Goal: Task Accomplishment & Management: Manage account settings

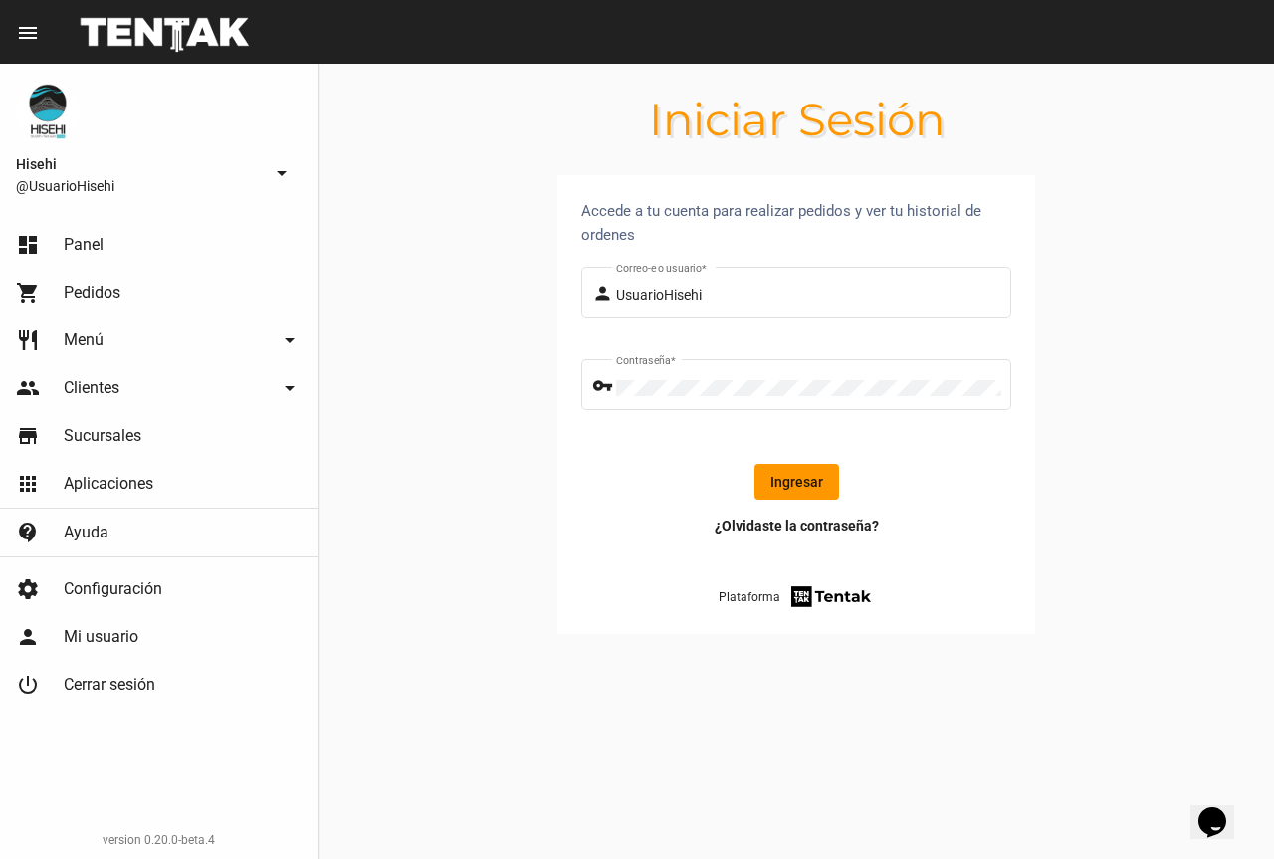
click at [812, 491] on button "Ingresar" at bounding box center [796, 482] width 85 height 36
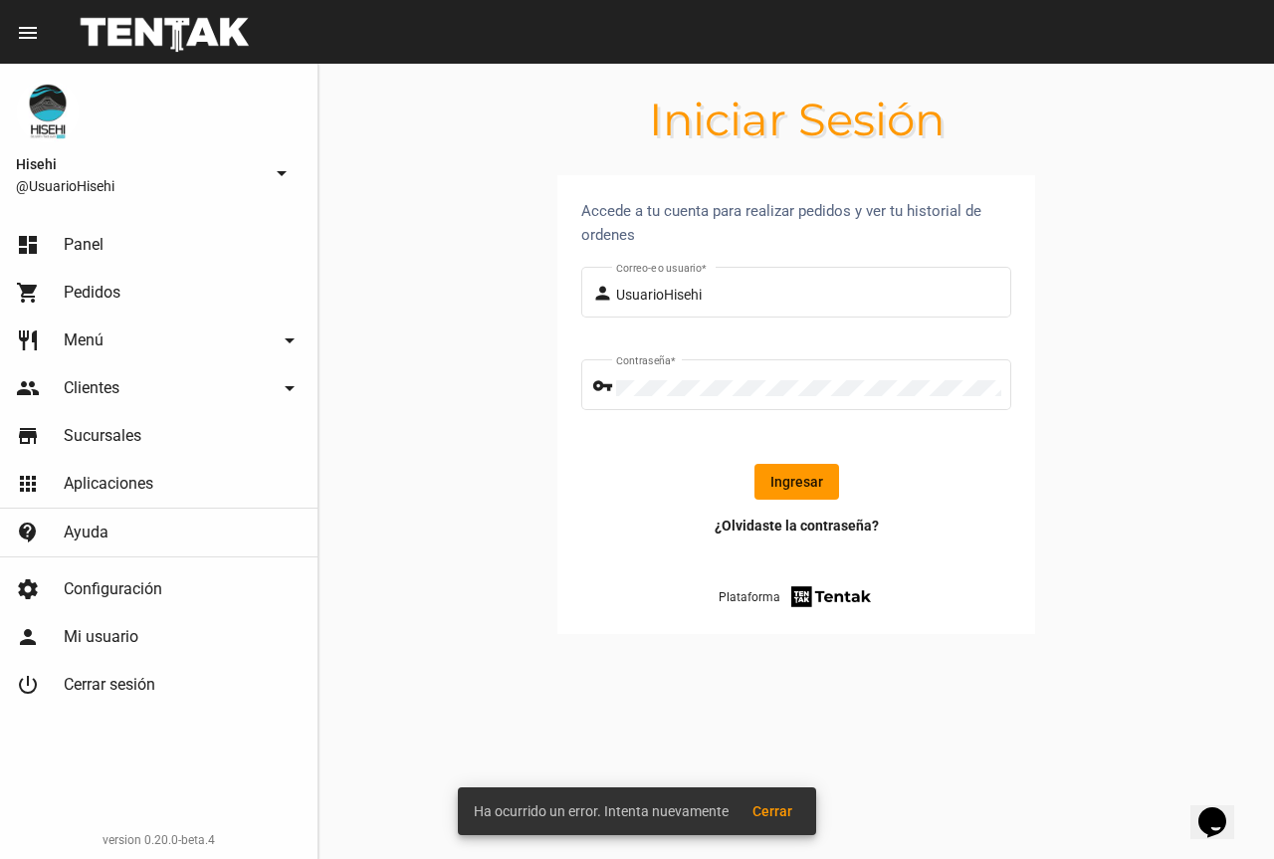
click at [804, 480] on button "Ingresar" at bounding box center [796, 482] width 85 height 36
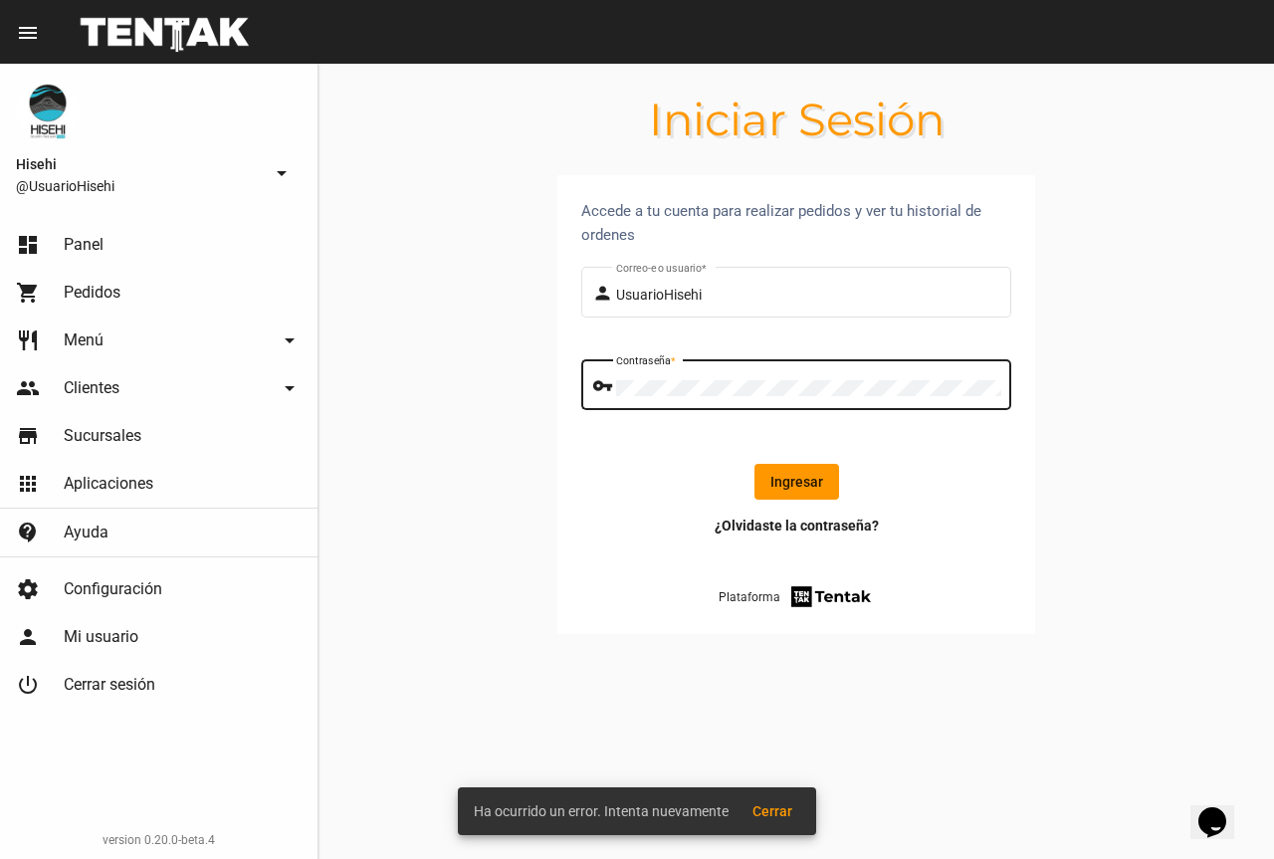
click at [829, 475] on button "Ingresar" at bounding box center [796, 482] width 85 height 36
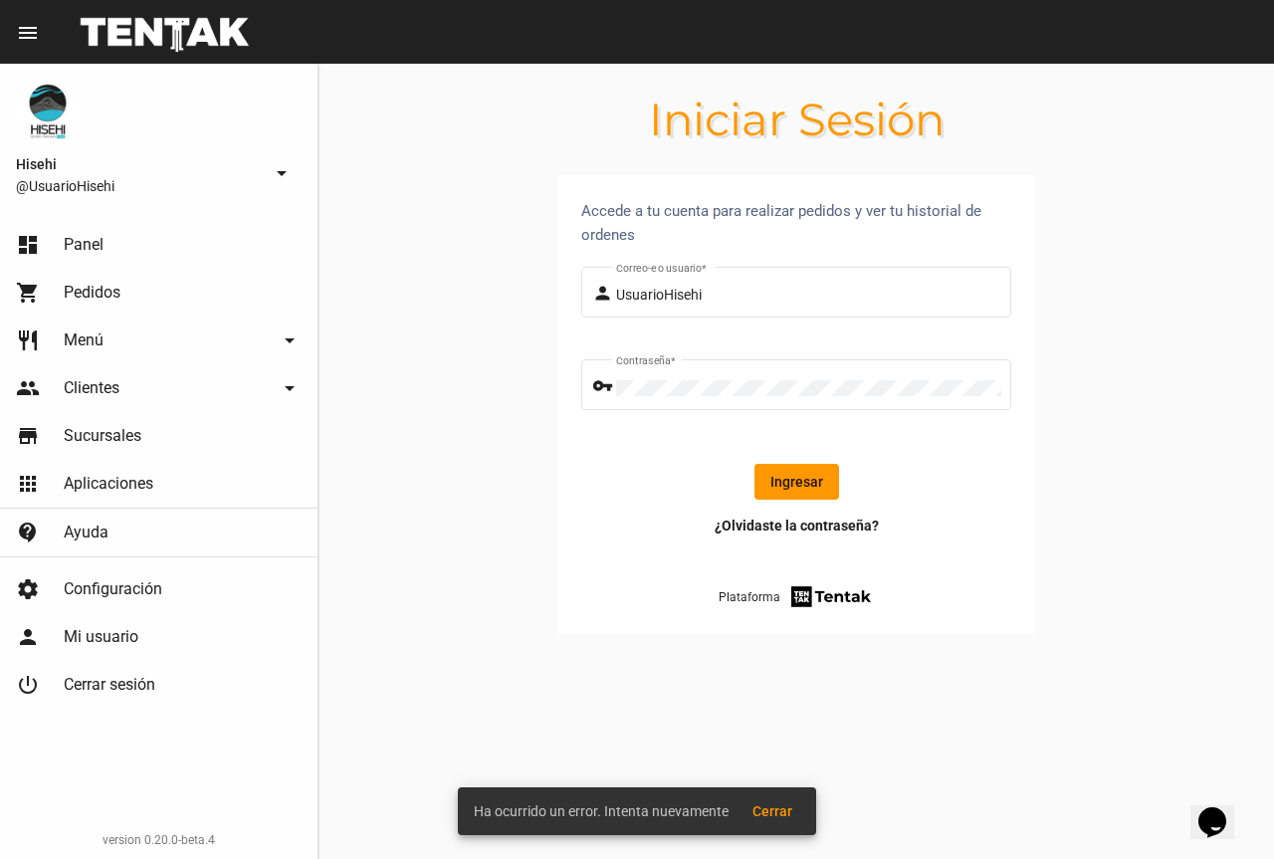
drag, startPoint x: 758, startPoint y: 481, endPoint x: 765, endPoint y: 444, distance: 37.5
click at [759, 482] on button "Ingresar" at bounding box center [796, 482] width 85 height 36
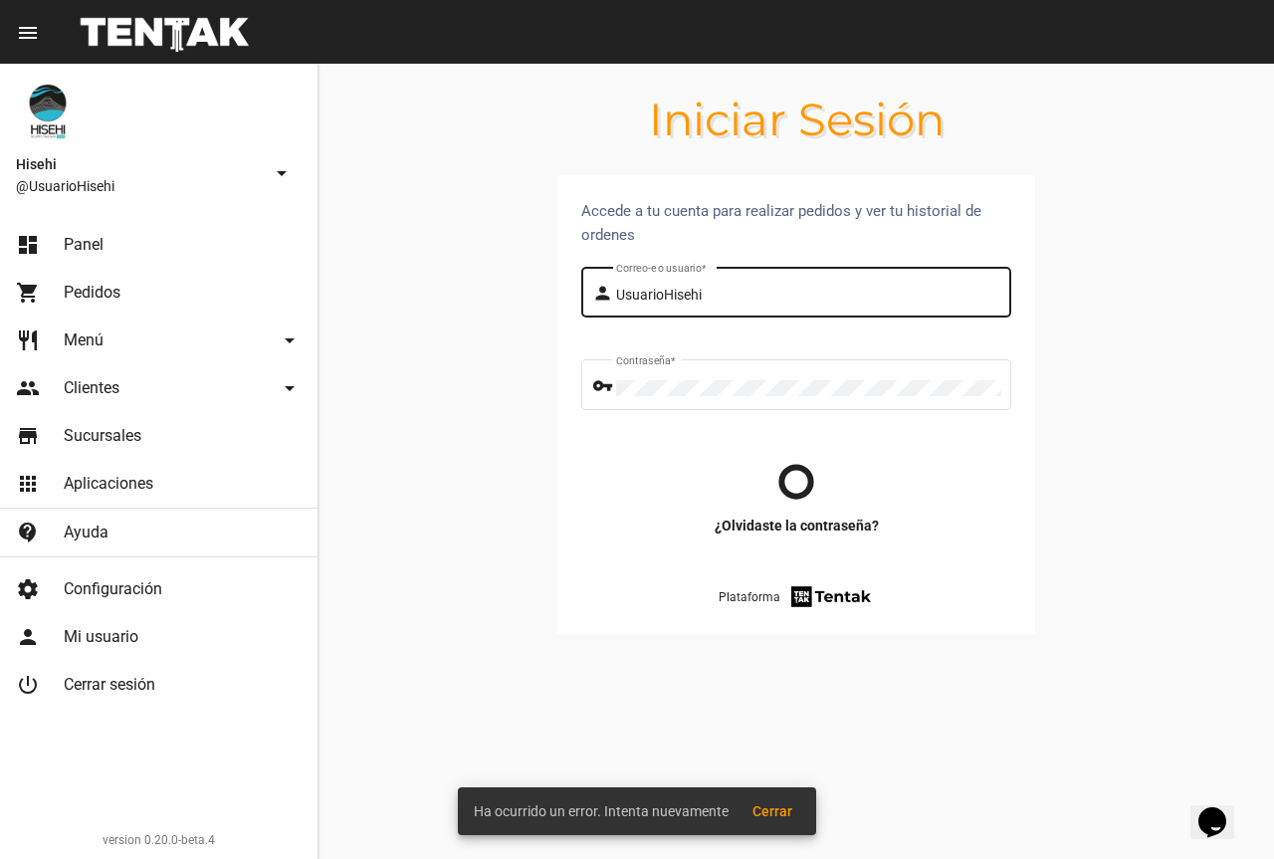
click at [745, 280] on div "UsuarioHisehi Correo-e o usuario *" at bounding box center [808, 290] width 385 height 55
click at [827, 482] on button "Ingresar" at bounding box center [796, 482] width 85 height 36
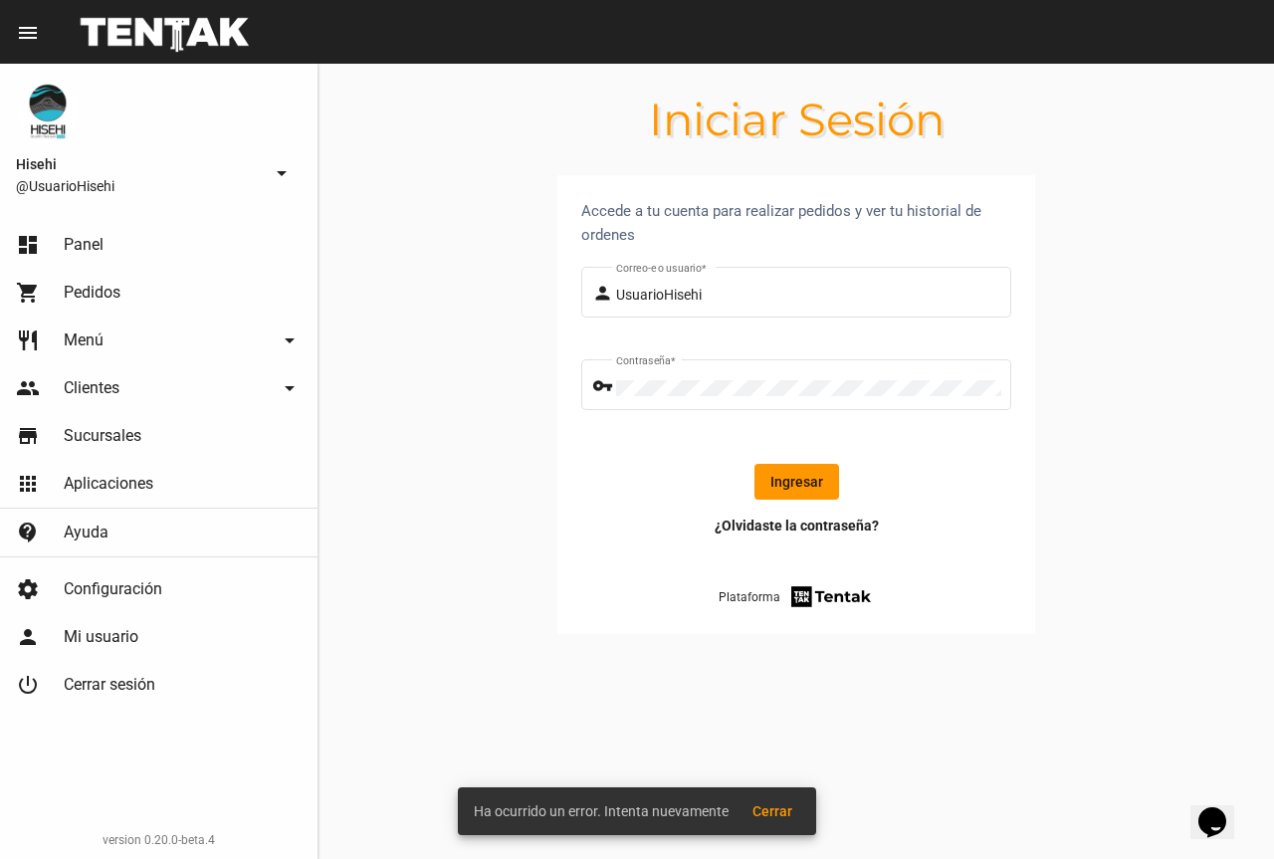
drag, startPoint x: 811, startPoint y: 480, endPoint x: 804, endPoint y: 426, distance: 54.2
click at [810, 478] on button "Ingresar" at bounding box center [796, 482] width 85 height 36
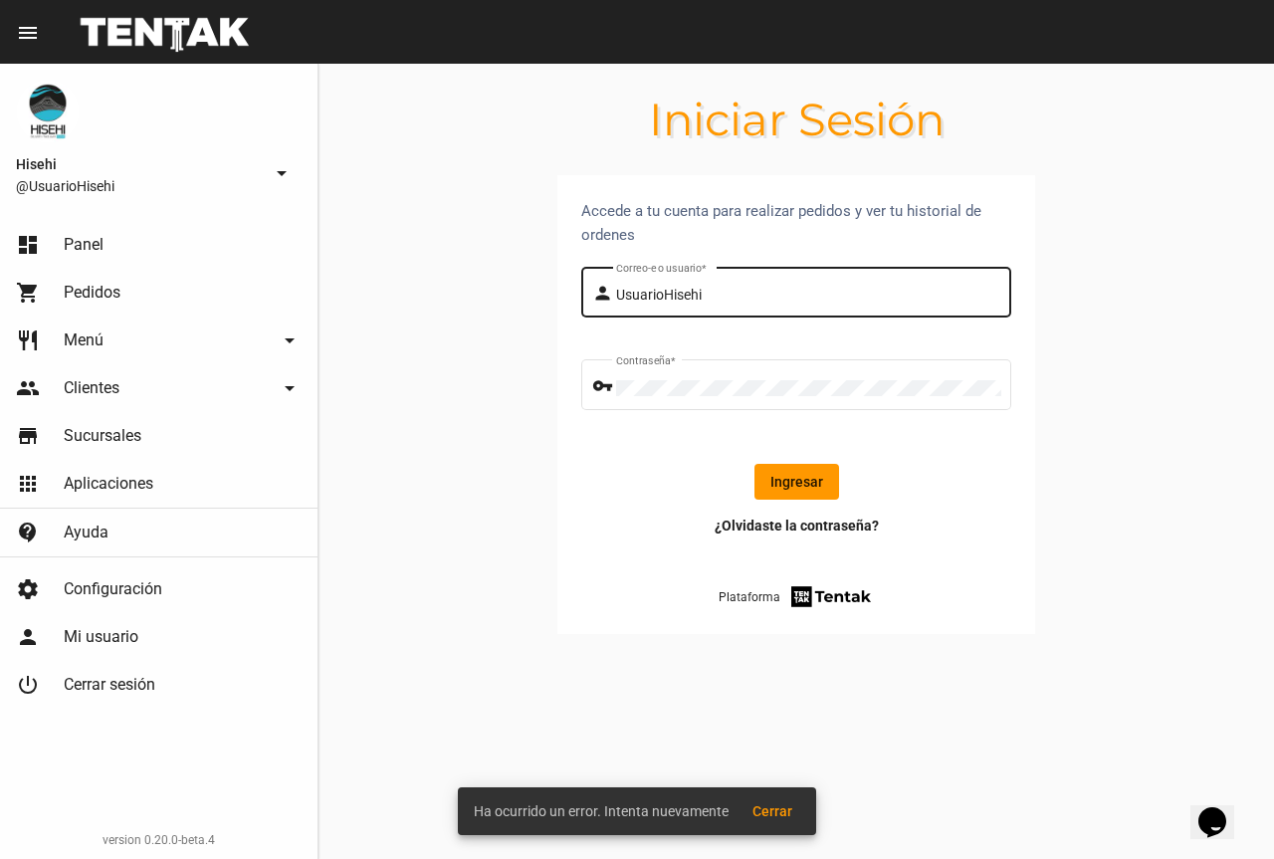
click at [755, 307] on div "UsuarioHisehi Correo-e o usuario *" at bounding box center [808, 290] width 385 height 55
type input "UsuarioHisehi"
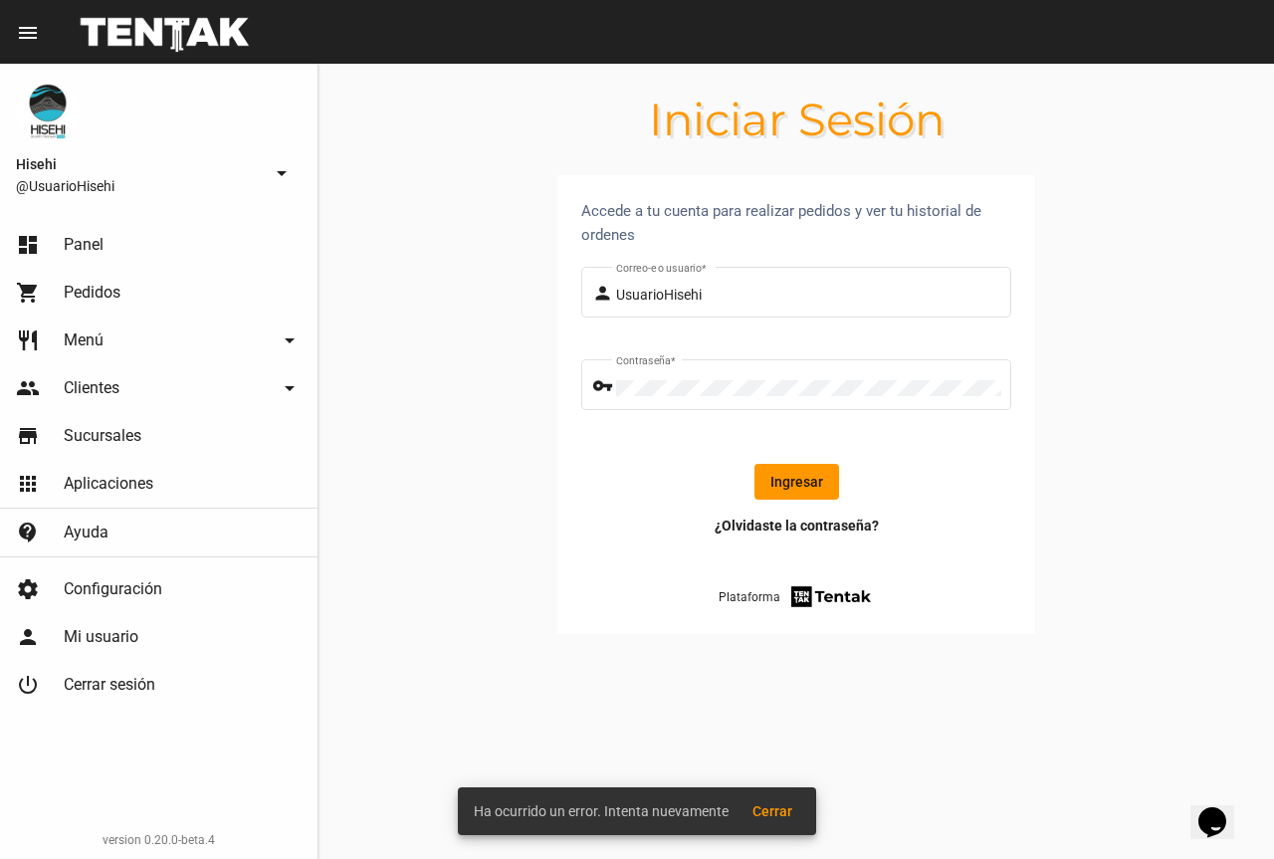
click at [780, 482] on button "Ingresar" at bounding box center [796, 482] width 85 height 36
click at [775, 813] on span "Cerrar" at bounding box center [772, 811] width 40 height 16
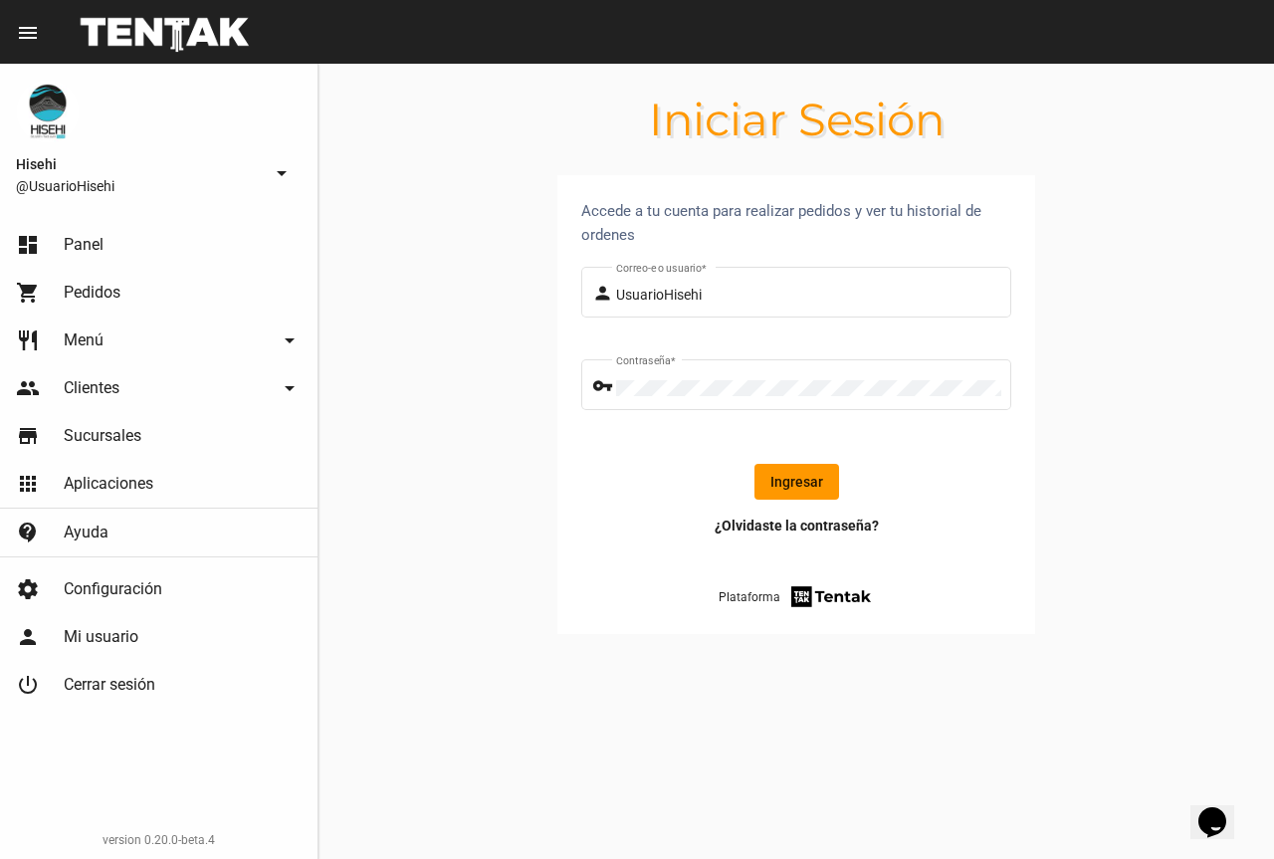
click at [788, 491] on button "Ingresar" at bounding box center [796, 482] width 85 height 36
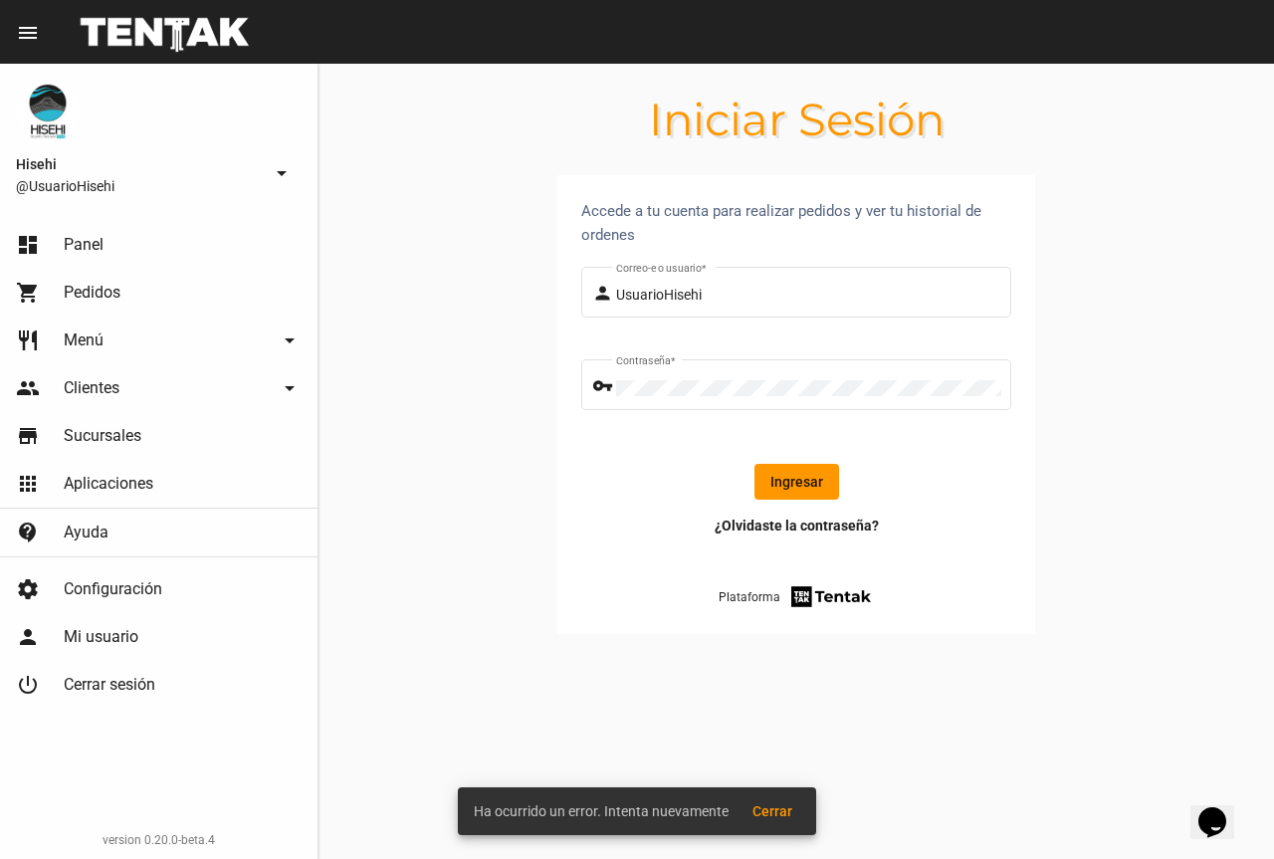
click at [791, 485] on button "Ingresar" at bounding box center [796, 482] width 85 height 36
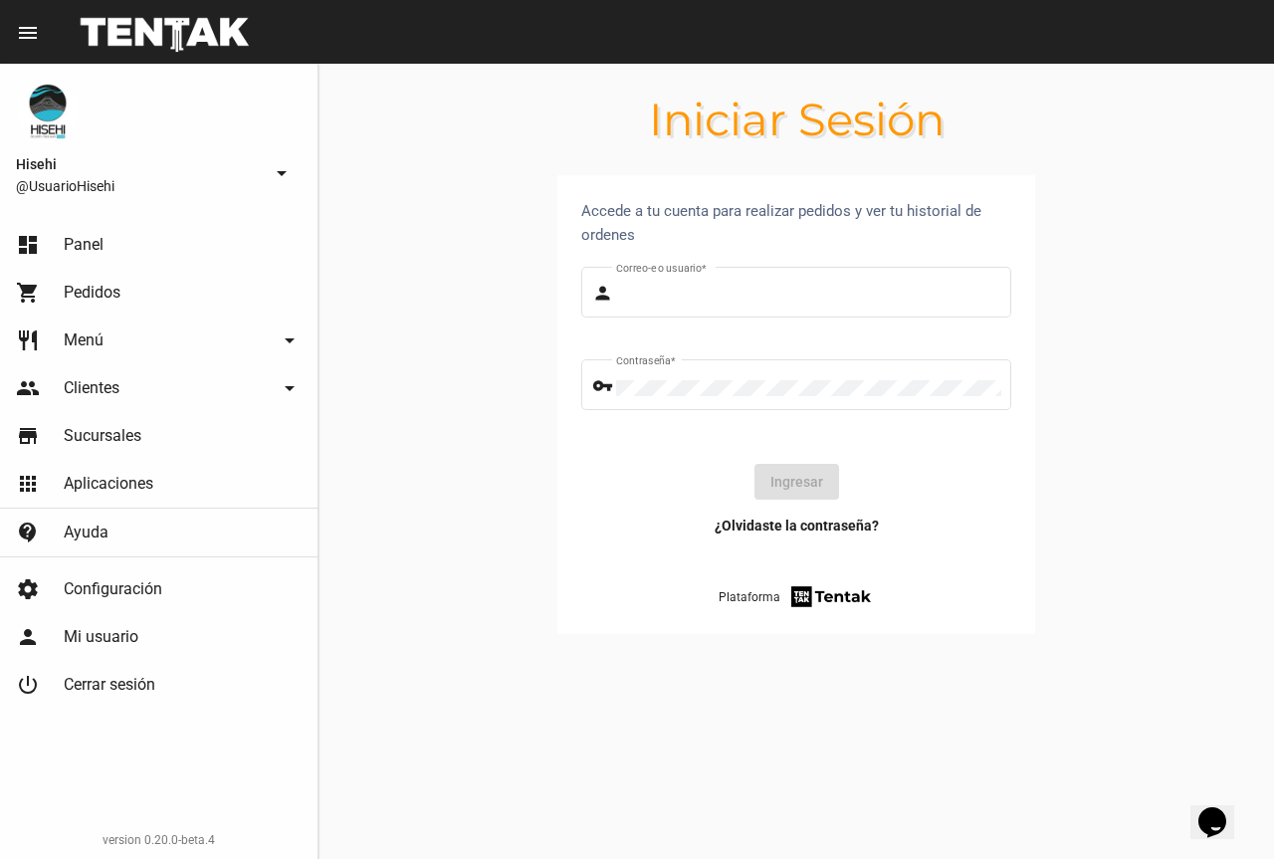
type input "UsuarioHisehi"
click at [786, 487] on button "Ingresar" at bounding box center [796, 482] width 85 height 36
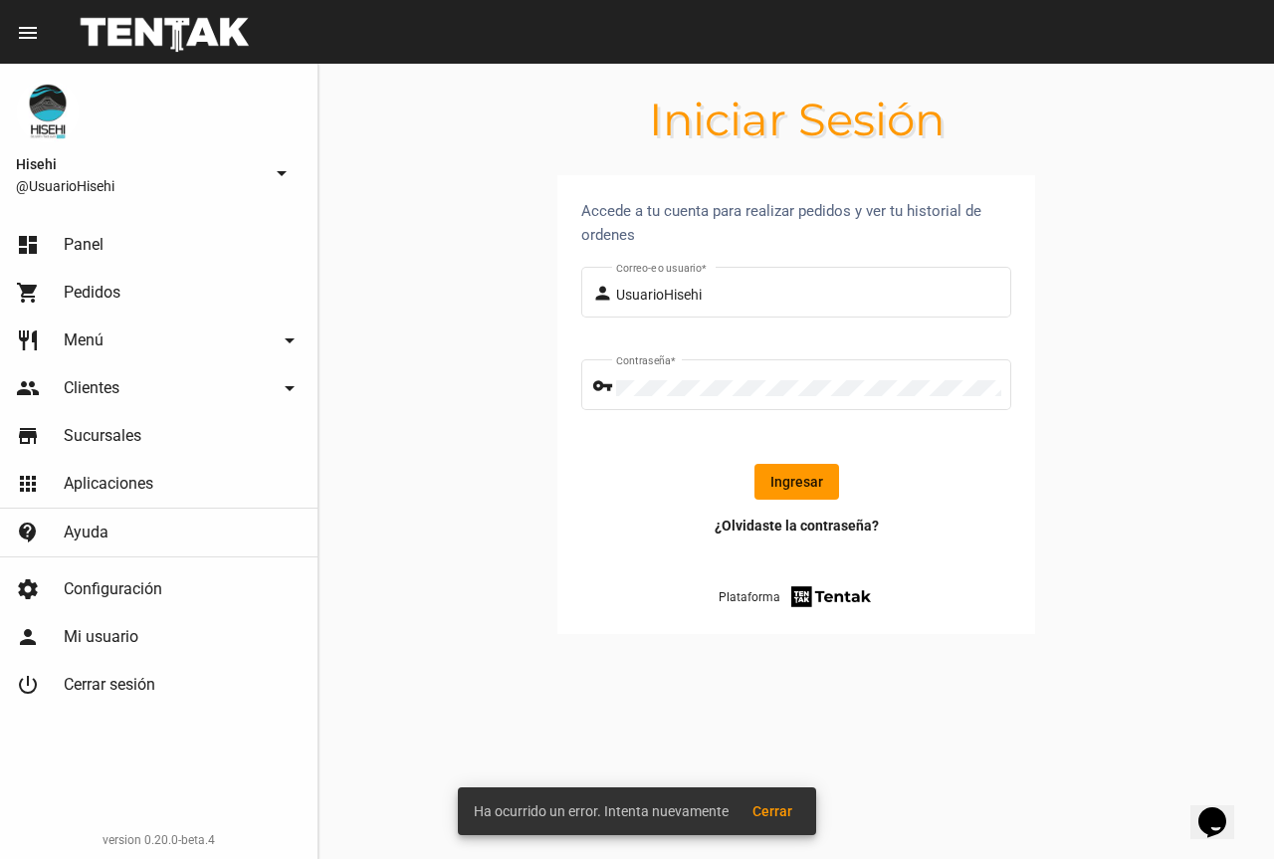
click at [800, 491] on button "Ingresar" at bounding box center [796, 482] width 85 height 36
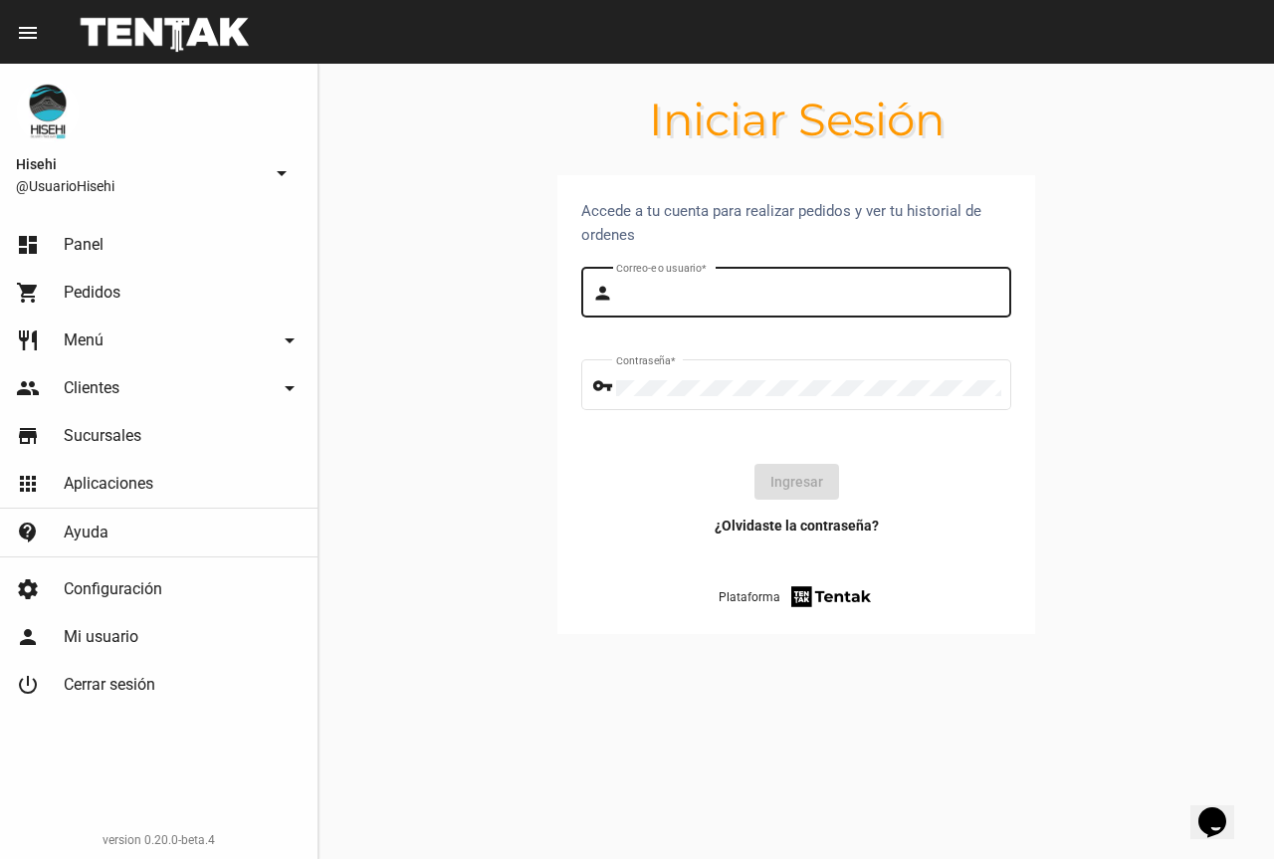
type input "UsuarioHisehi"
click at [777, 296] on input "UsuarioHisehi" at bounding box center [808, 296] width 385 height 16
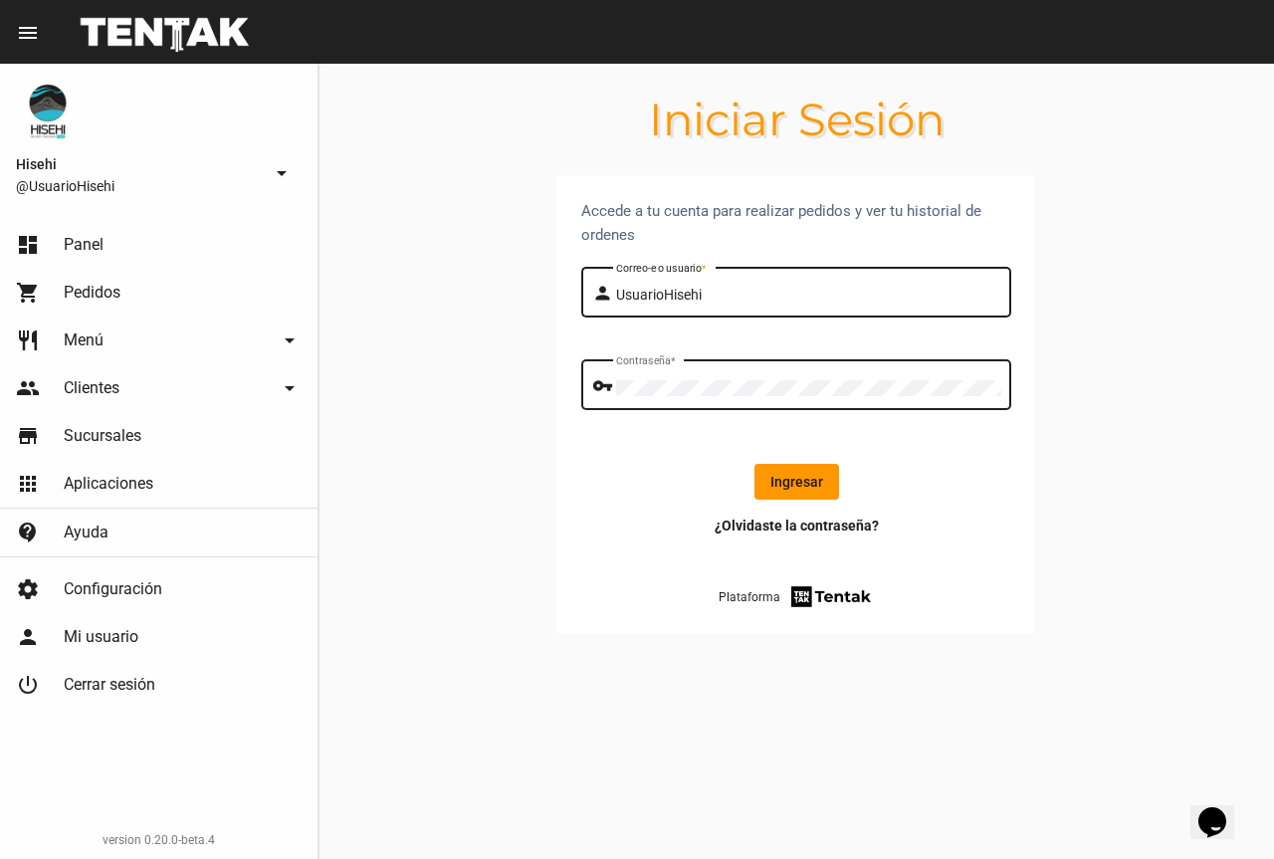
click at [785, 373] on div "Contraseña *" at bounding box center [808, 382] width 385 height 55
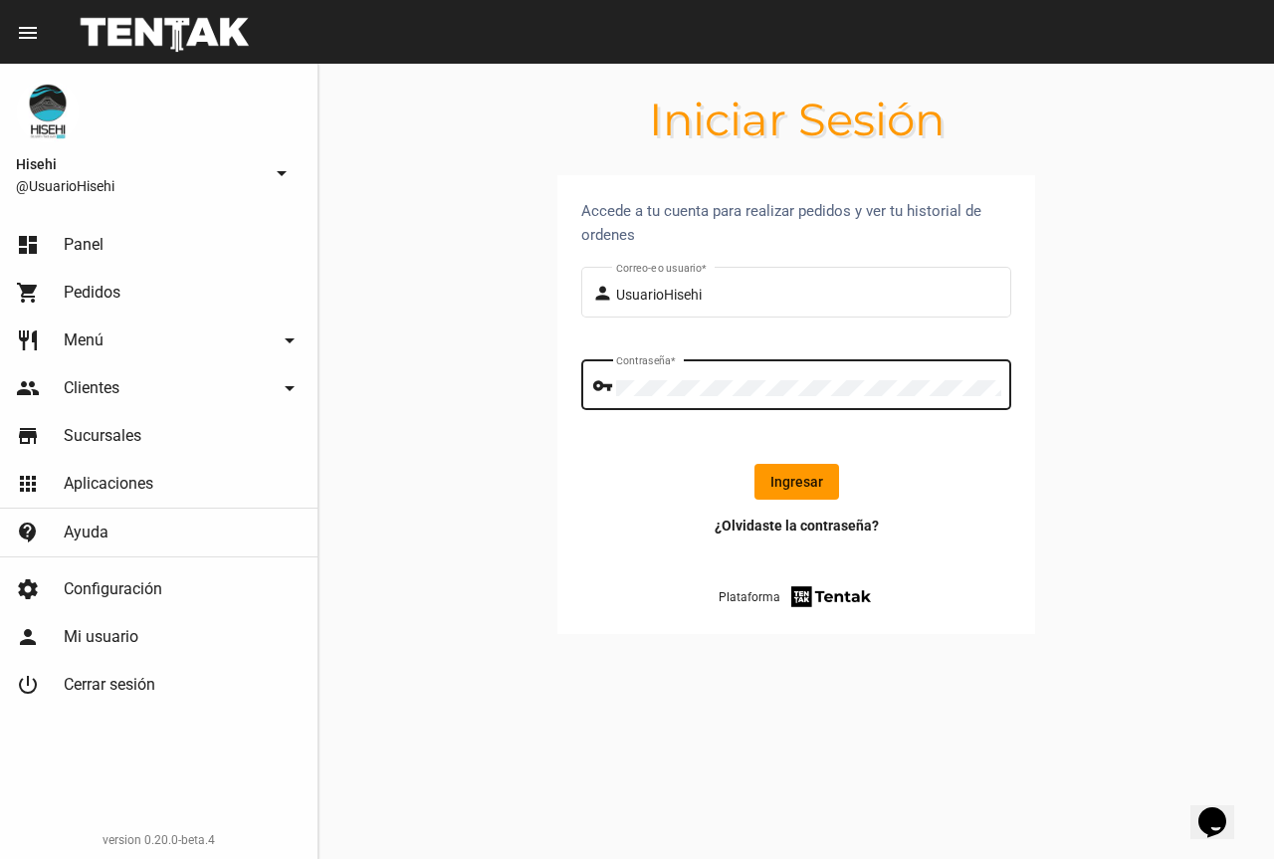
click at [787, 376] on div "Contraseña *" at bounding box center [808, 382] width 385 height 55
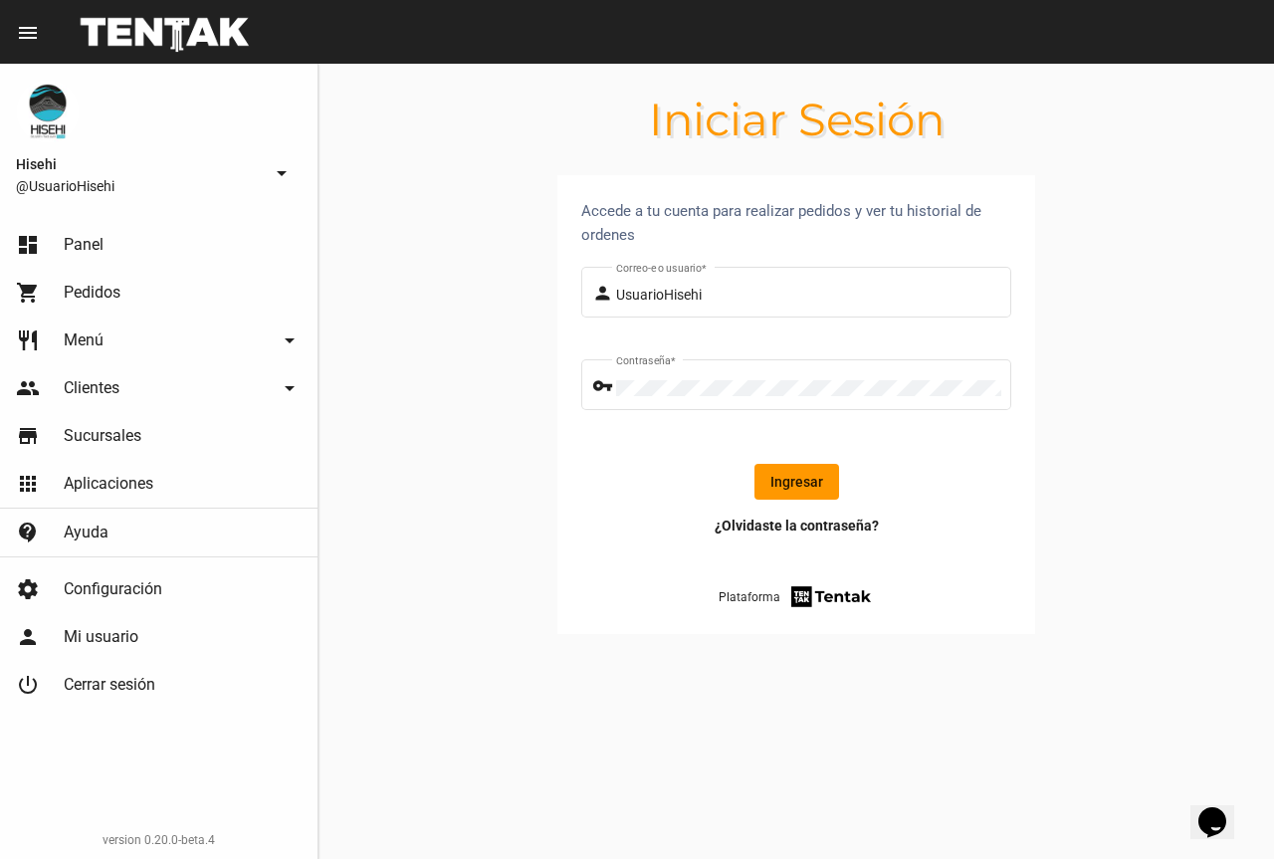
drag, startPoint x: 826, startPoint y: 478, endPoint x: 829, endPoint y: 465, distance: 13.3
click at [826, 477] on button "Ingresar" at bounding box center [796, 482] width 85 height 36
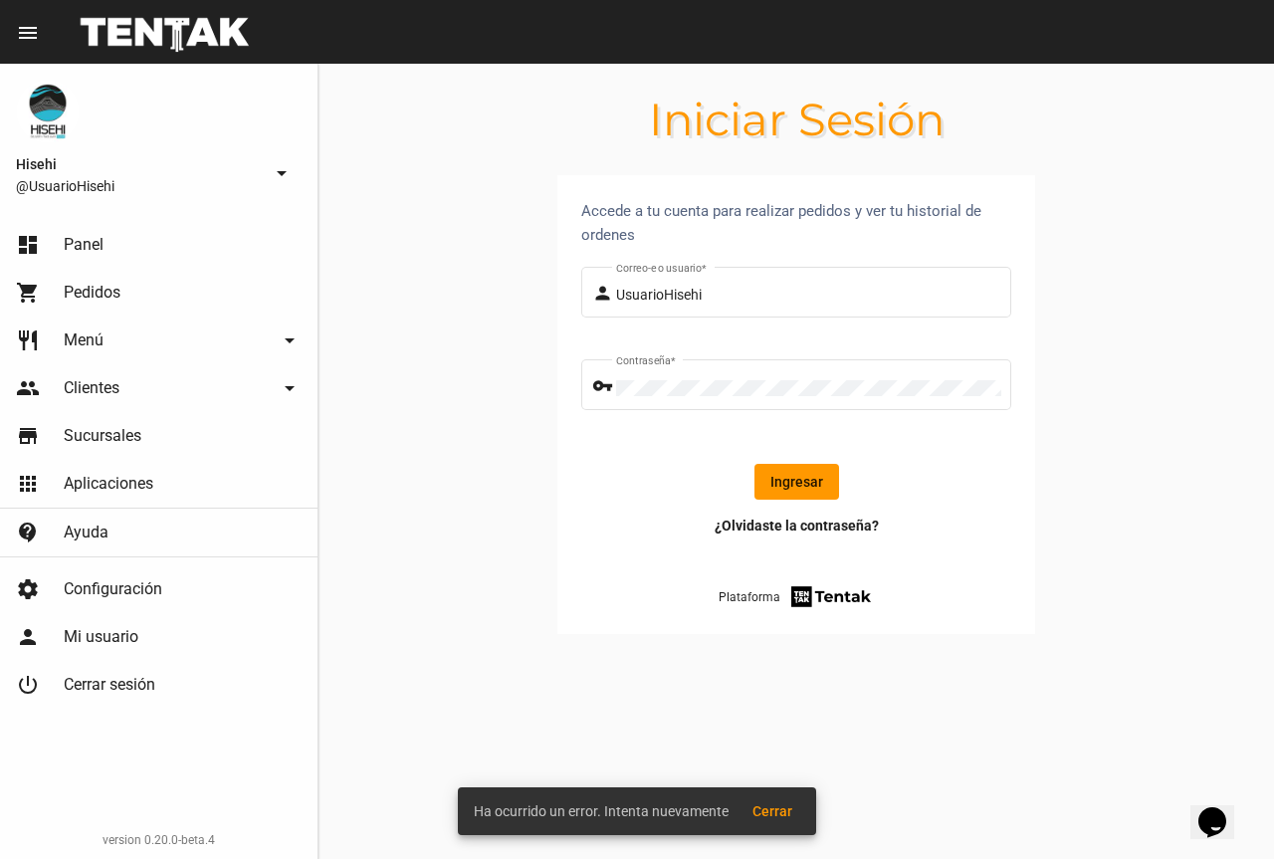
click at [796, 474] on button "Ingresar" at bounding box center [796, 482] width 85 height 36
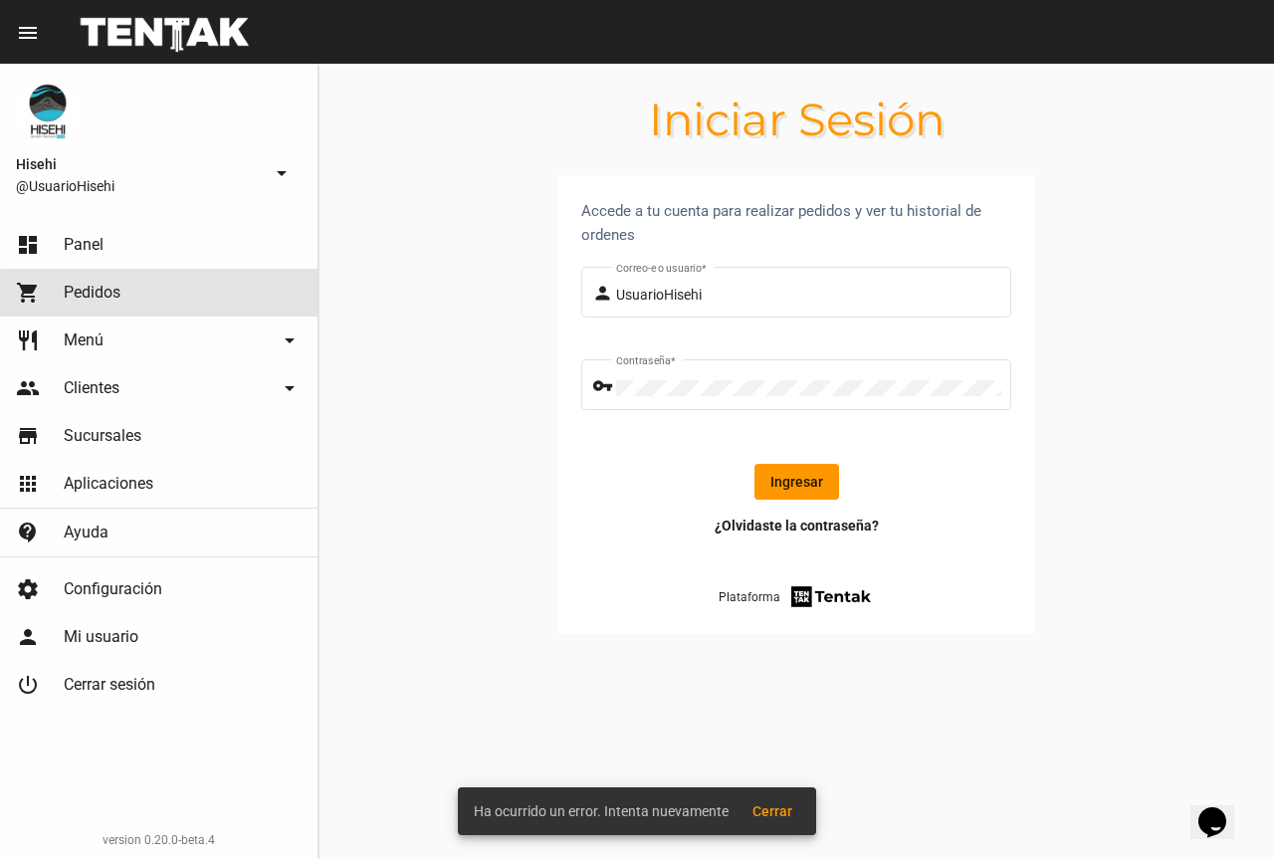
click at [220, 293] on link "shopping_cart Pedidos" at bounding box center [159, 293] width 318 height 48
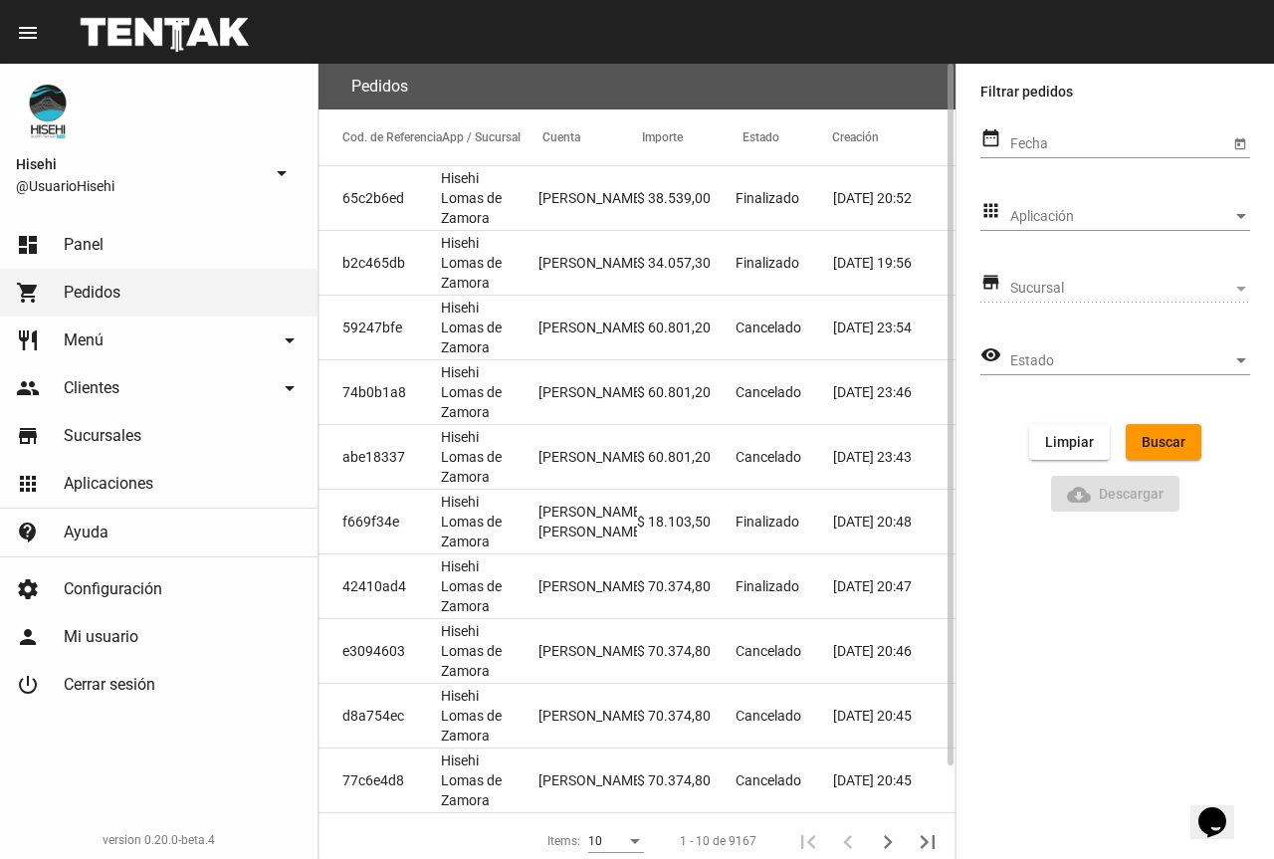
click at [289, 154] on button "arrow_drop_down" at bounding box center [282, 172] width 40 height 40
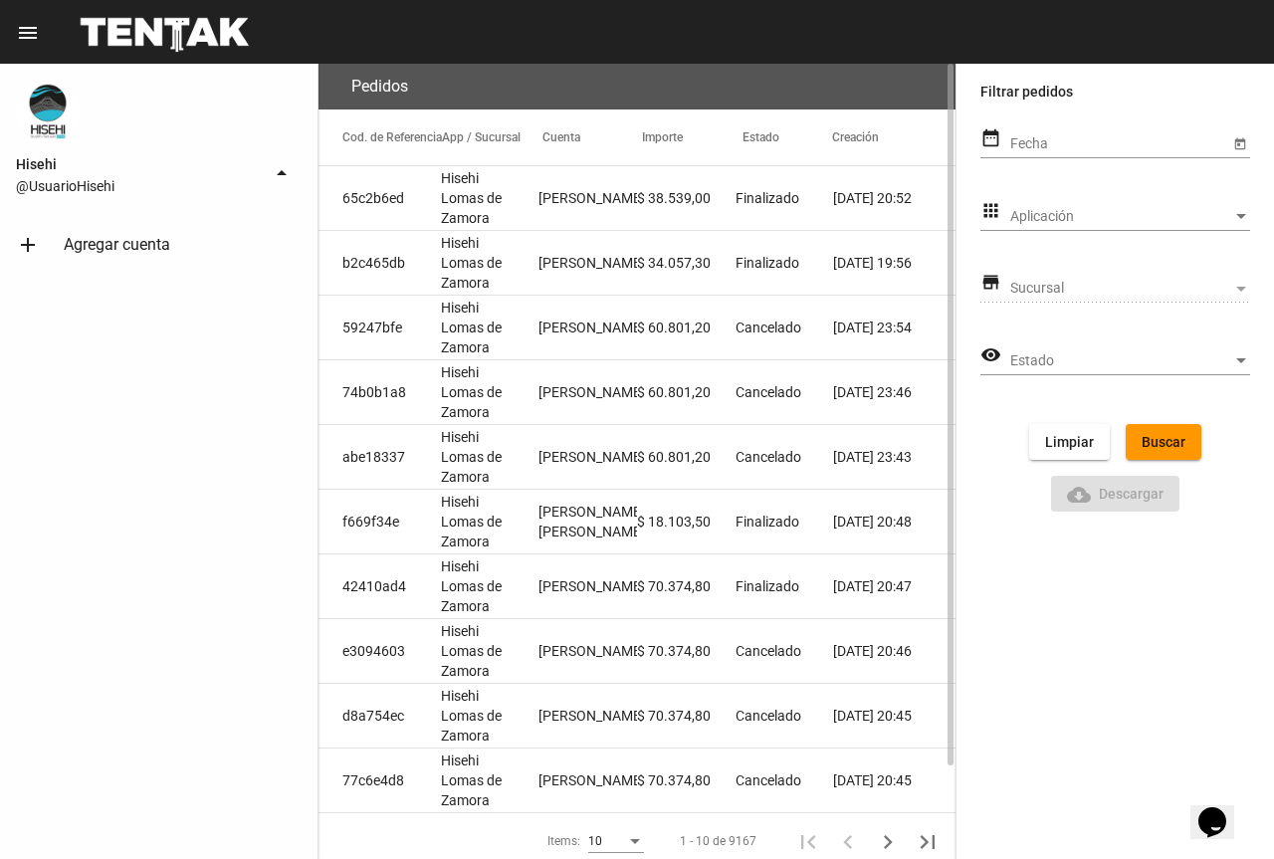
click at [288, 162] on mat-icon "arrow_drop_up" at bounding box center [282, 173] width 24 height 24
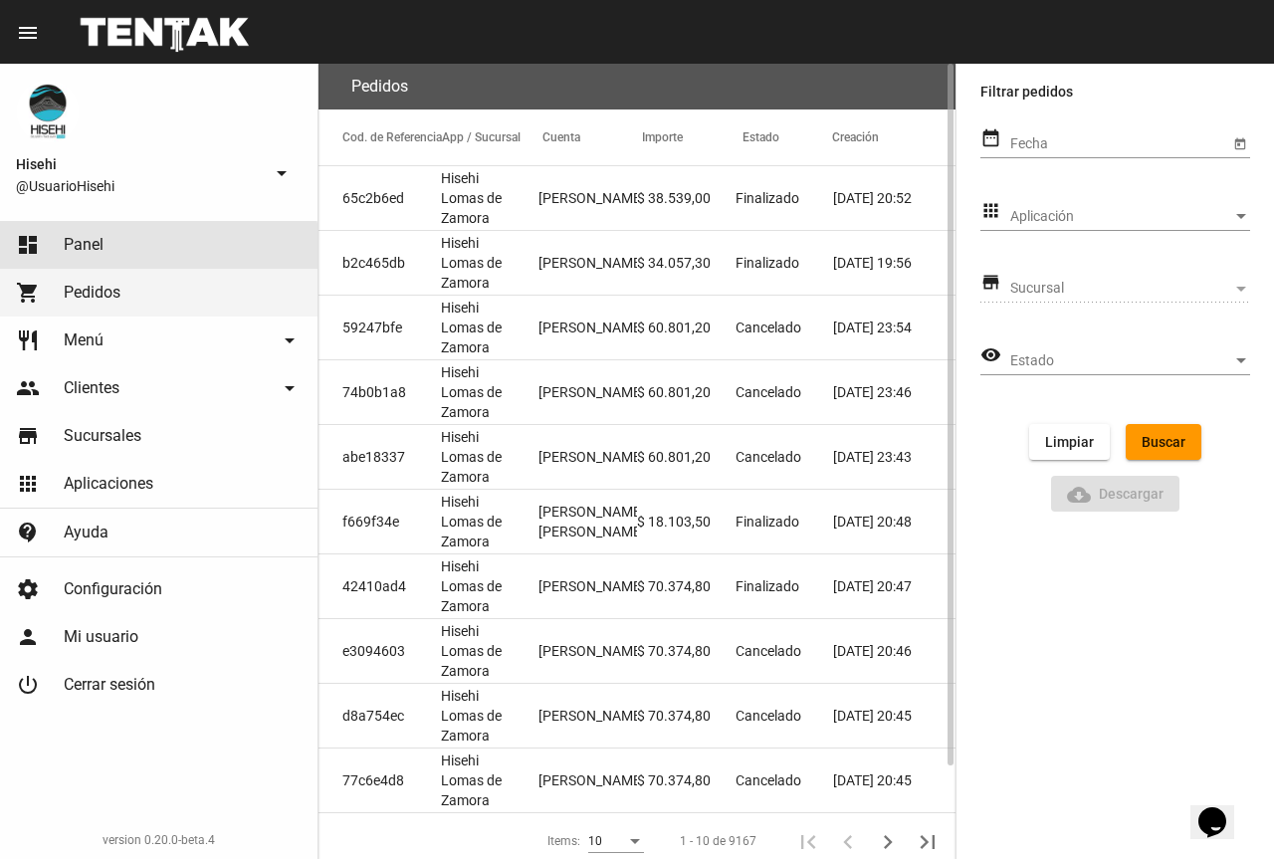
click at [101, 253] on span "Panel" at bounding box center [84, 245] width 40 height 20
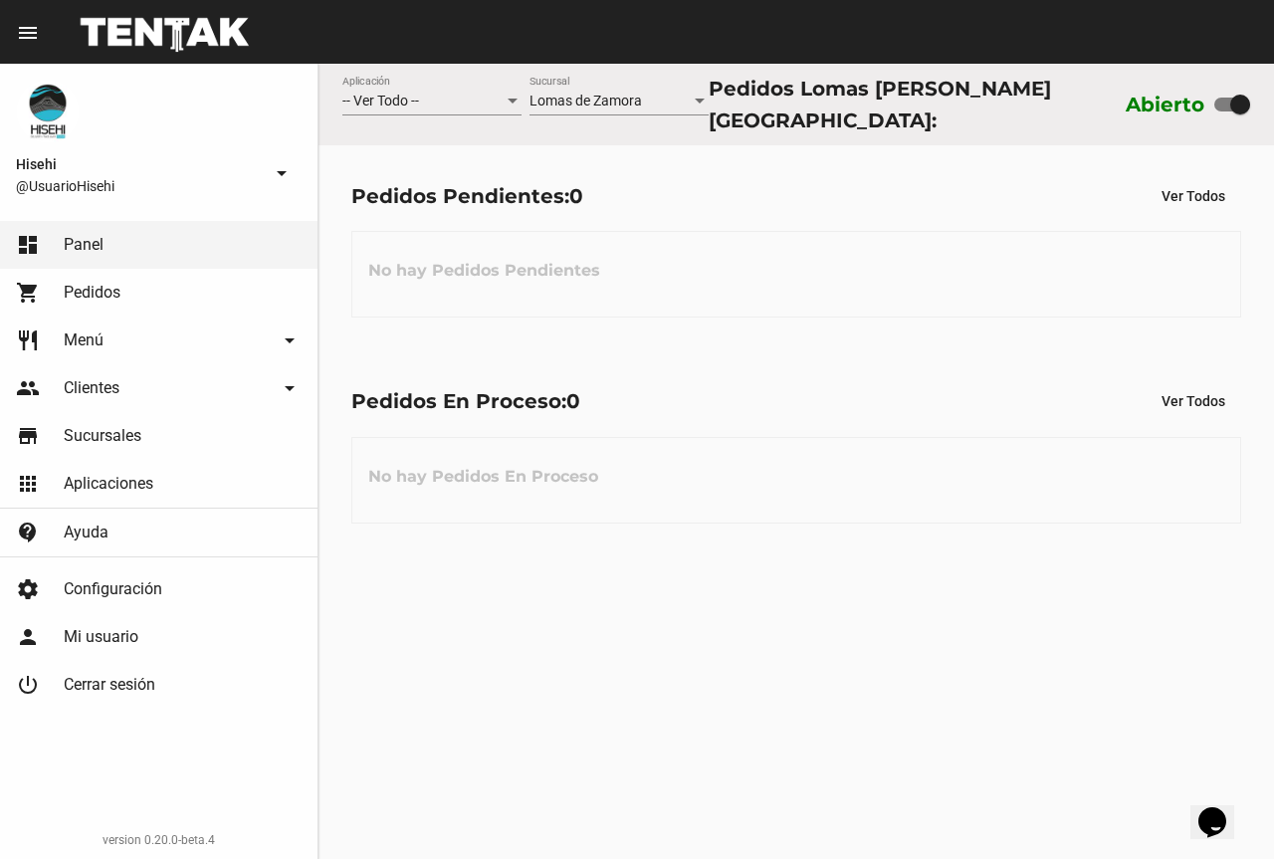
click at [148, 649] on link "person Mi usuario" at bounding box center [159, 637] width 318 height 48
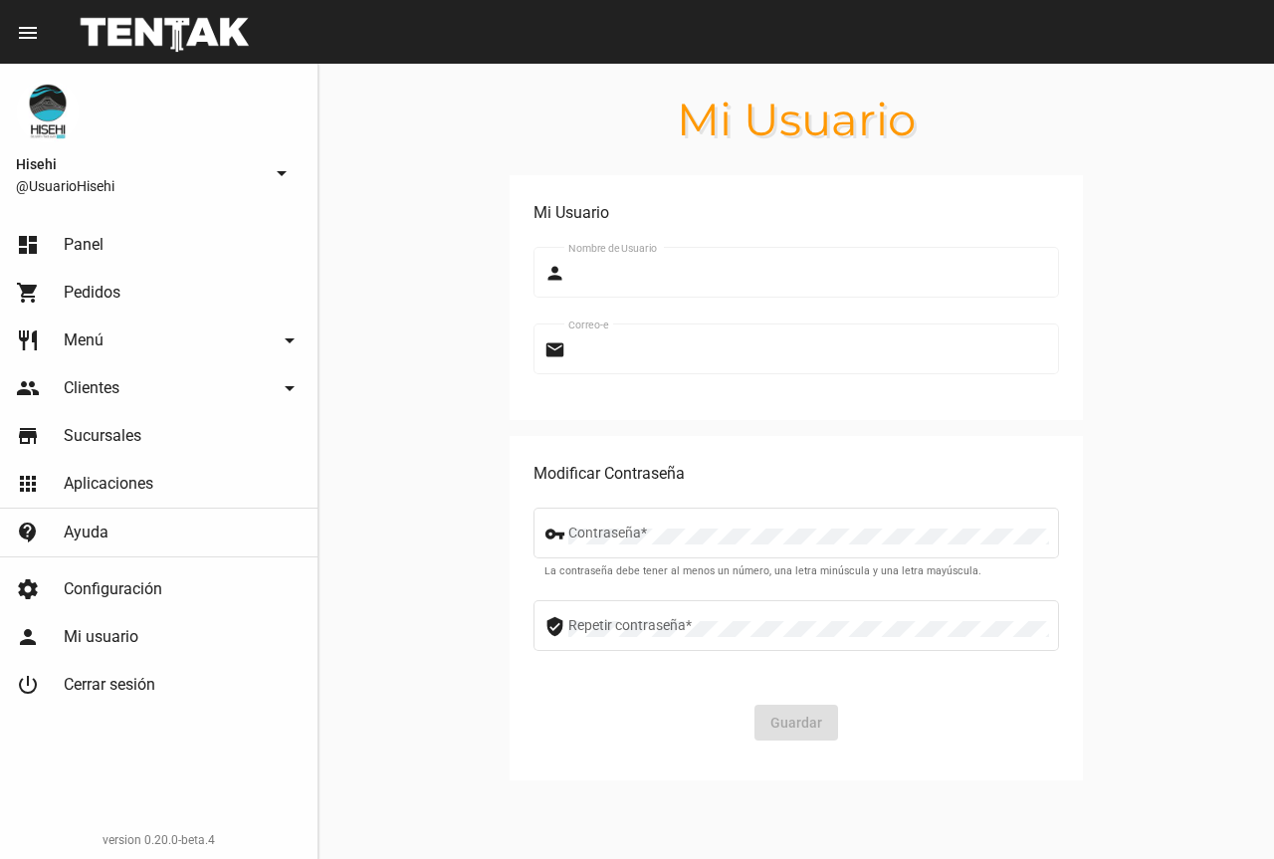
type input "UsuarioHisehi"
type input "Info@hisehisushi.com.ar"
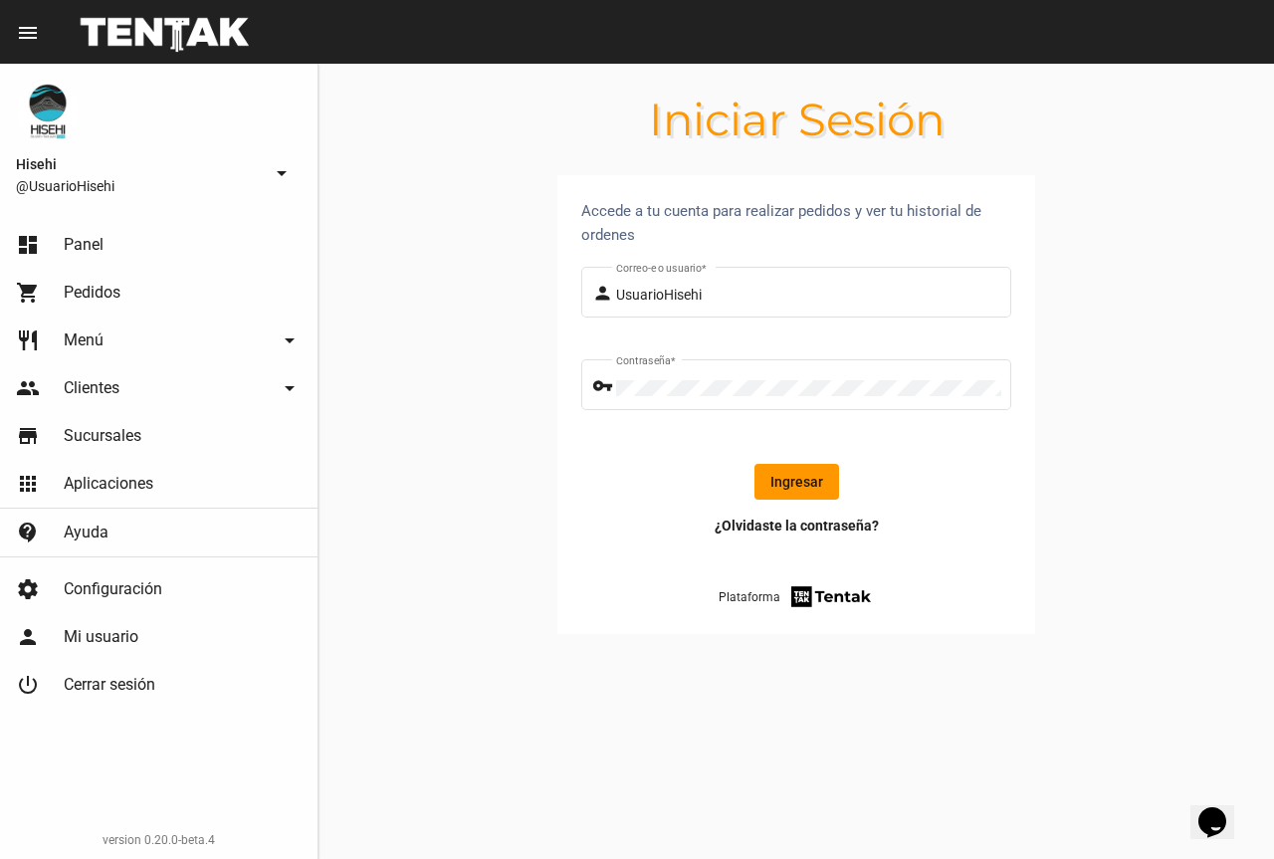
click at [812, 477] on button "Ingresar" at bounding box center [796, 482] width 85 height 36
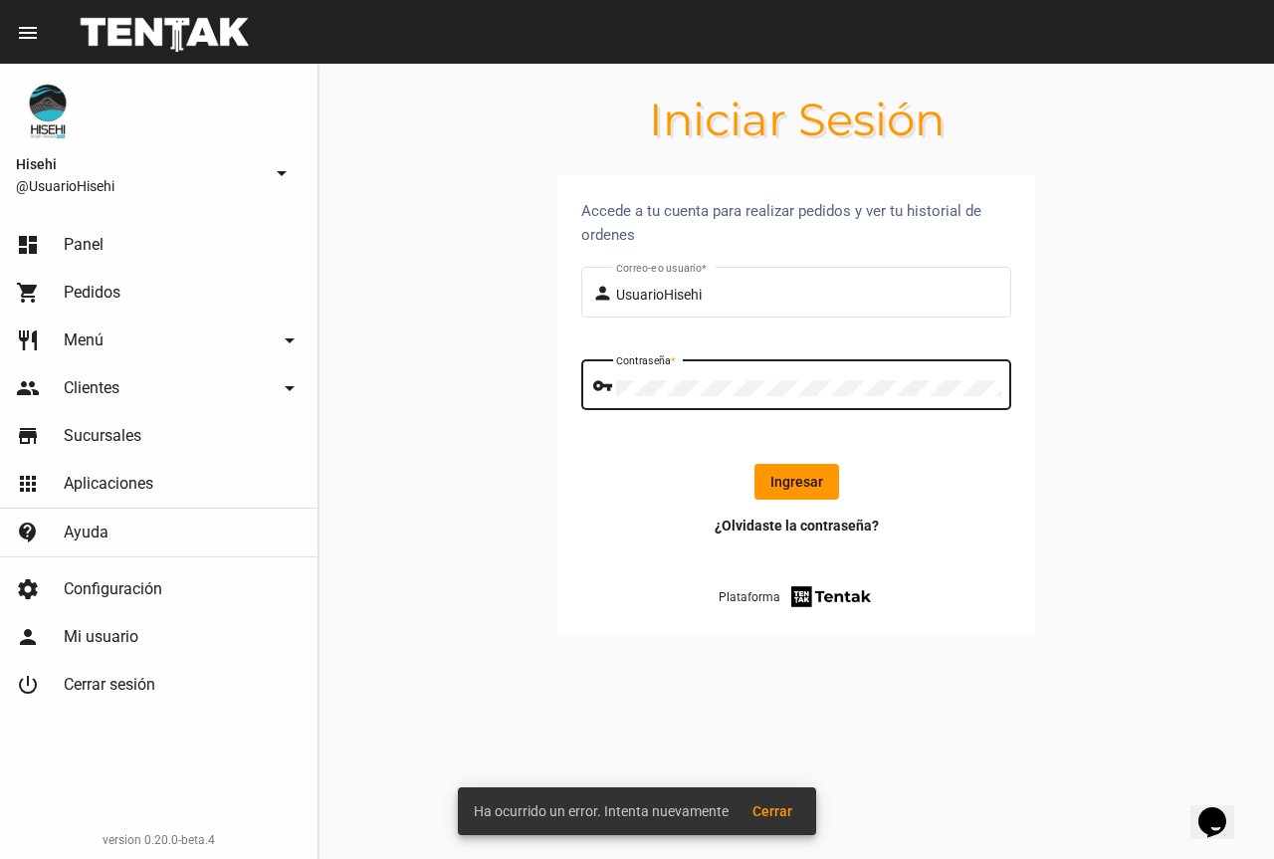
click at [687, 448] on form "person UsuarioHisehi Correo-e o usuario * vpn_key Contraseña * Ingresar" at bounding box center [796, 389] width 430 height 253
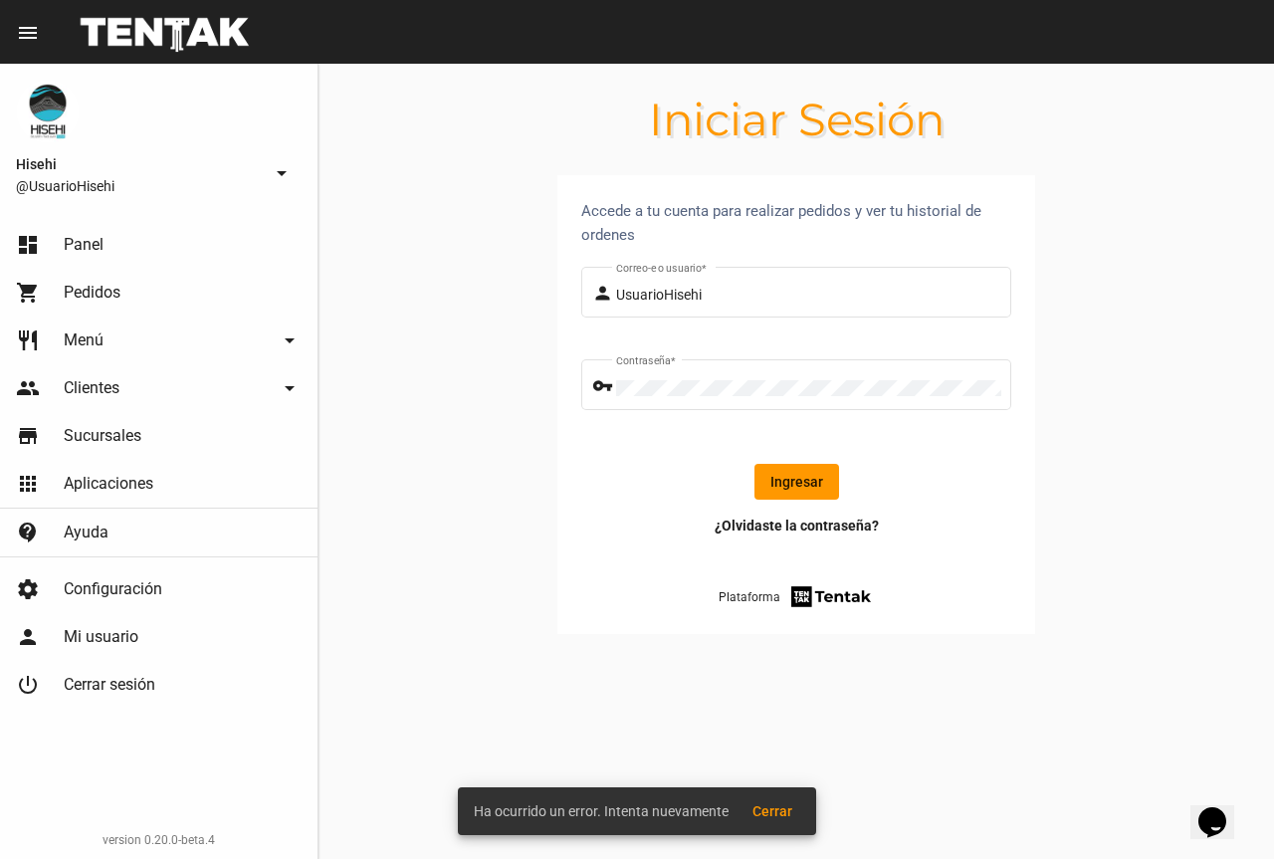
click at [783, 489] on button "Ingresar" at bounding box center [796, 482] width 85 height 36
click at [769, 456] on form "person UsuarioHisehi Correo-e o usuario * vpn_key Contraseña * Ingresar" at bounding box center [796, 389] width 430 height 253
click at [773, 464] on button "Ingresar" at bounding box center [796, 482] width 85 height 36
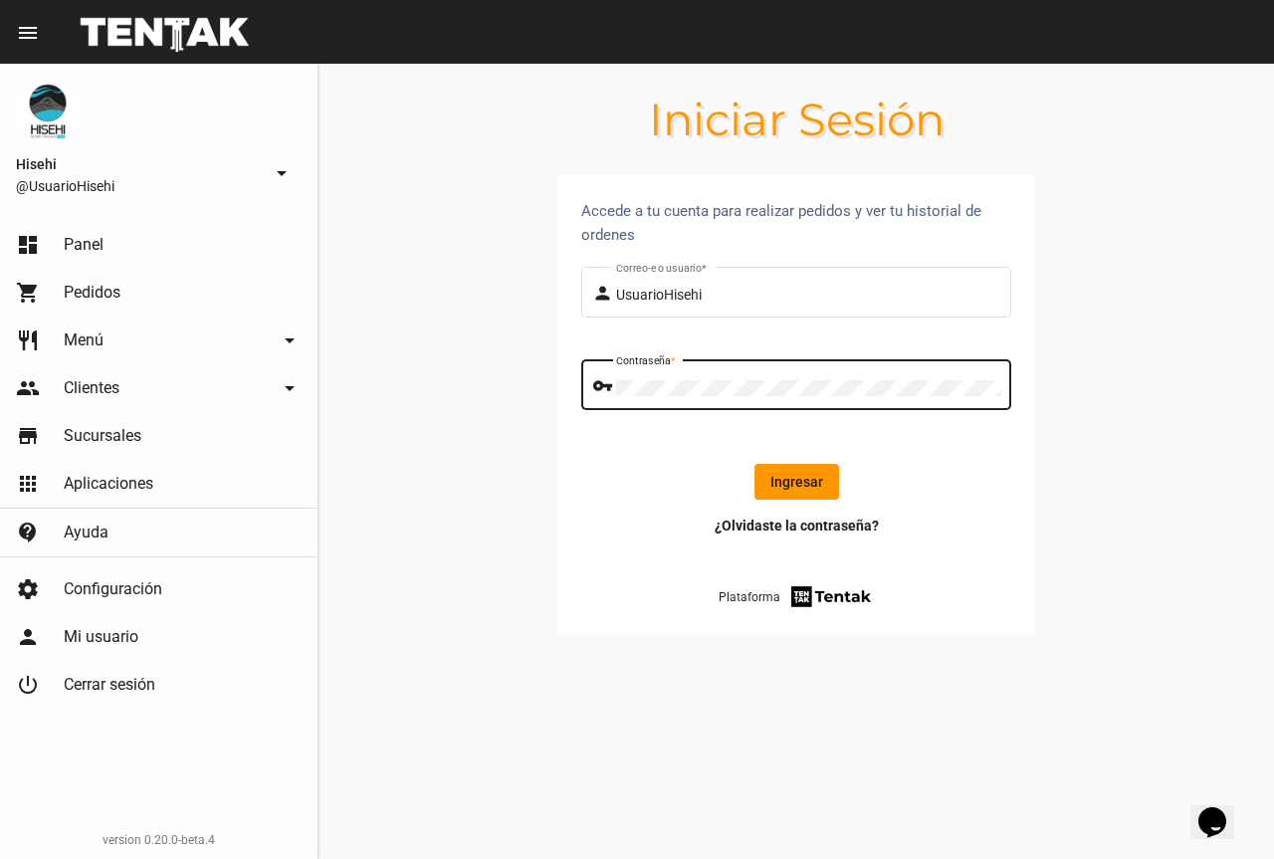
click at [790, 472] on button "Ingresar" at bounding box center [796, 482] width 85 height 36
click at [770, 396] on div "Contraseña *" at bounding box center [808, 382] width 385 height 55
click at [757, 377] on div "Contraseña *" at bounding box center [808, 382] width 385 height 55
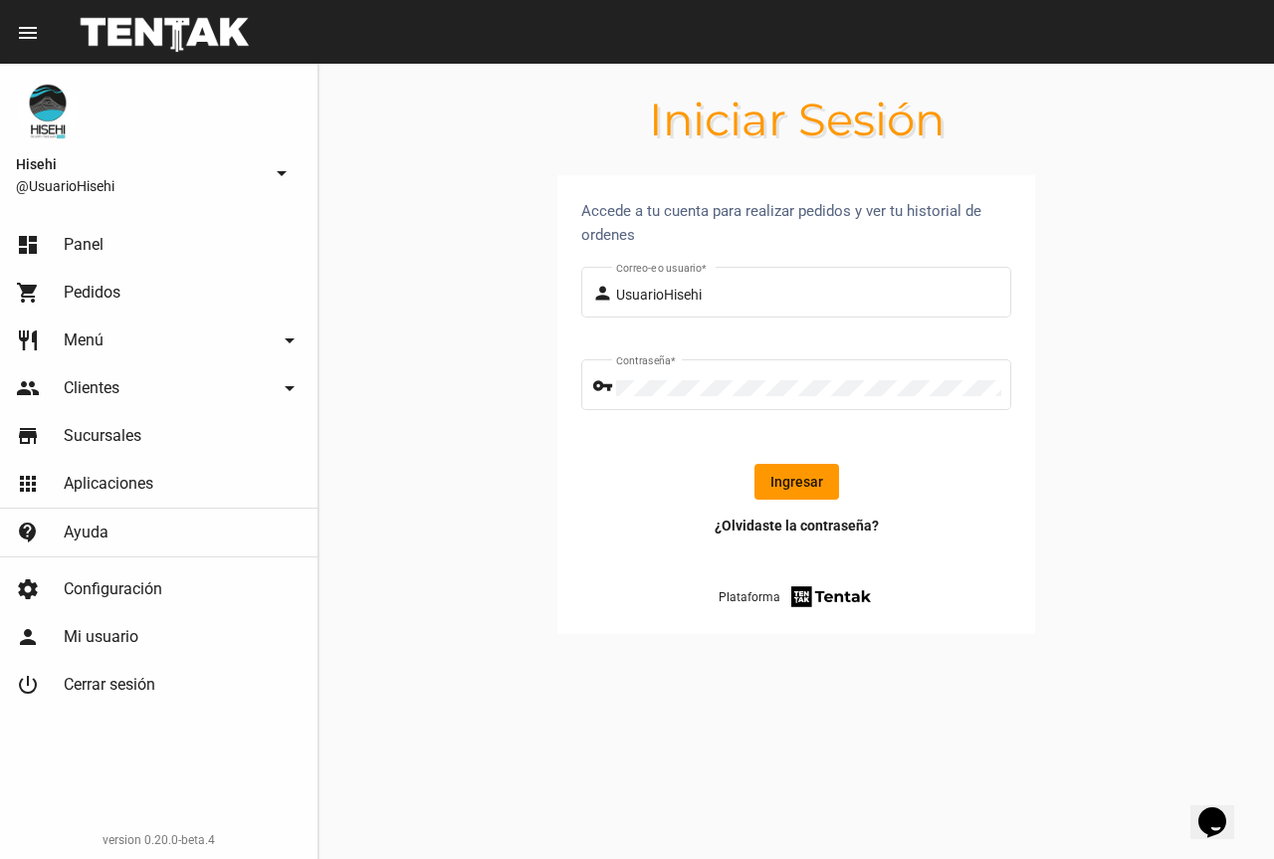
click at [1055, 502] on section "Accede a tu cuenta para realizar pedidos y ver tu historial de ordenes person U…" at bounding box center [797, 428] width 956 height 507
click at [810, 481] on button "Ingresar" at bounding box center [796, 482] width 85 height 36
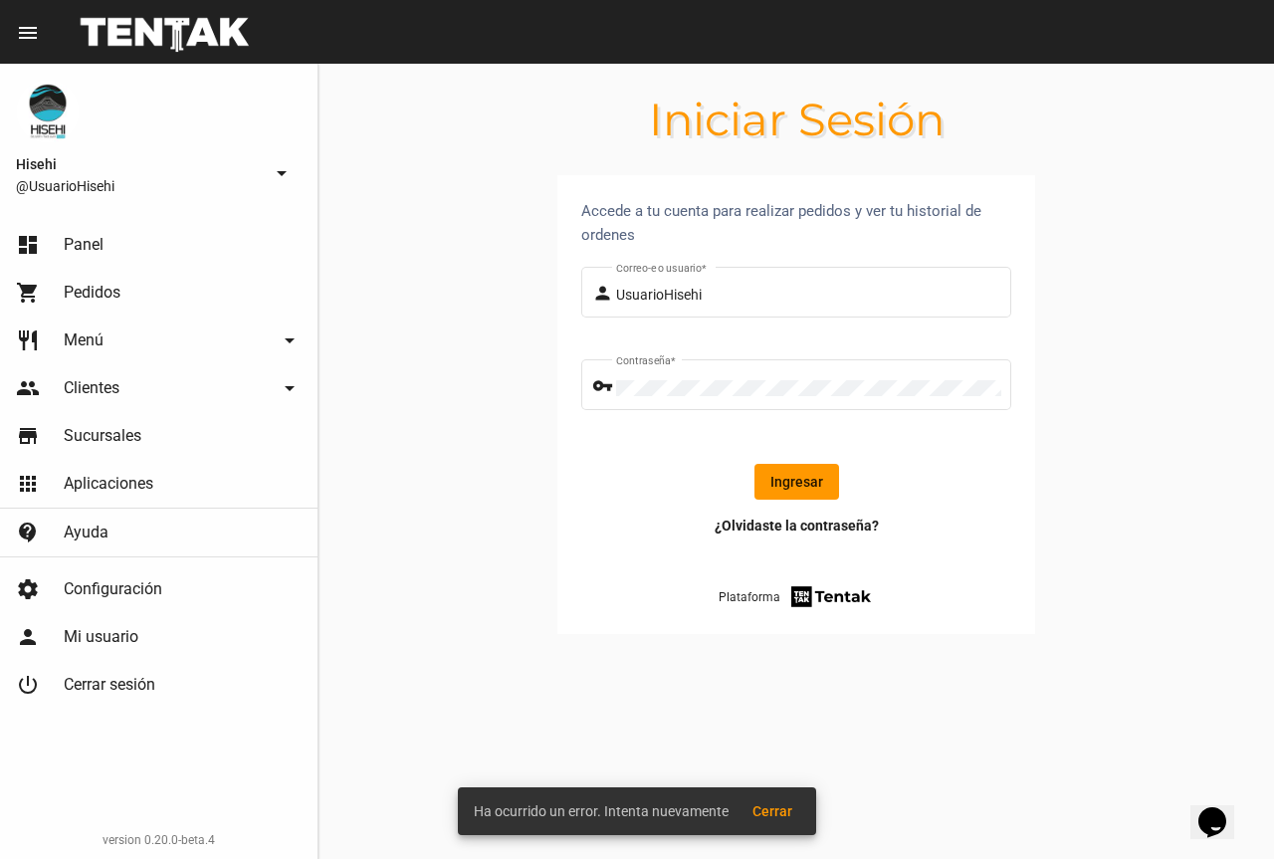
click at [810, 481] on button "Ingresar" at bounding box center [796, 482] width 85 height 36
click at [828, 486] on button "Ingresar" at bounding box center [796, 482] width 85 height 36
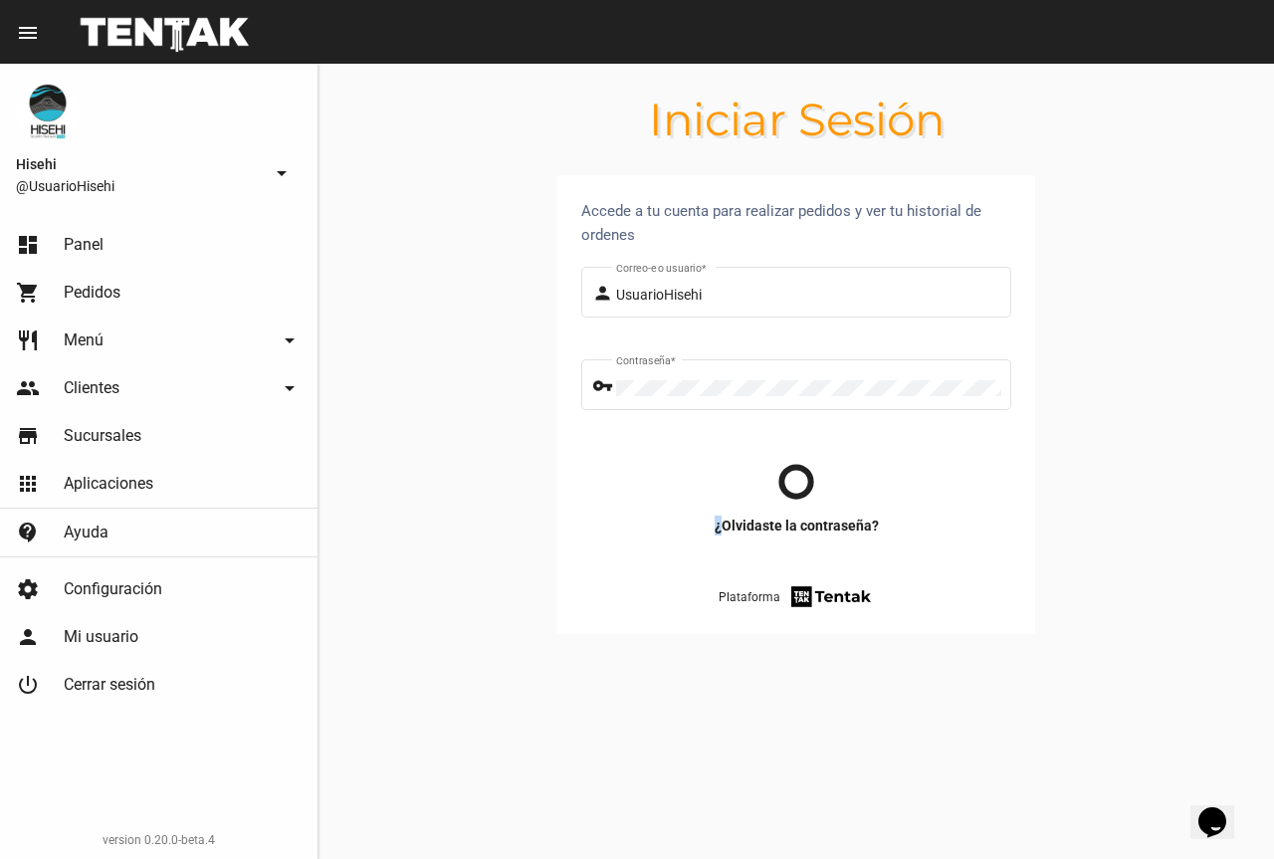
click at [828, 486] on div at bounding box center [796, 482] width 398 height 36
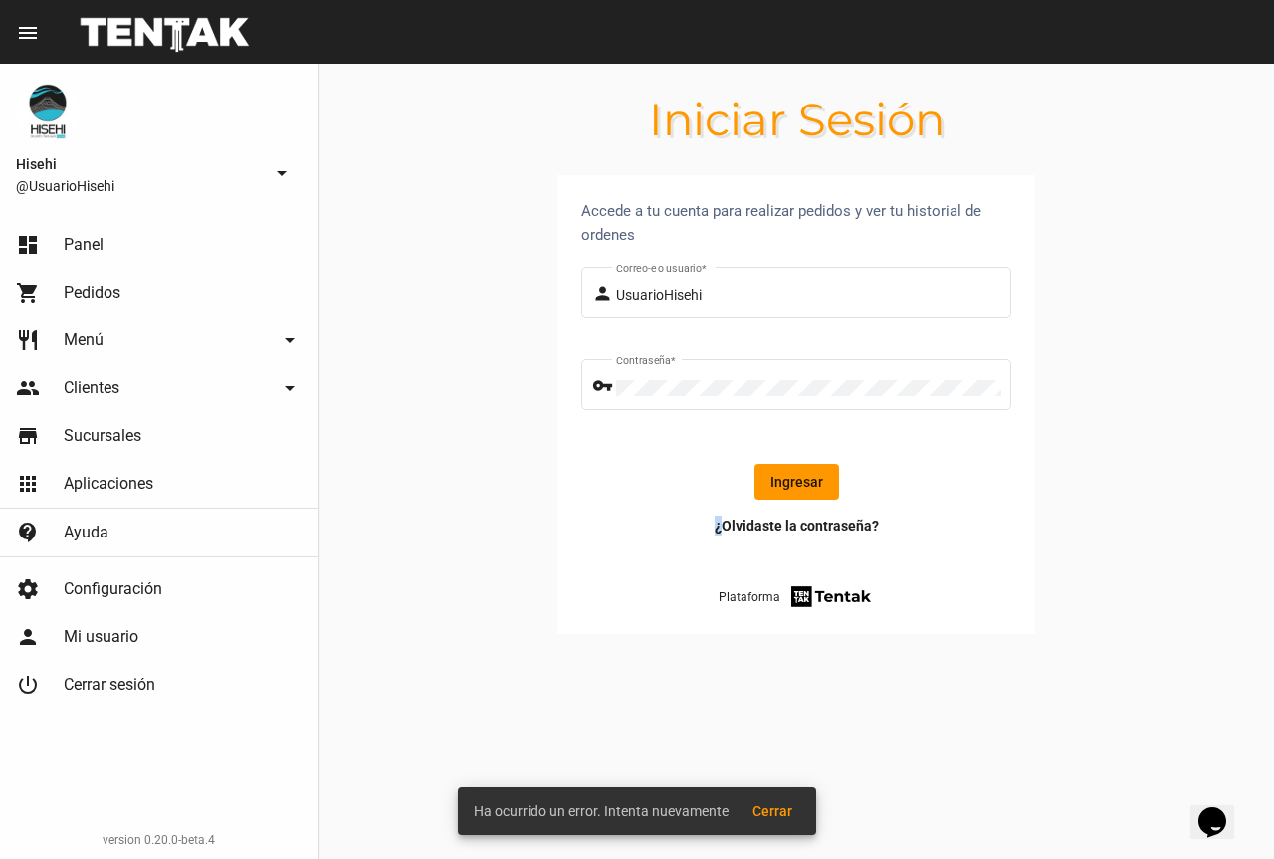
click at [828, 486] on button "Ingresar" at bounding box center [796, 482] width 85 height 36
click at [816, 476] on button "Ingresar" at bounding box center [796, 482] width 85 height 36
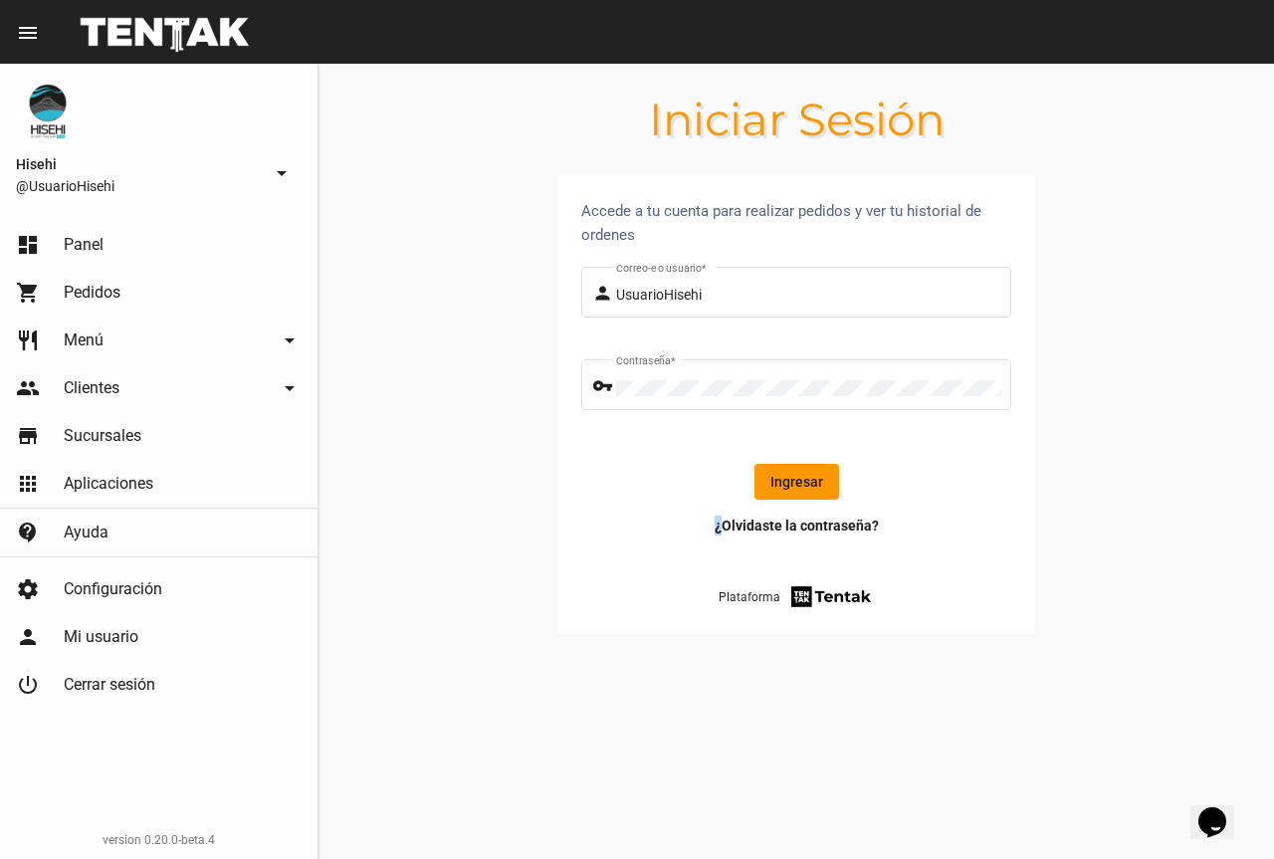
click at [814, 478] on button "Ingresar" at bounding box center [796, 482] width 85 height 36
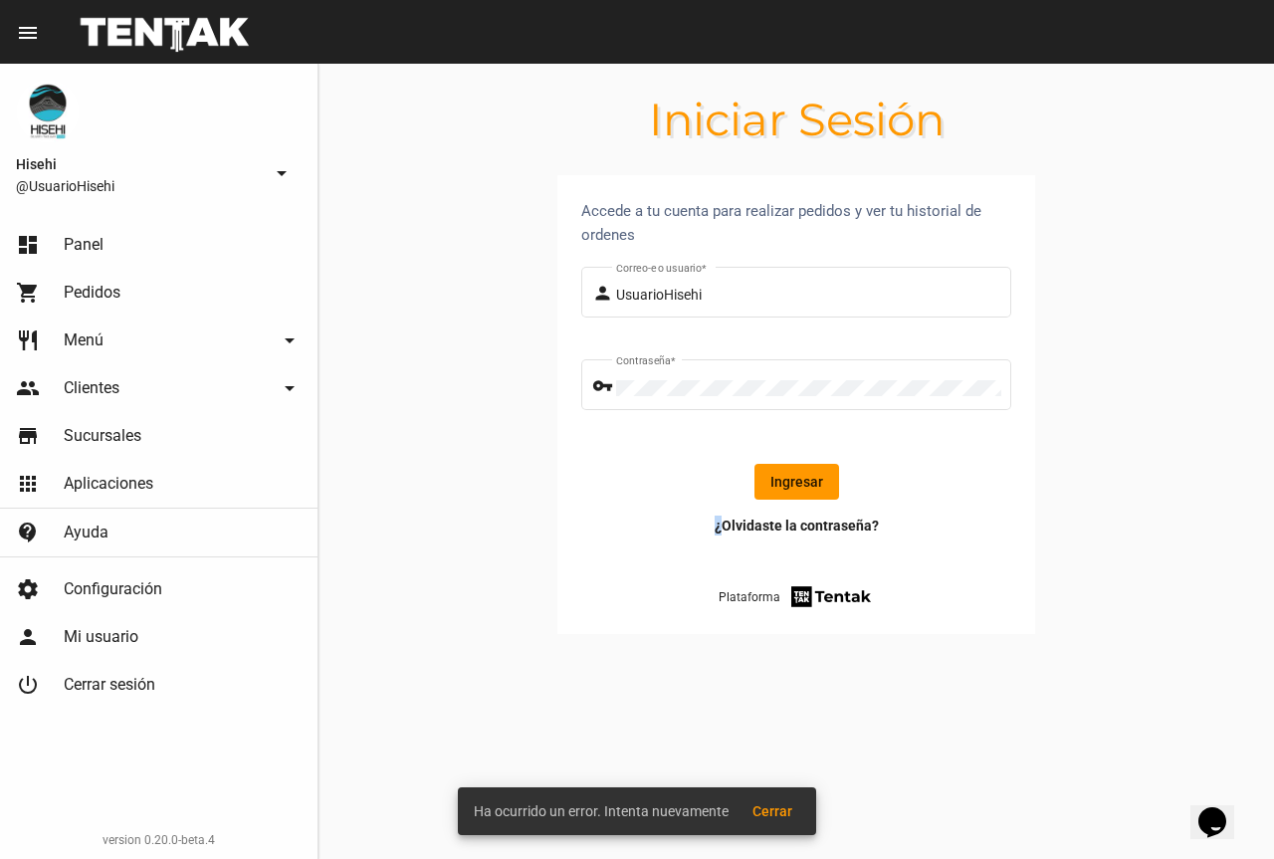
click at [814, 478] on button "Ingresar" at bounding box center [796, 482] width 85 height 36
click at [814, 478] on icon at bounding box center [796, 482] width 36 height 36
click at [814, 478] on button "Ingresar" at bounding box center [796, 482] width 85 height 36
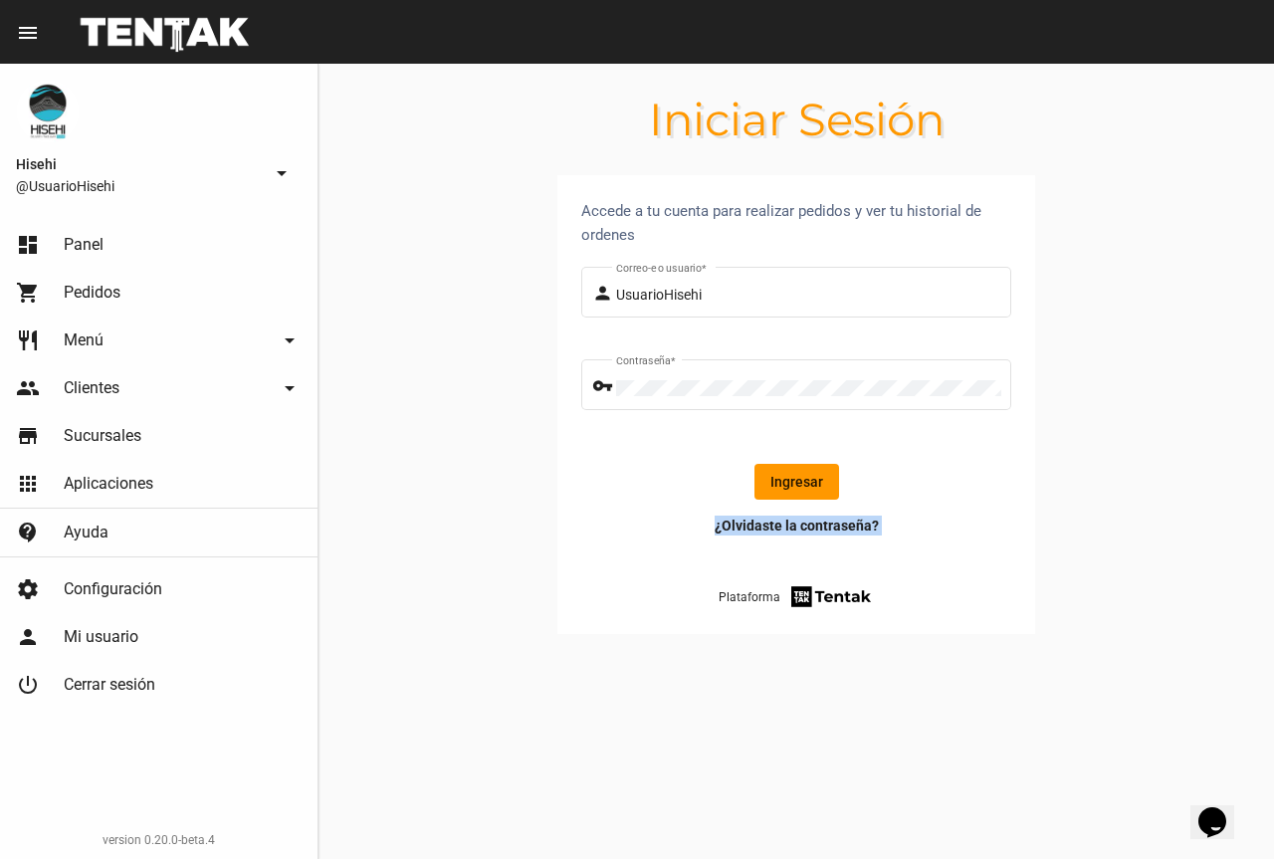
click at [780, 476] on button "Ingresar" at bounding box center [796, 482] width 85 height 36
click at [809, 475] on button "Ingresar" at bounding box center [796, 482] width 85 height 36
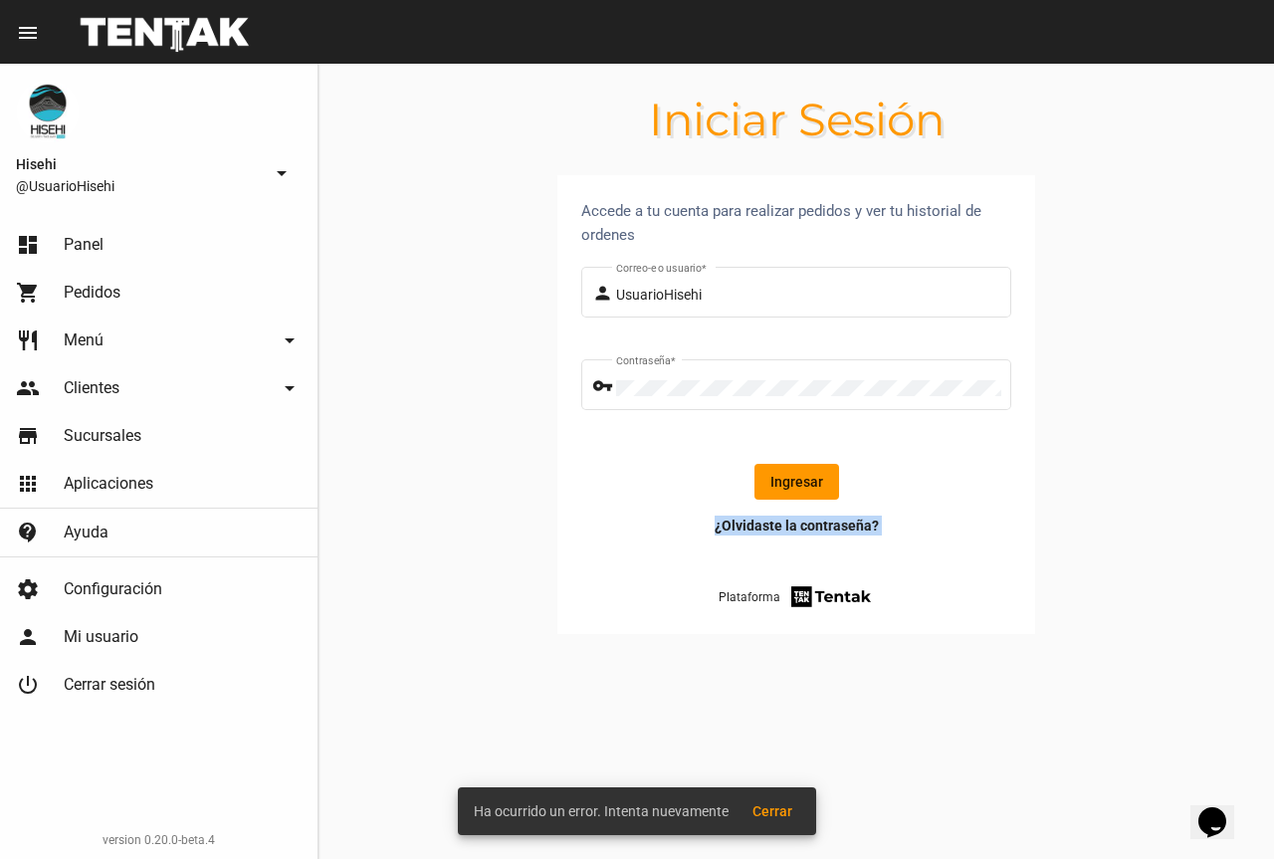
click at [809, 475] on button "Ingresar" at bounding box center [796, 482] width 85 height 36
click at [756, 806] on span "Cerrar" at bounding box center [772, 811] width 40 height 16
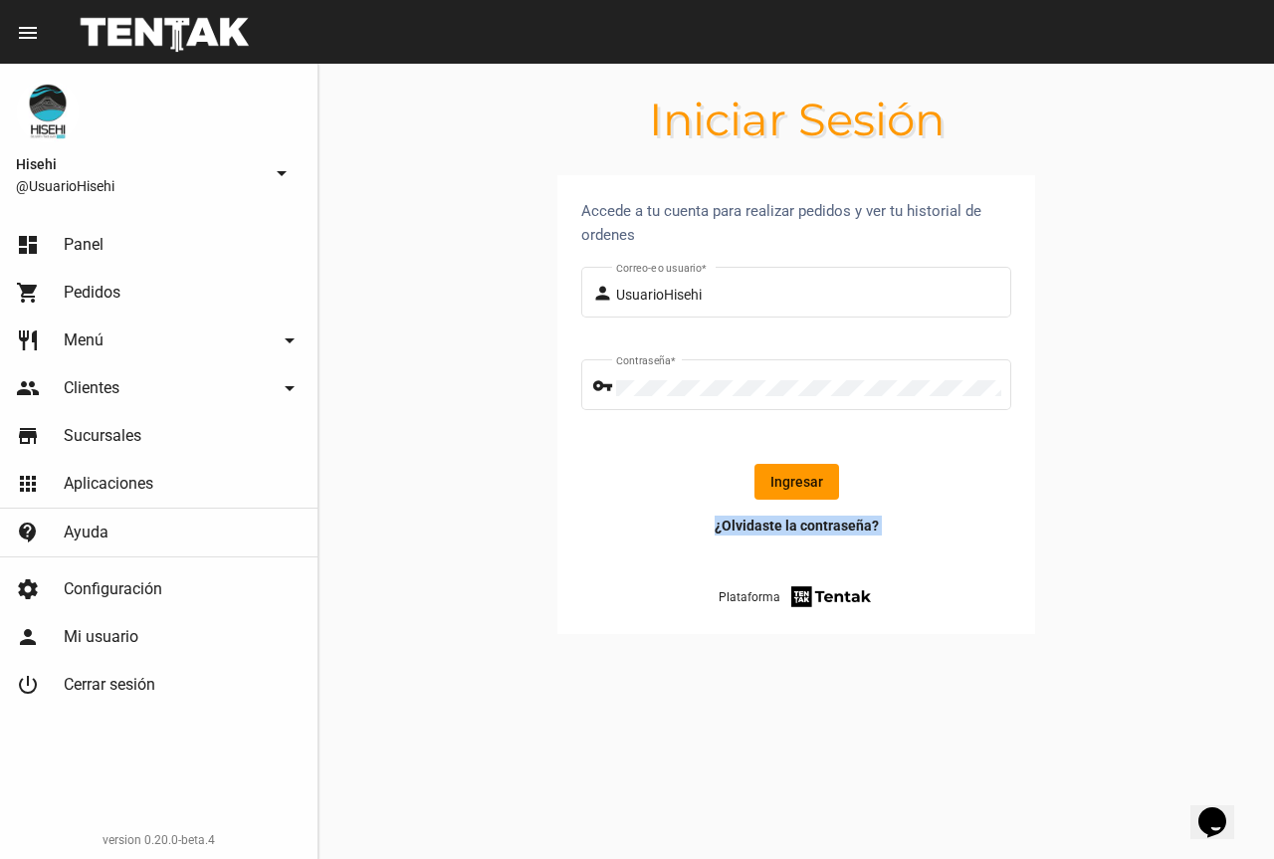
click at [785, 491] on button "Ingresar" at bounding box center [796, 482] width 85 height 36
click at [819, 469] on button "Ingresar" at bounding box center [796, 482] width 85 height 36
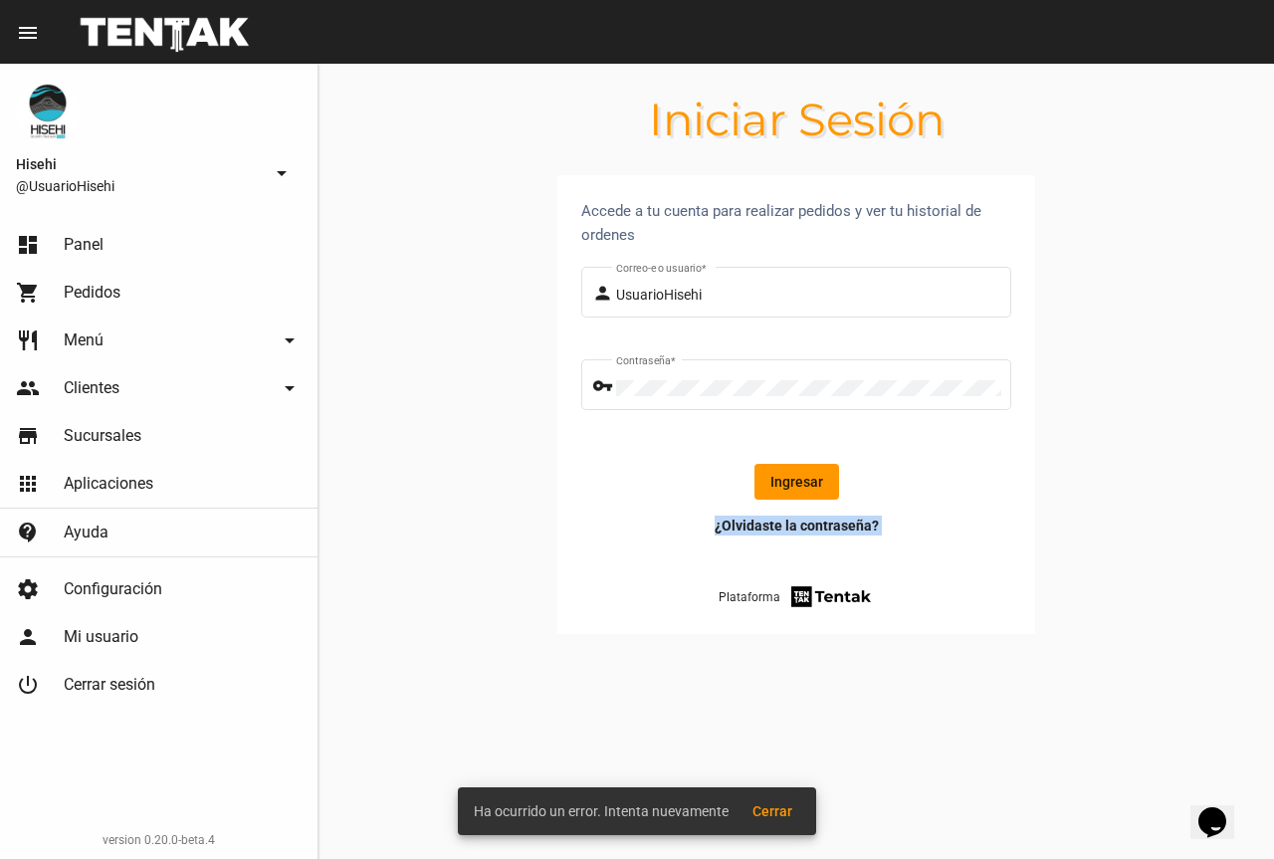
click at [812, 486] on button "Ingresar" at bounding box center [796, 482] width 85 height 36
click at [815, 494] on button "Ingresar" at bounding box center [796, 482] width 85 height 36
click at [808, 485] on button "Ingresar" at bounding box center [796, 482] width 85 height 36
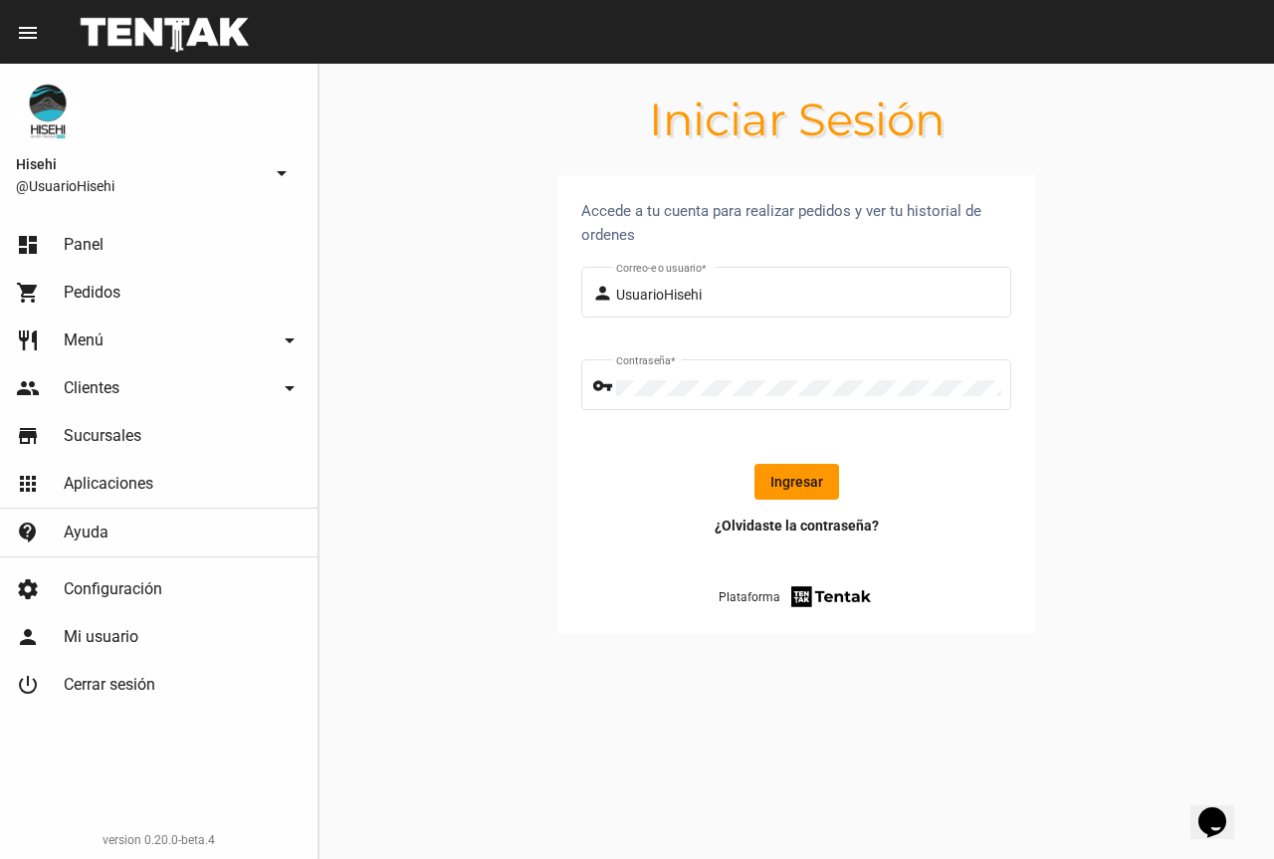
click at [793, 502] on form "person UsuarioHisehi Correo-e o usuario * vpn_key Contraseña * Ingresar" at bounding box center [796, 389] width 430 height 253
click at [785, 469] on button "Ingresar" at bounding box center [796, 482] width 85 height 36
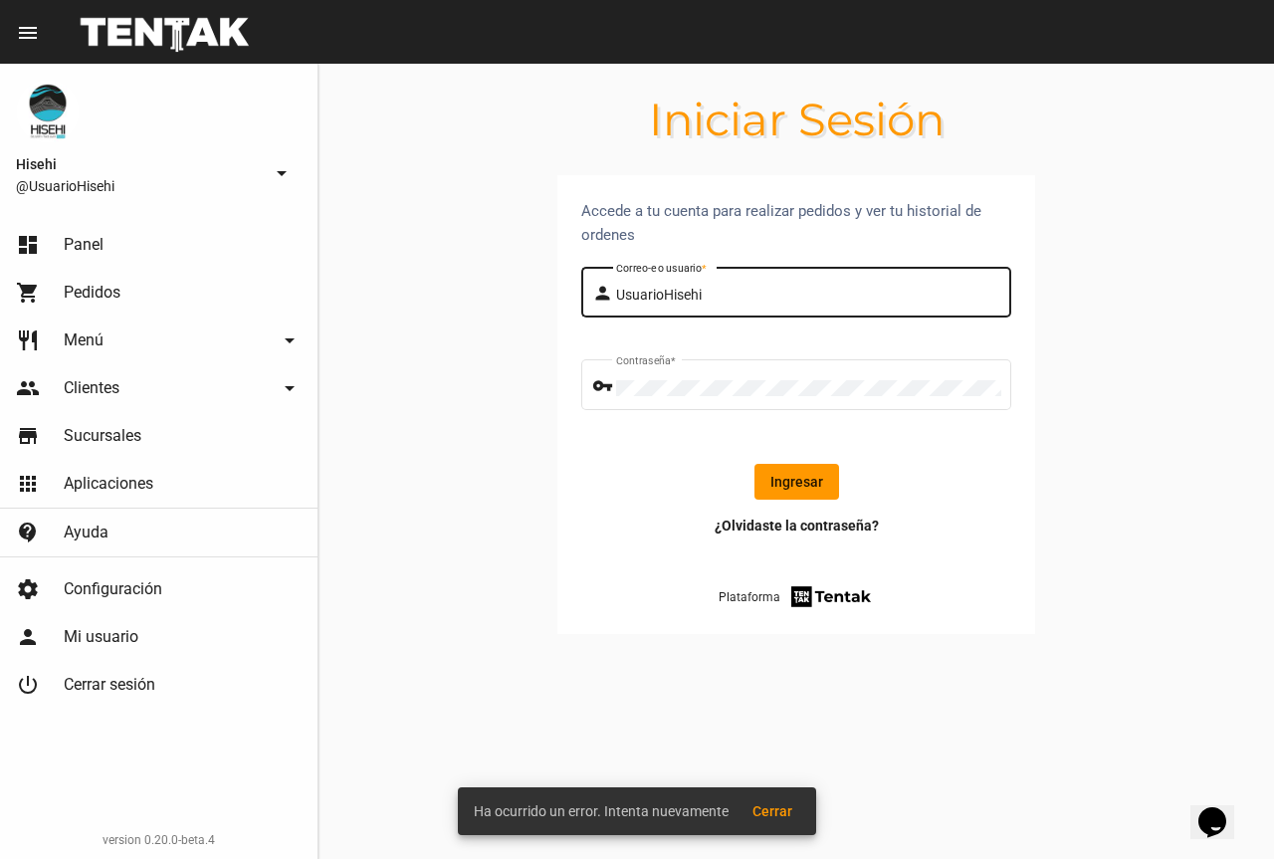
click at [722, 295] on input "UsuarioHisehi" at bounding box center [808, 296] width 385 height 16
click at [629, 291] on input "UsuarioHisehi" at bounding box center [808, 296] width 385 height 16
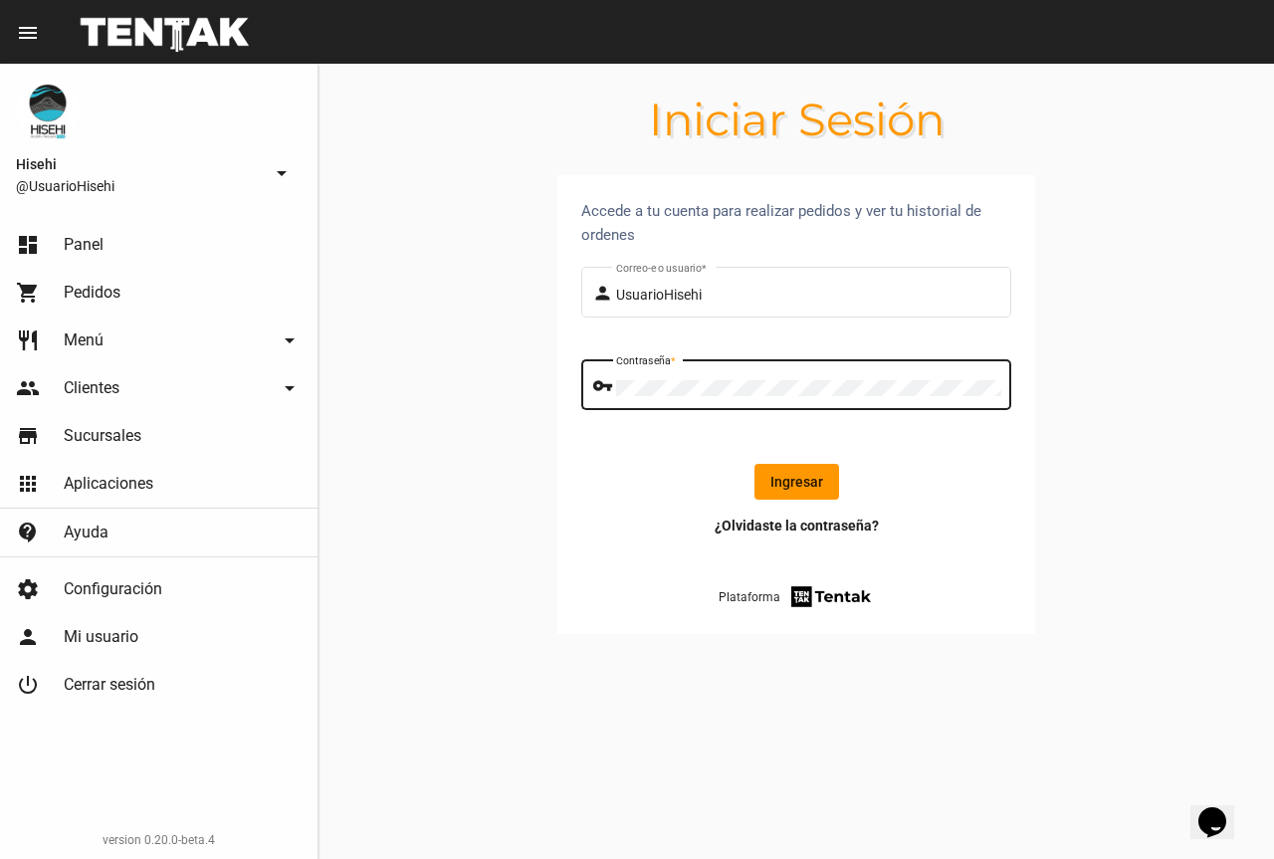
click button "Ingresar" at bounding box center [796, 482] width 85 height 36
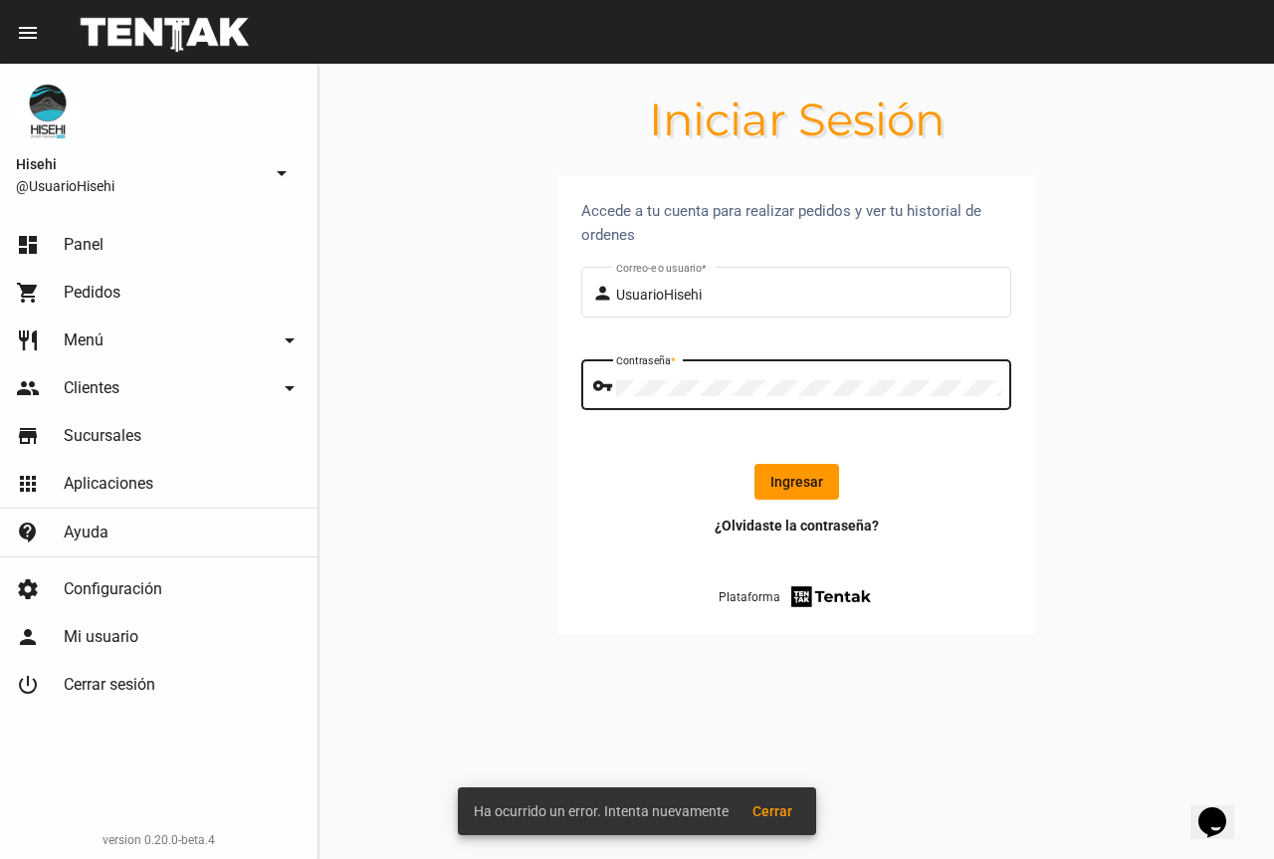
click at [795, 471] on button "Ingresar" at bounding box center [796, 482] width 85 height 36
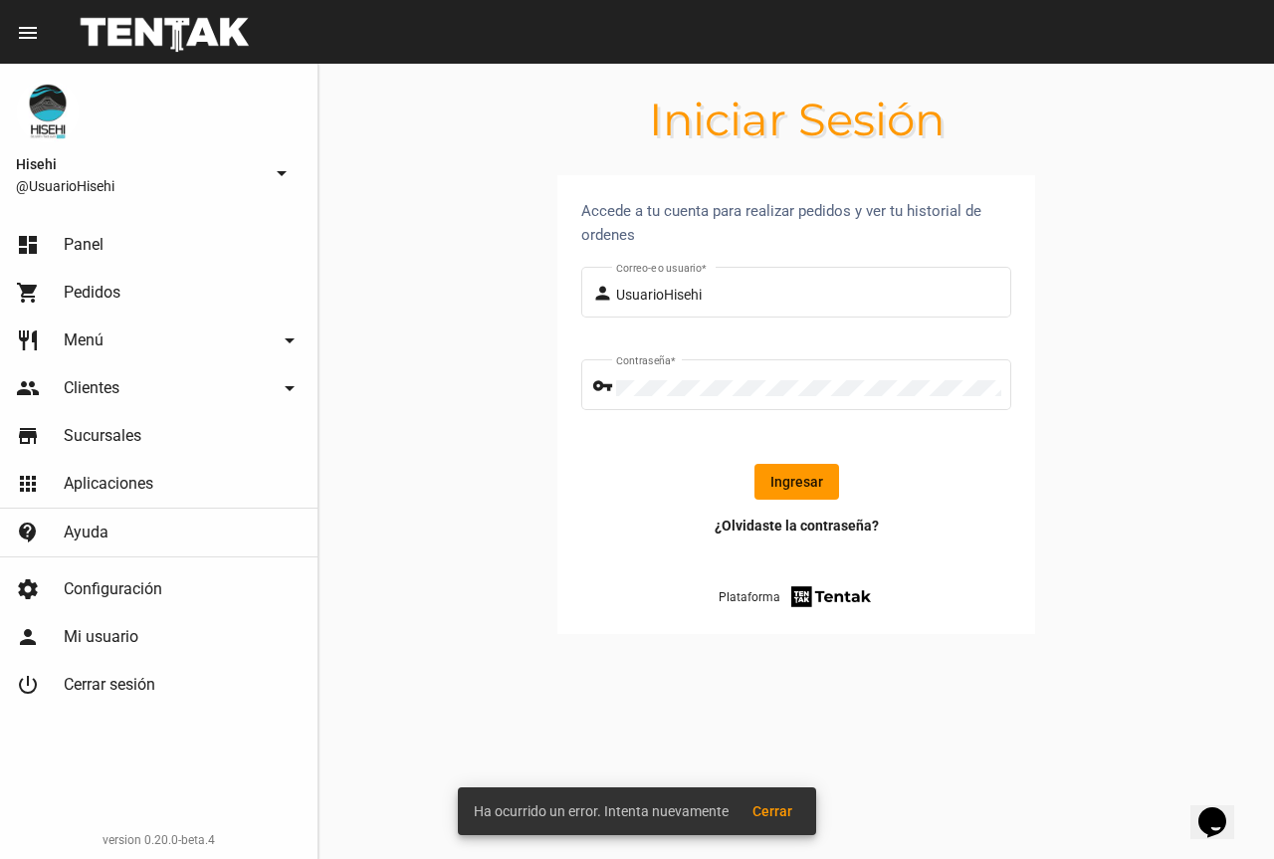
click at [795, 471] on button "Ingresar" at bounding box center [796, 482] width 85 height 36
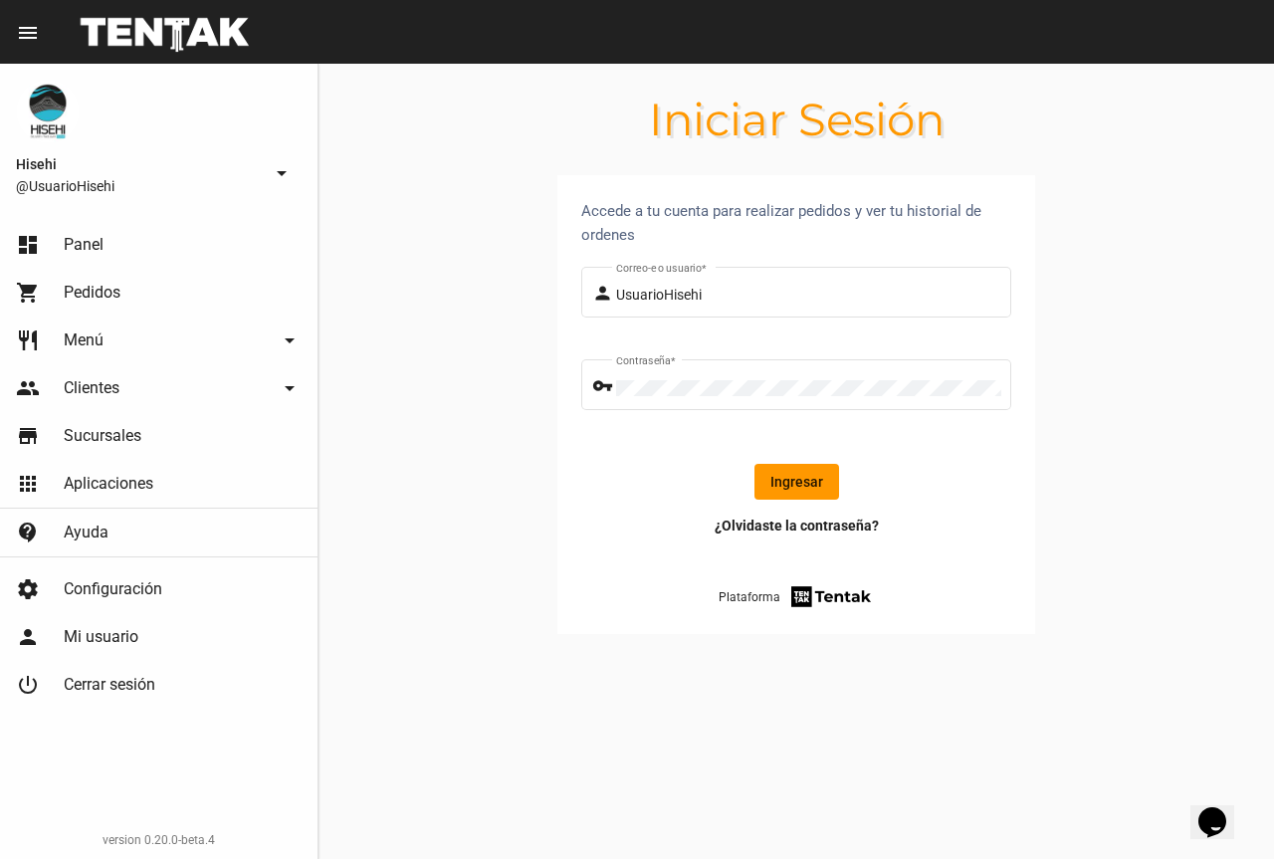
click at [819, 463] on form "person UsuarioHisehi Correo-e o usuario * vpn_key Contraseña * Ingresar" at bounding box center [796, 389] width 430 height 253
click at [813, 487] on button "Ingresar" at bounding box center [796, 482] width 85 height 36
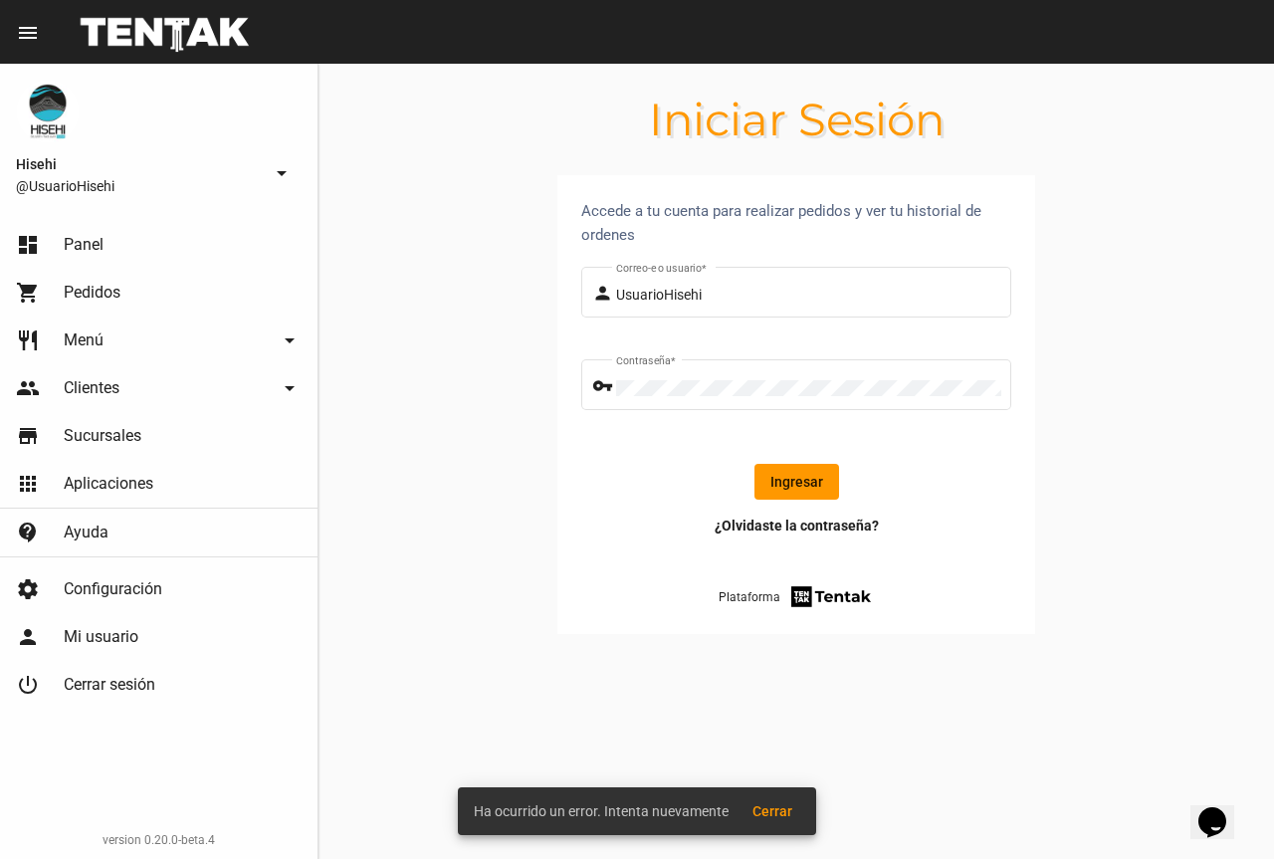
click at [769, 476] on button "Ingresar" at bounding box center [796, 482] width 85 height 36
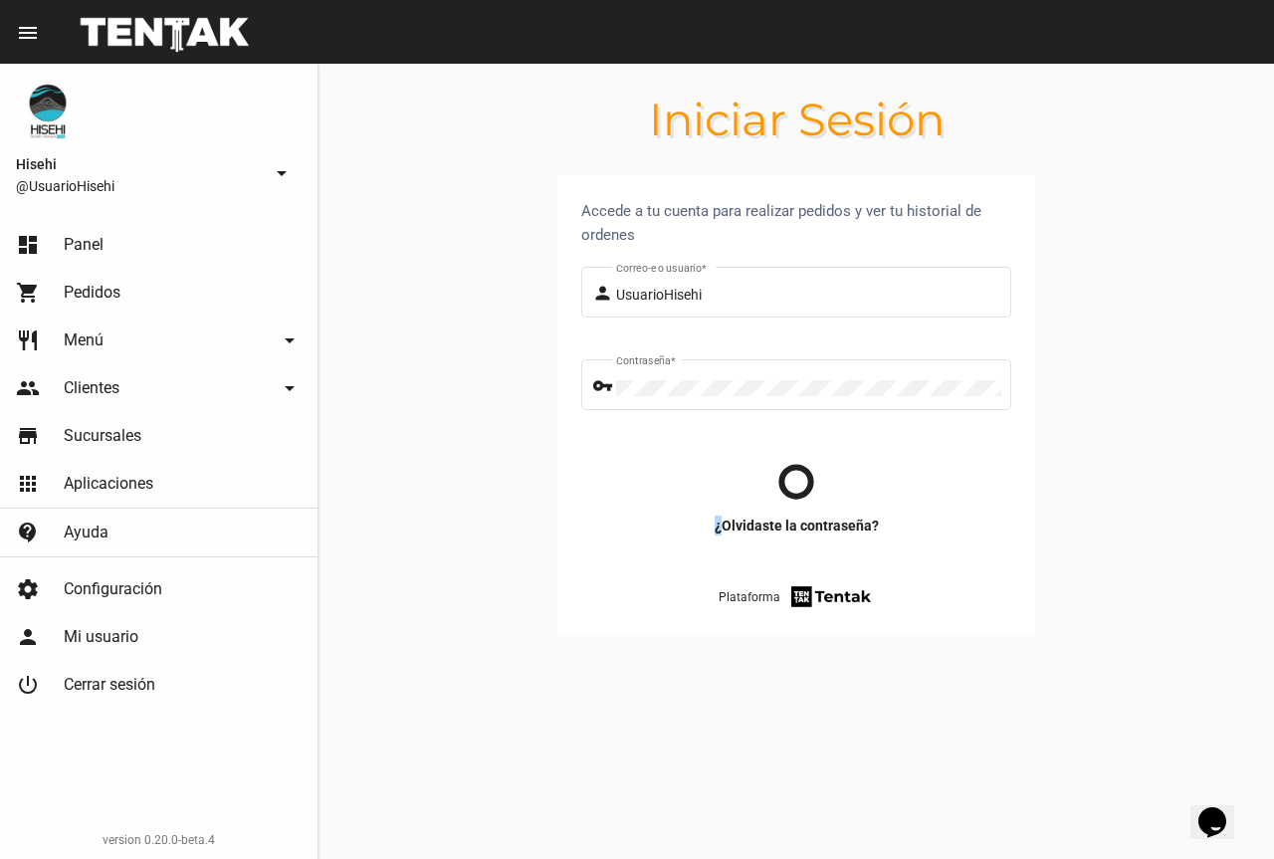
click at [769, 476] on div at bounding box center [796, 482] width 398 height 36
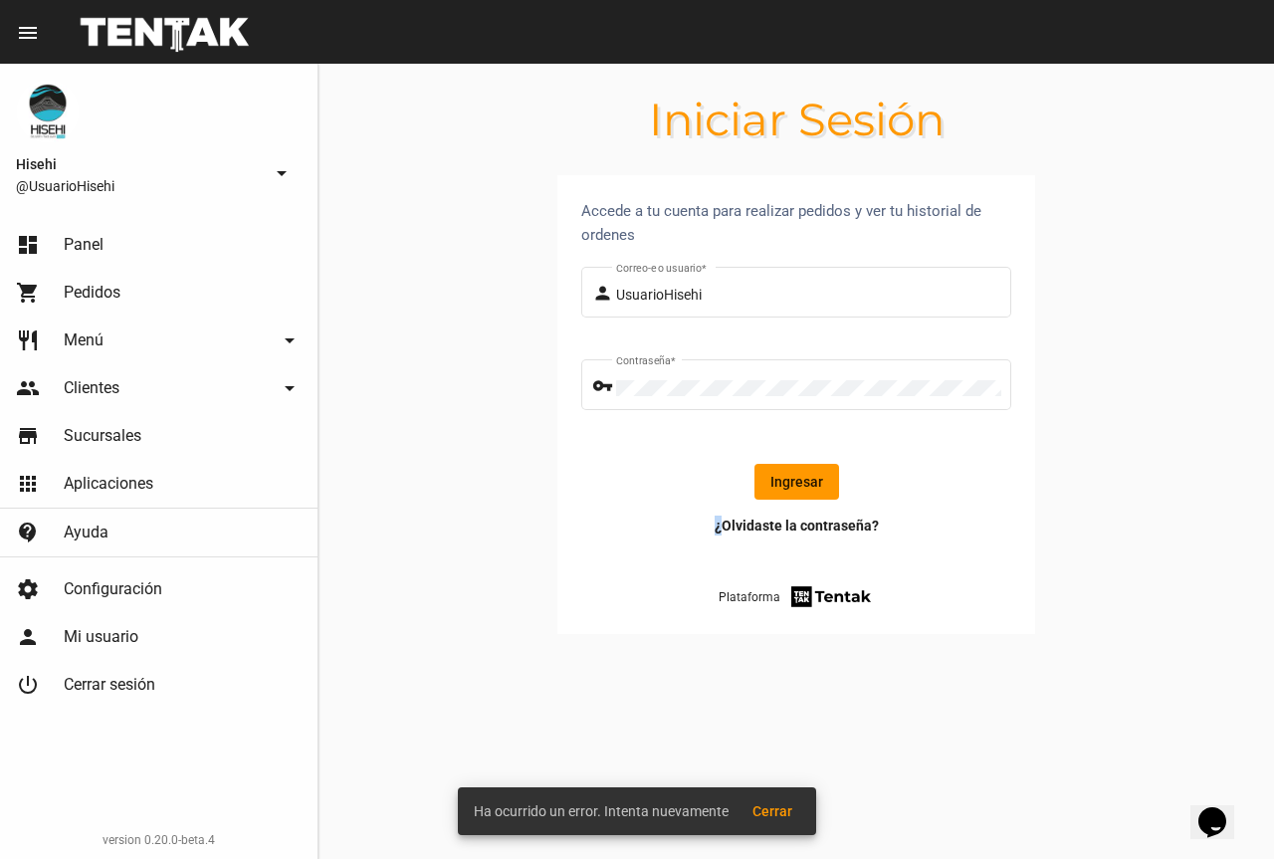
click at [769, 476] on button "Ingresar" at bounding box center [796, 482] width 85 height 36
click at [769, 476] on div at bounding box center [796, 482] width 398 height 36
click at [551, 436] on section "Accede a tu cuenta para realizar pedidos y ver tu historial de ordenes person U…" at bounding box center [797, 428] width 956 height 507
click at [790, 483] on button "Ingresar" at bounding box center [796, 482] width 85 height 36
click at [504, 398] on section "Accede a tu cuenta para realizar pedidos y ver tu historial de ordenes person U…" at bounding box center [797, 428] width 956 height 507
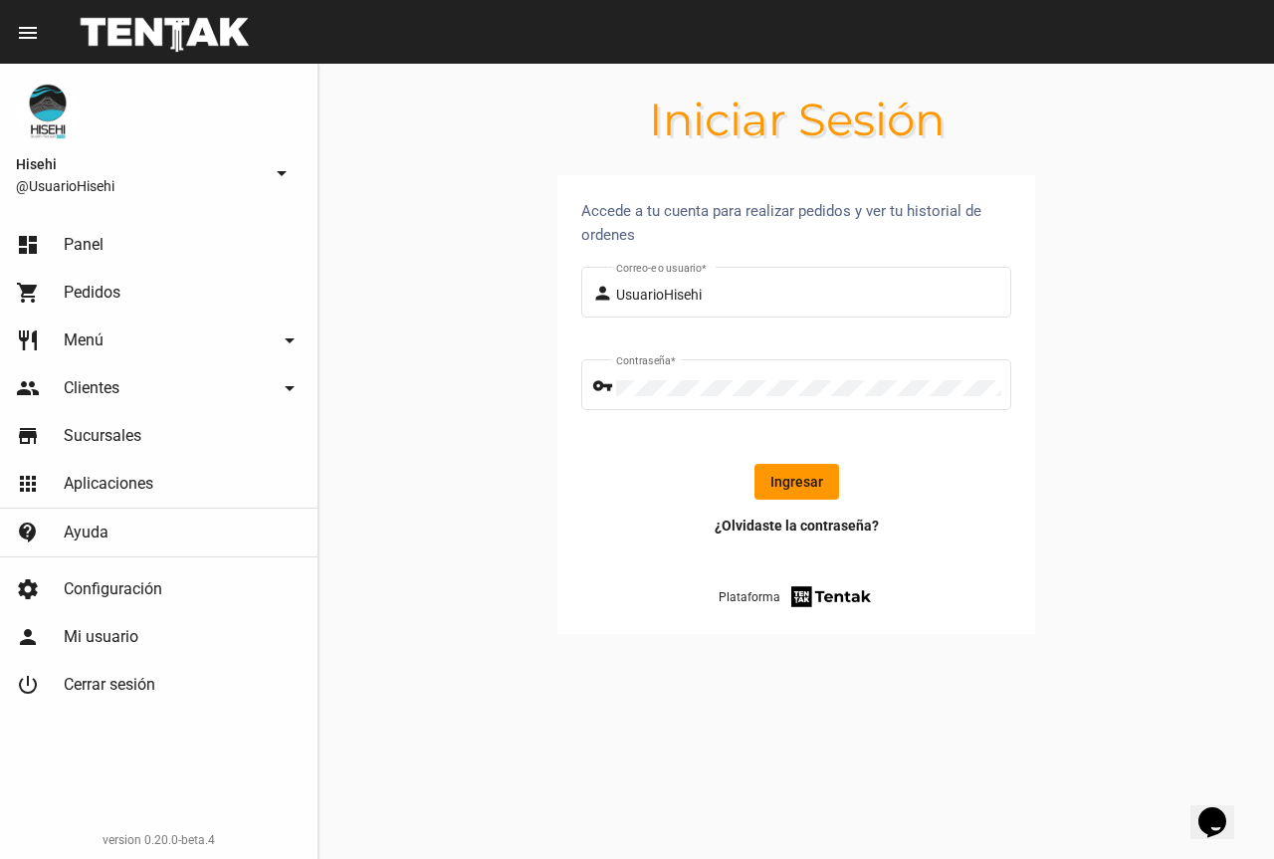
click at [783, 481] on button "Ingresar" at bounding box center [796, 482] width 85 height 36
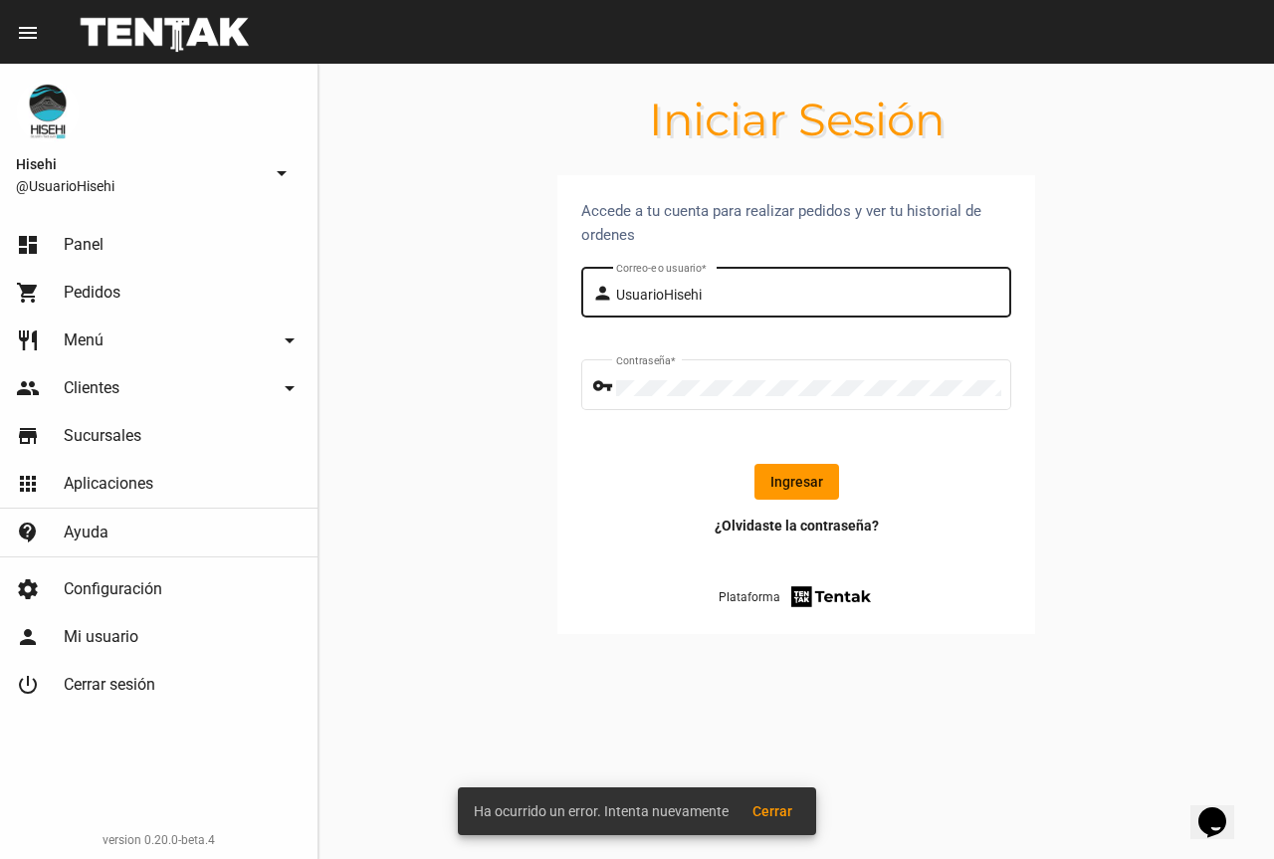
click at [762, 293] on input "UsuarioHisehi" at bounding box center [808, 296] width 385 height 16
type input "UsuarioHisehi"
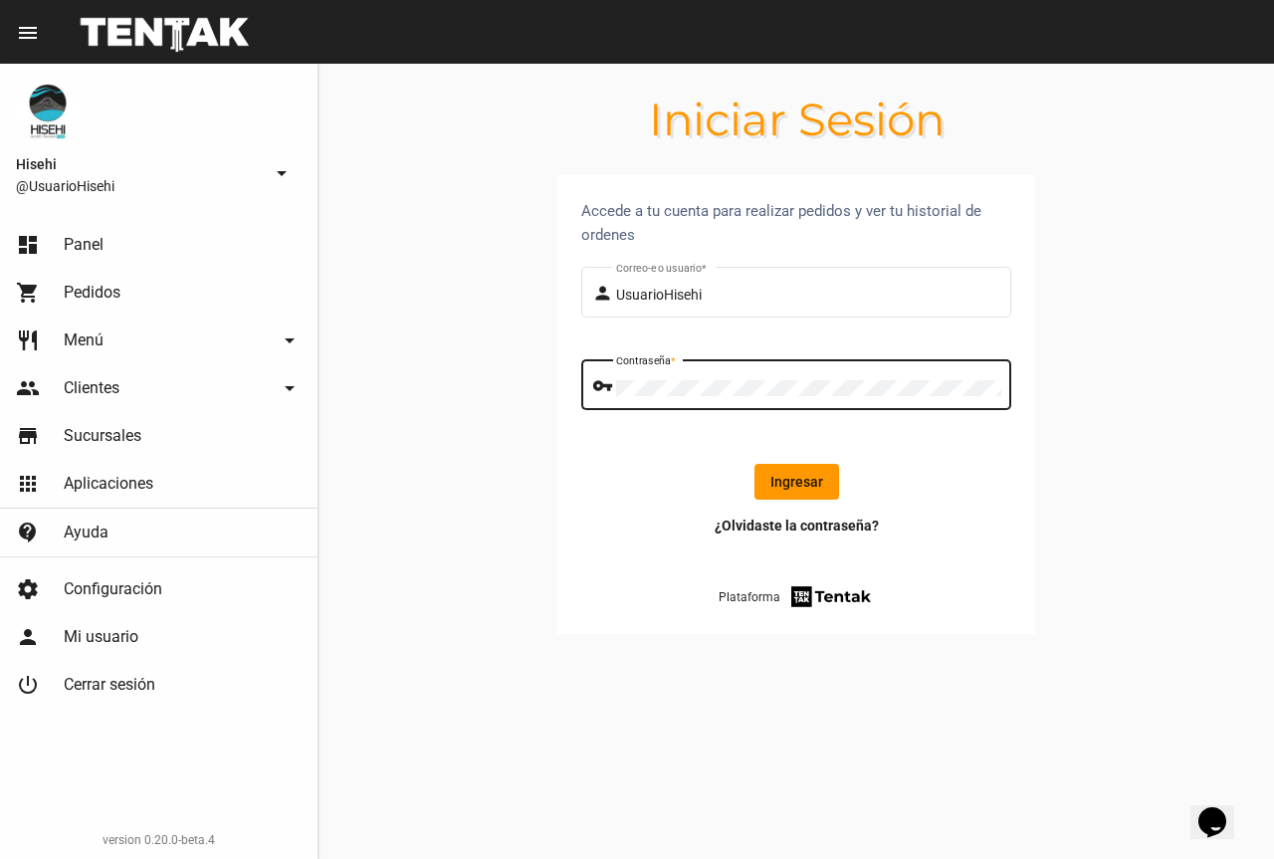
click at [792, 478] on button "Ingresar" at bounding box center [796, 482] width 85 height 36
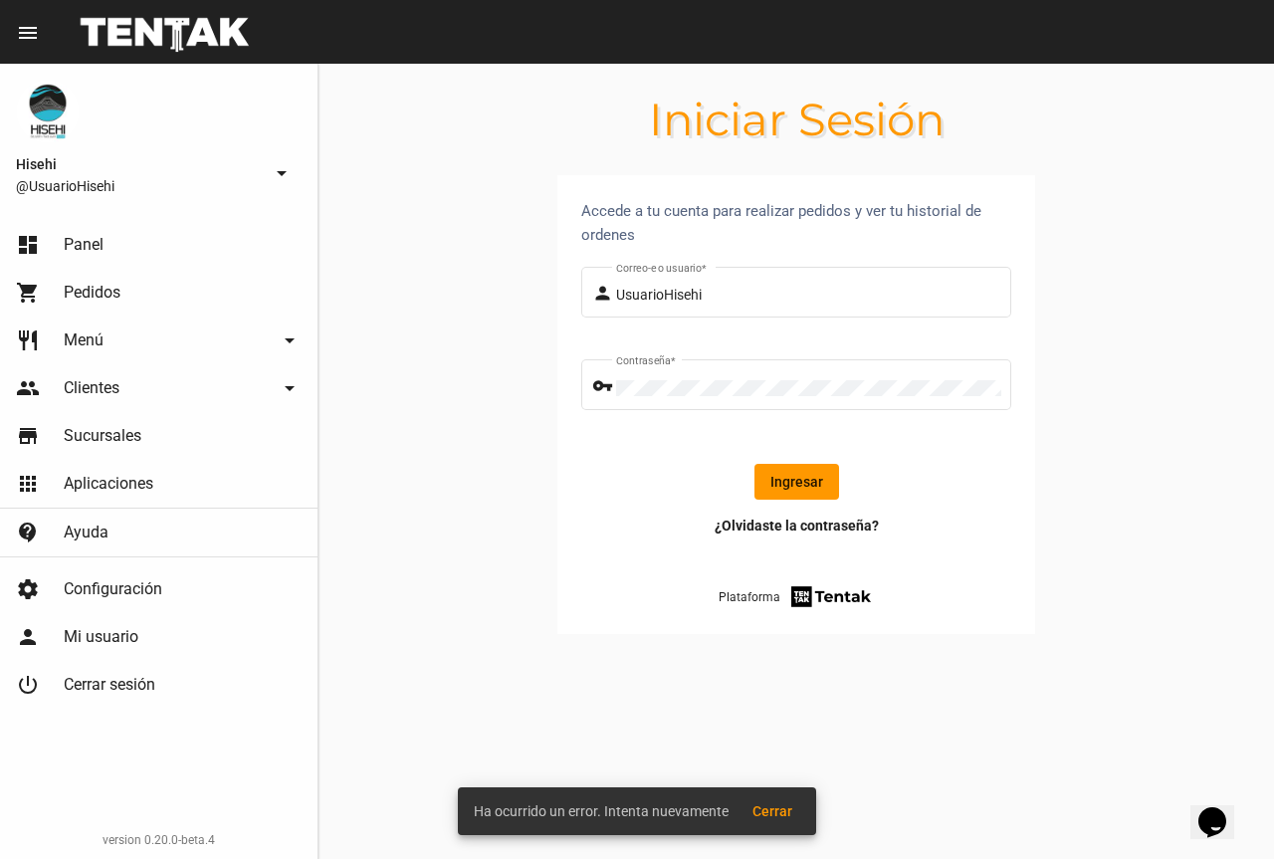
click at [790, 482] on button "Ingresar" at bounding box center [796, 482] width 85 height 36
click at [785, 474] on button "Ingresar" at bounding box center [796, 482] width 85 height 36
click at [570, 475] on div "Accede a tu cuenta para realizar pedidos y ver tu historial de ordenes person U…" at bounding box center [796, 404] width 478 height 459
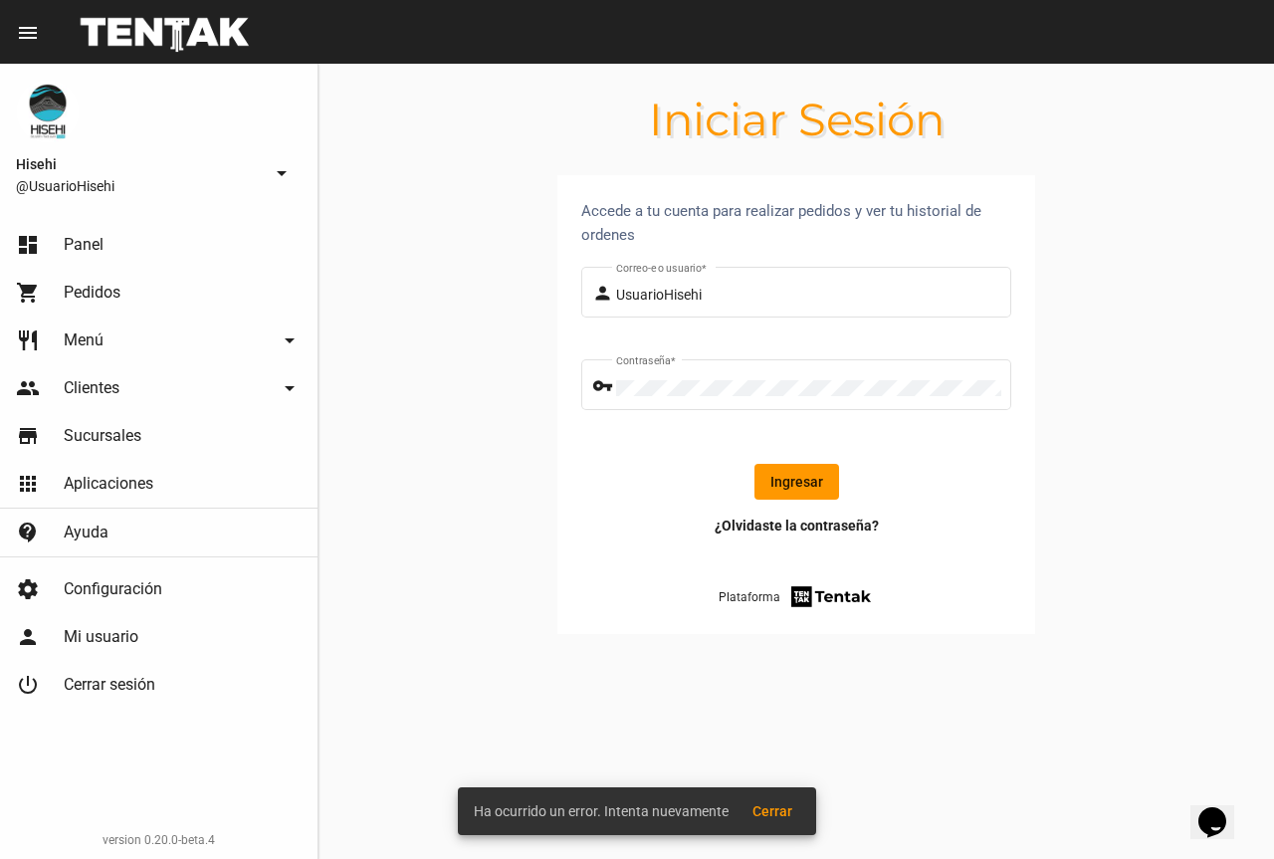
click at [775, 483] on button "Ingresar" at bounding box center [796, 482] width 85 height 36
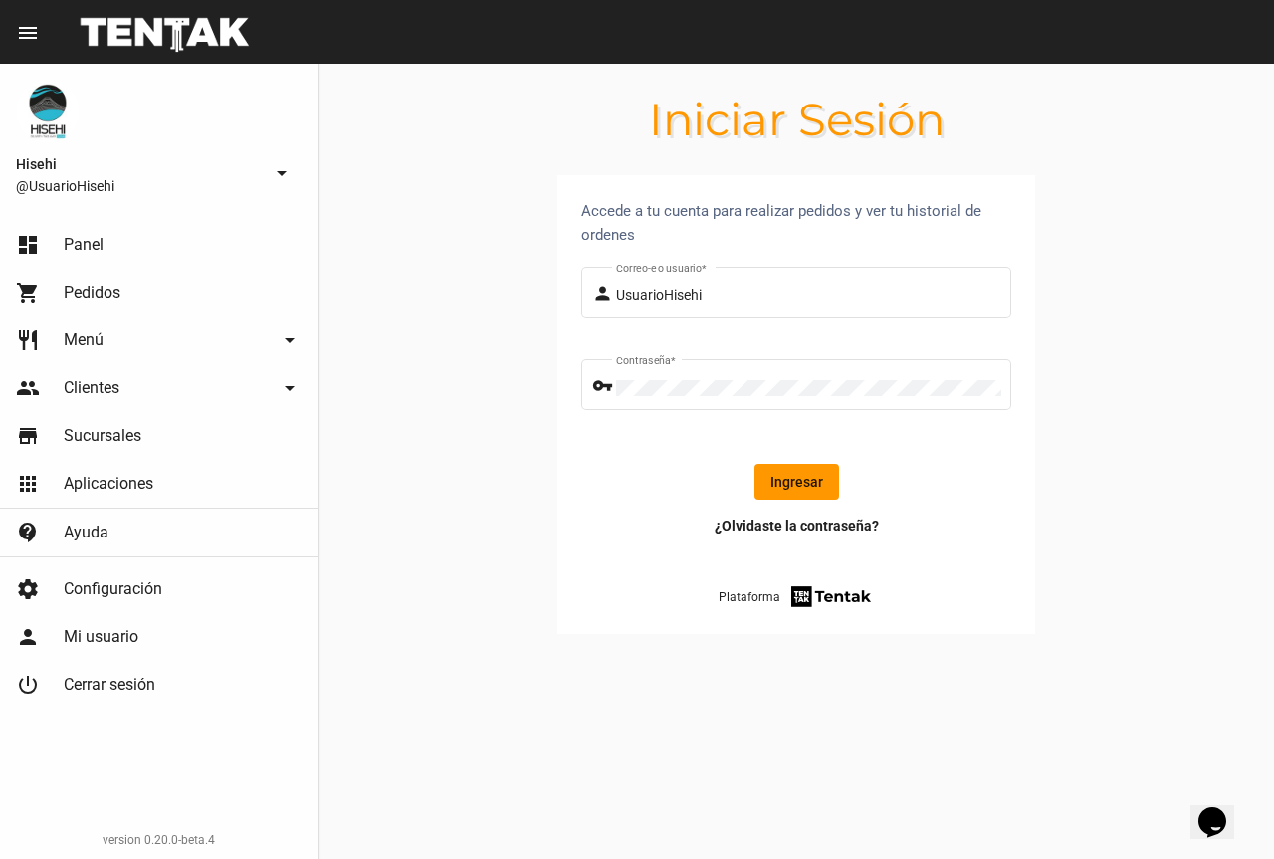
click at [800, 472] on button "Ingresar" at bounding box center [796, 482] width 85 height 36
click at [823, 483] on button "Ingresar" at bounding box center [796, 482] width 85 height 36
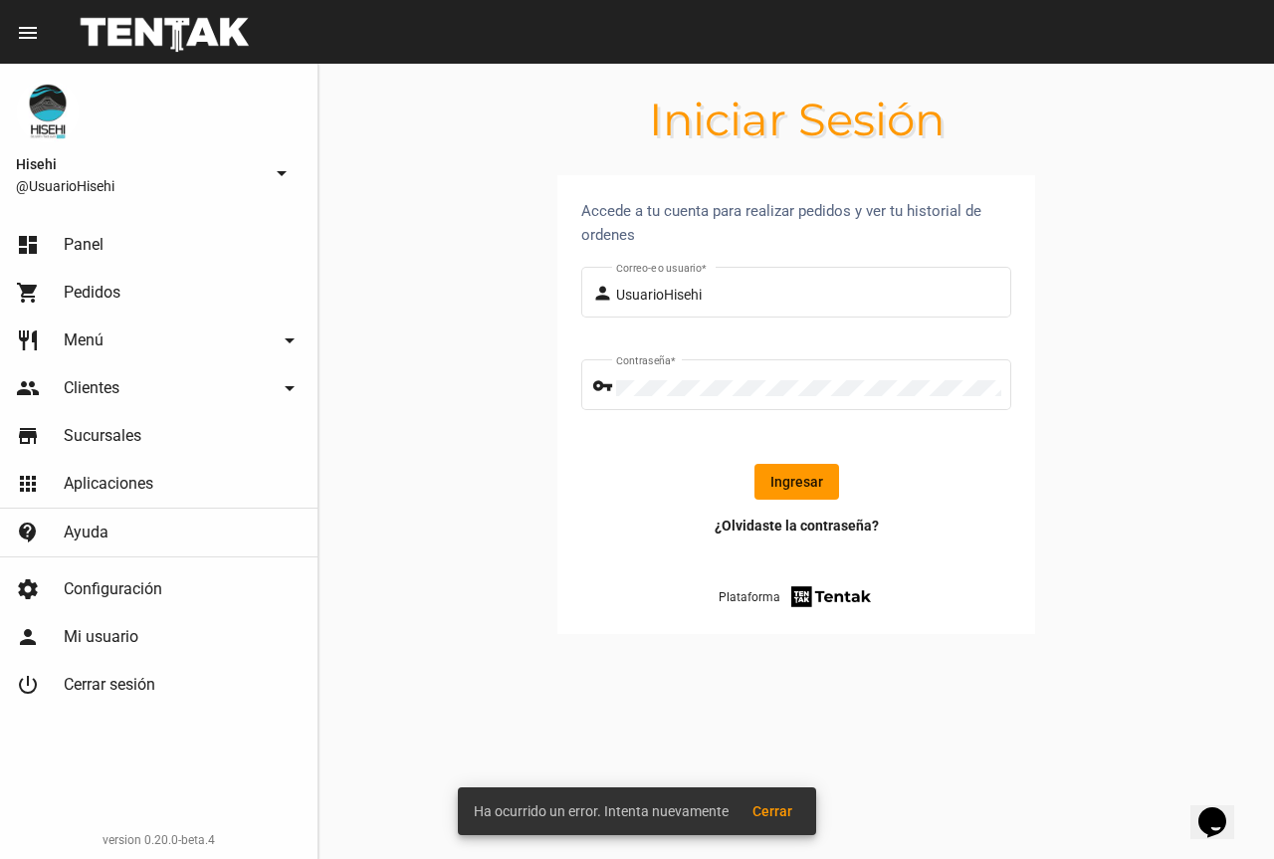
click at [823, 483] on button "Ingresar" at bounding box center [796, 482] width 85 height 36
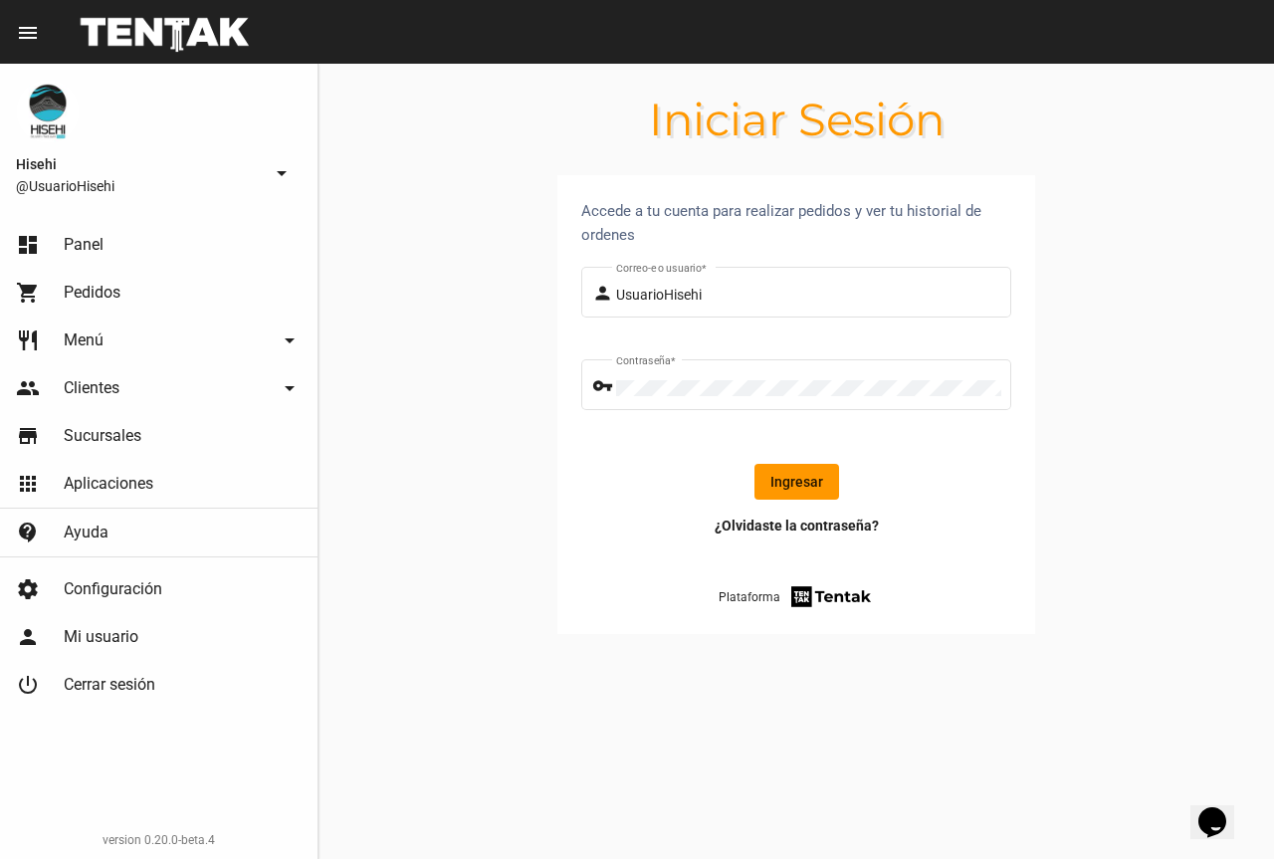
click at [799, 482] on button "Ingresar" at bounding box center [796, 482] width 85 height 36
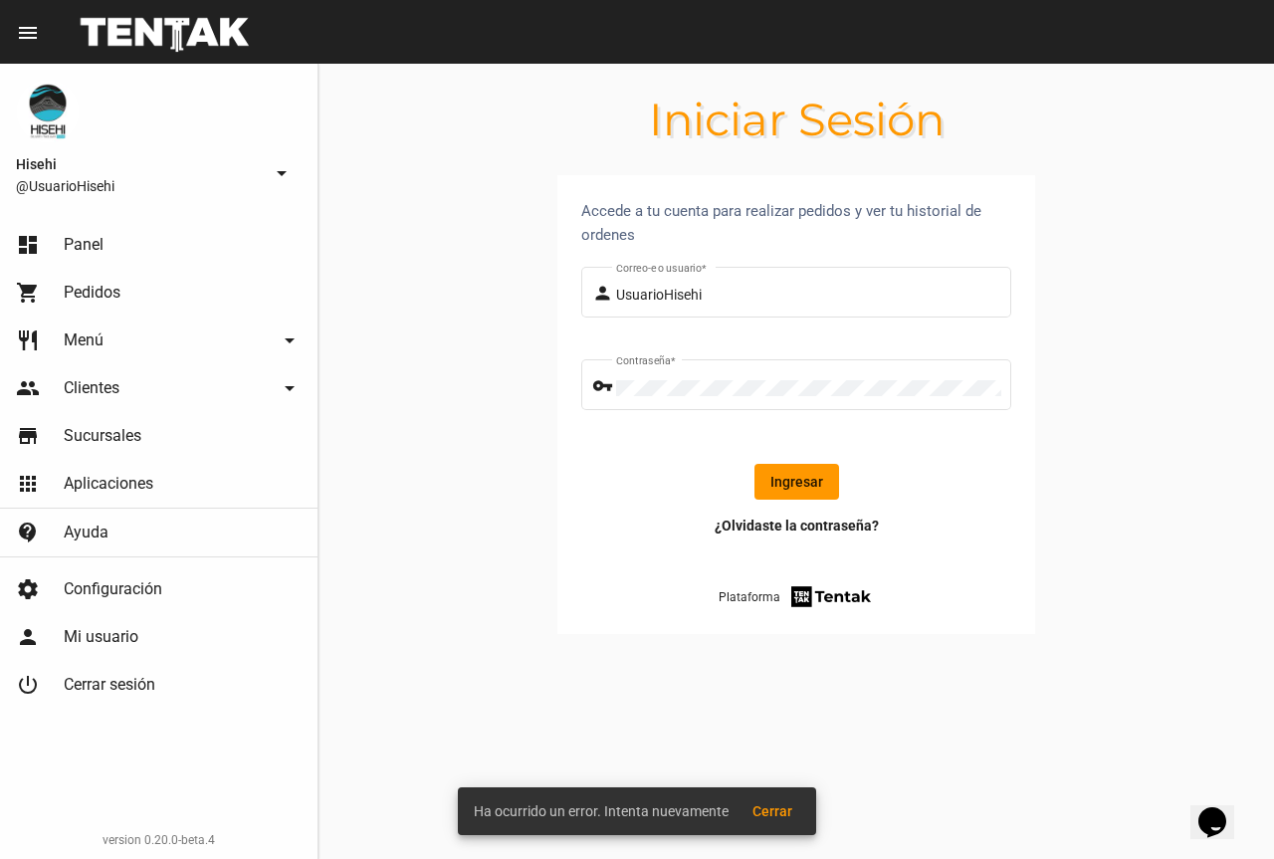
click at [799, 482] on button "Ingresar" at bounding box center [796, 482] width 85 height 36
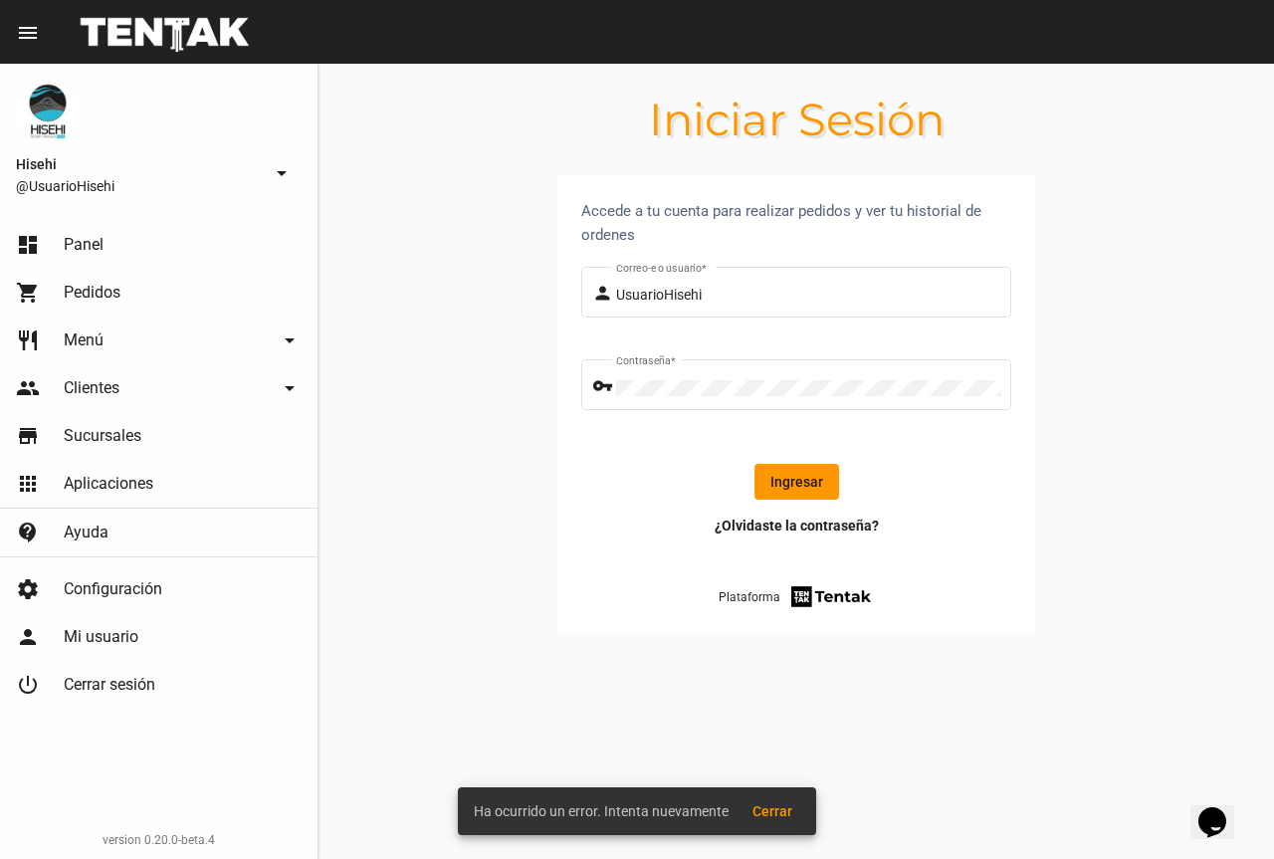
click at [799, 482] on button "Ingresar" at bounding box center [796, 482] width 85 height 36
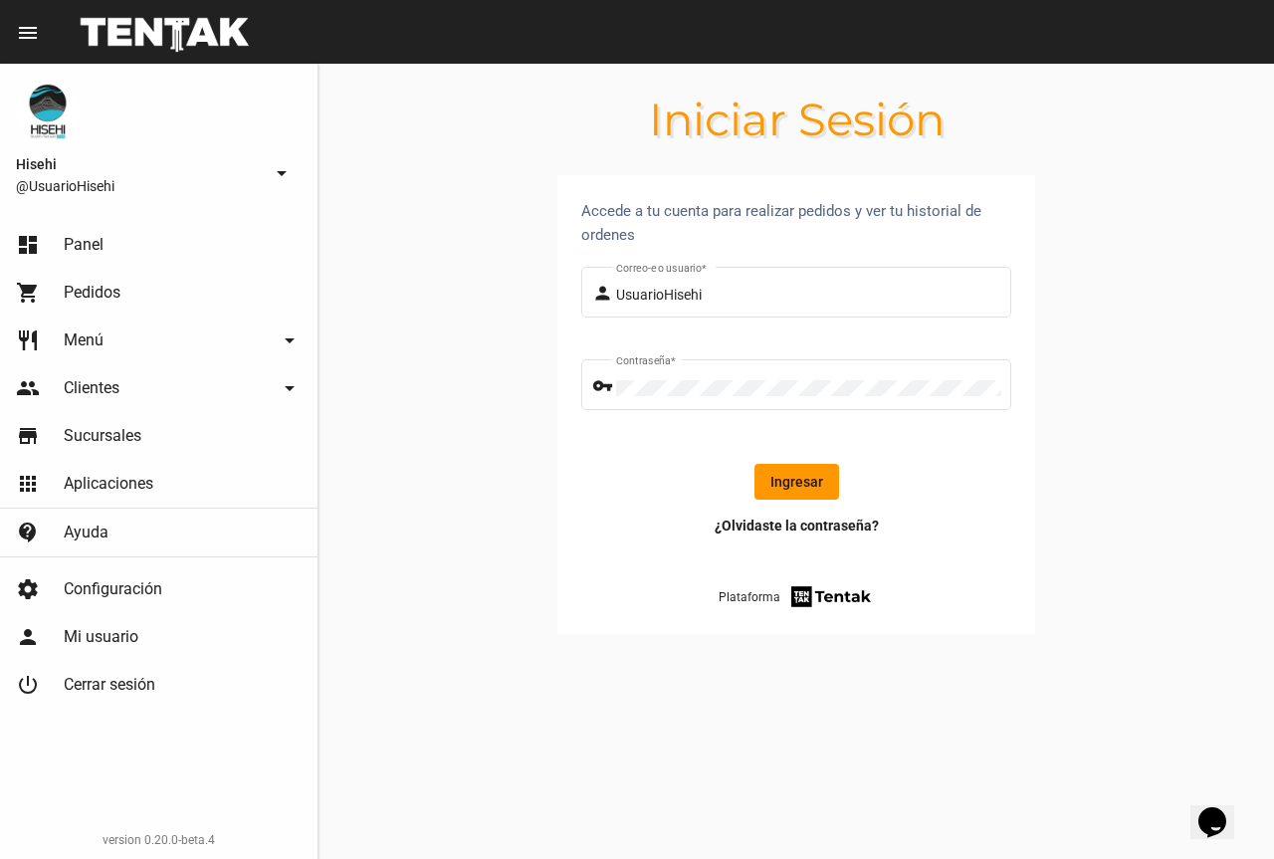
click at [810, 475] on button "Ingresar" at bounding box center [796, 482] width 85 height 36
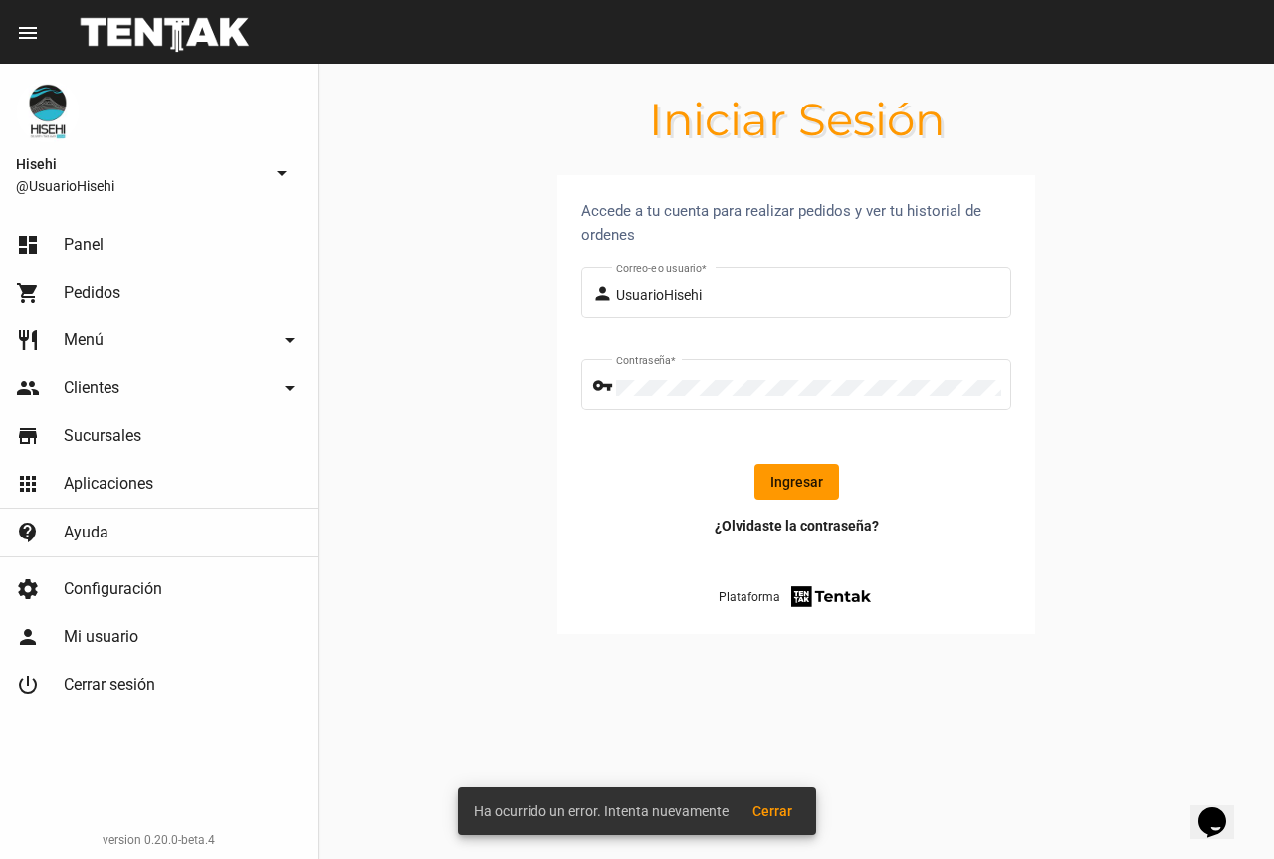
click at [810, 475] on button "Ingresar" at bounding box center [796, 482] width 85 height 36
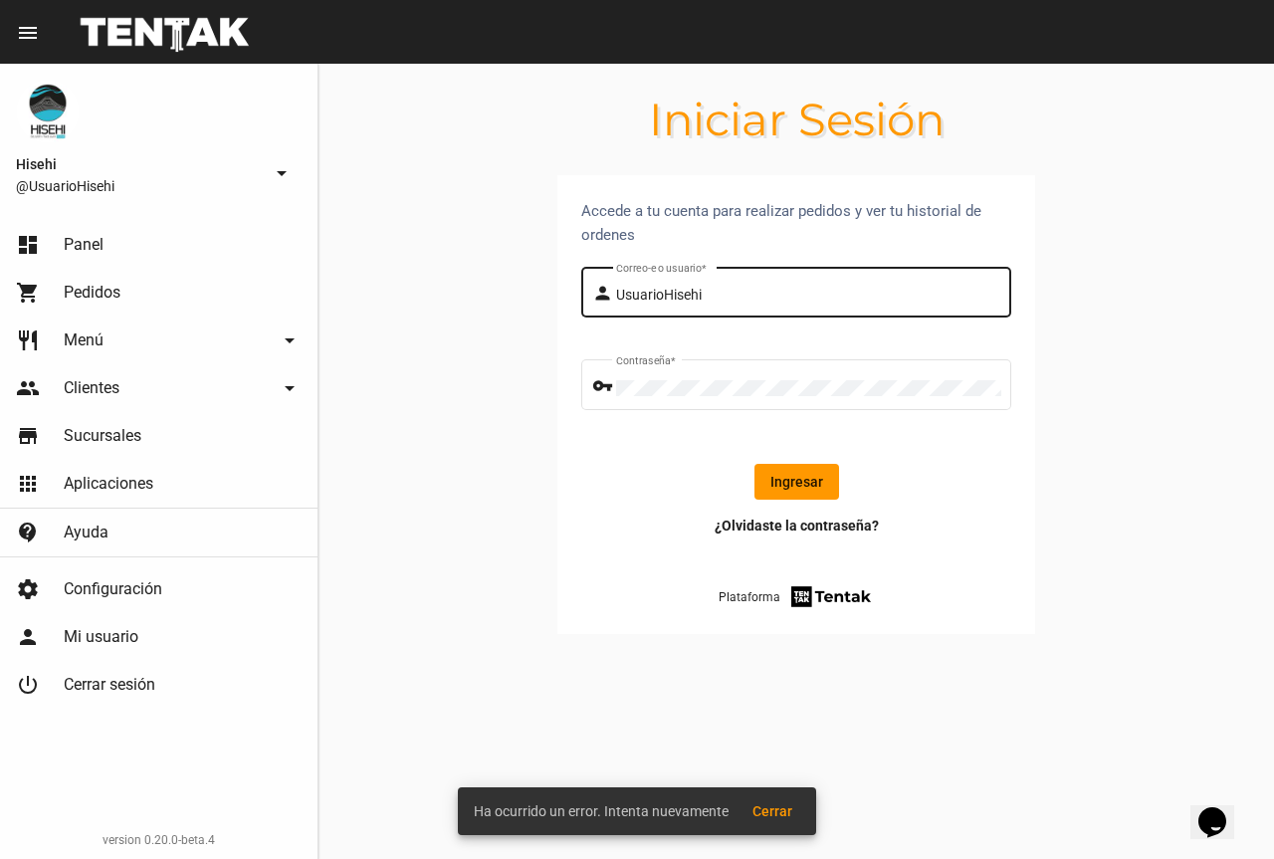
click at [775, 286] on div "UsuarioHisehi Correo-e o usuario *" at bounding box center [808, 290] width 385 height 55
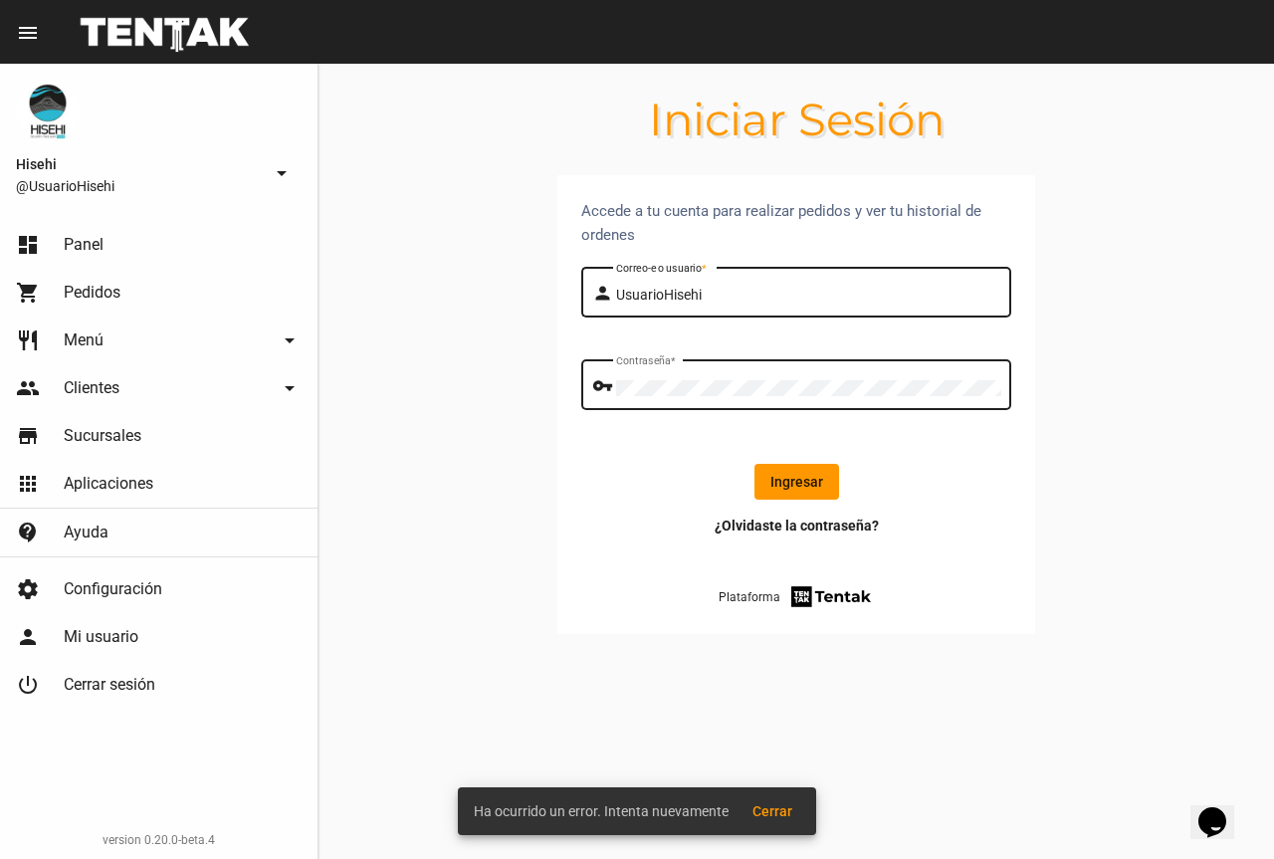
click at [665, 400] on div "Contraseña *" at bounding box center [808, 382] width 385 height 55
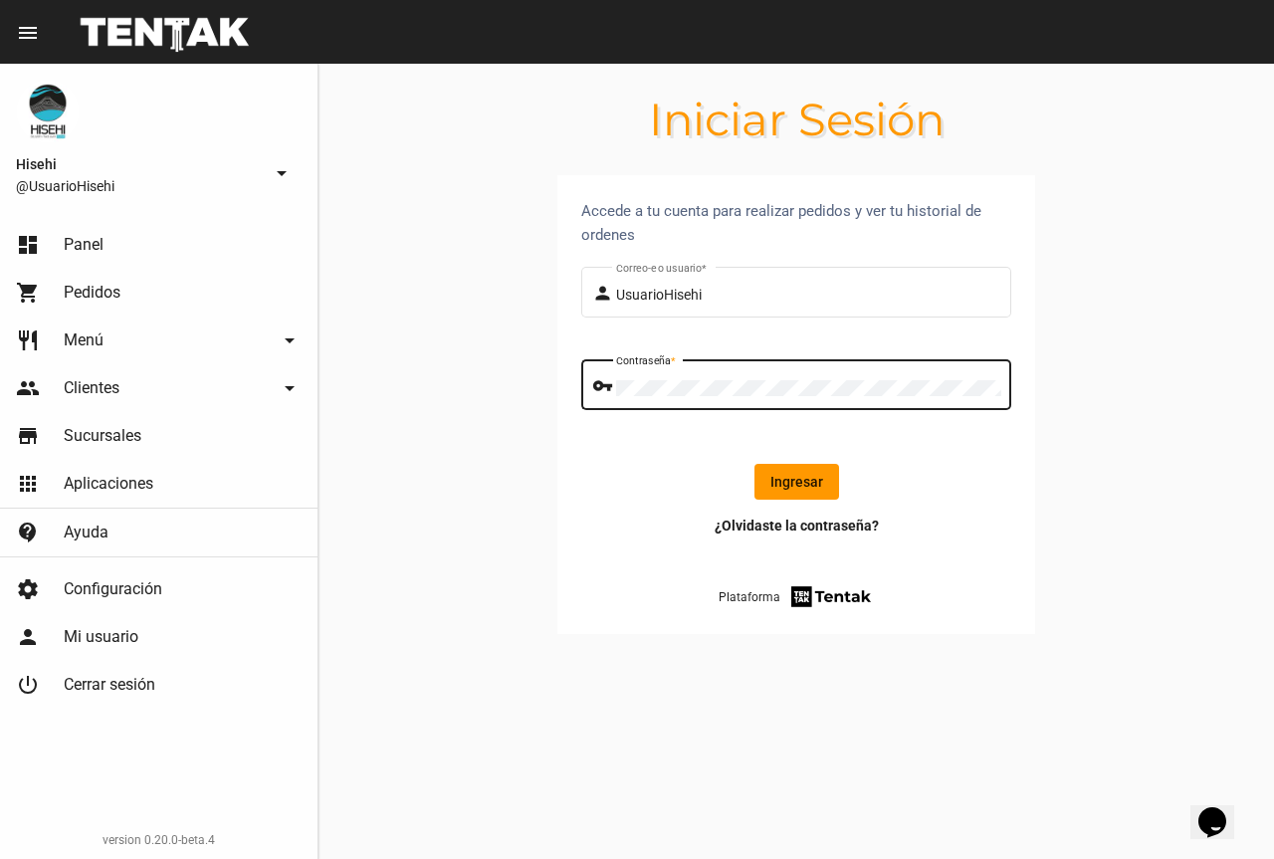
click at [688, 450] on form "person UsuarioHisehi Correo-e o usuario * vpn_key Contraseña * Ingresar" at bounding box center [796, 389] width 430 height 253
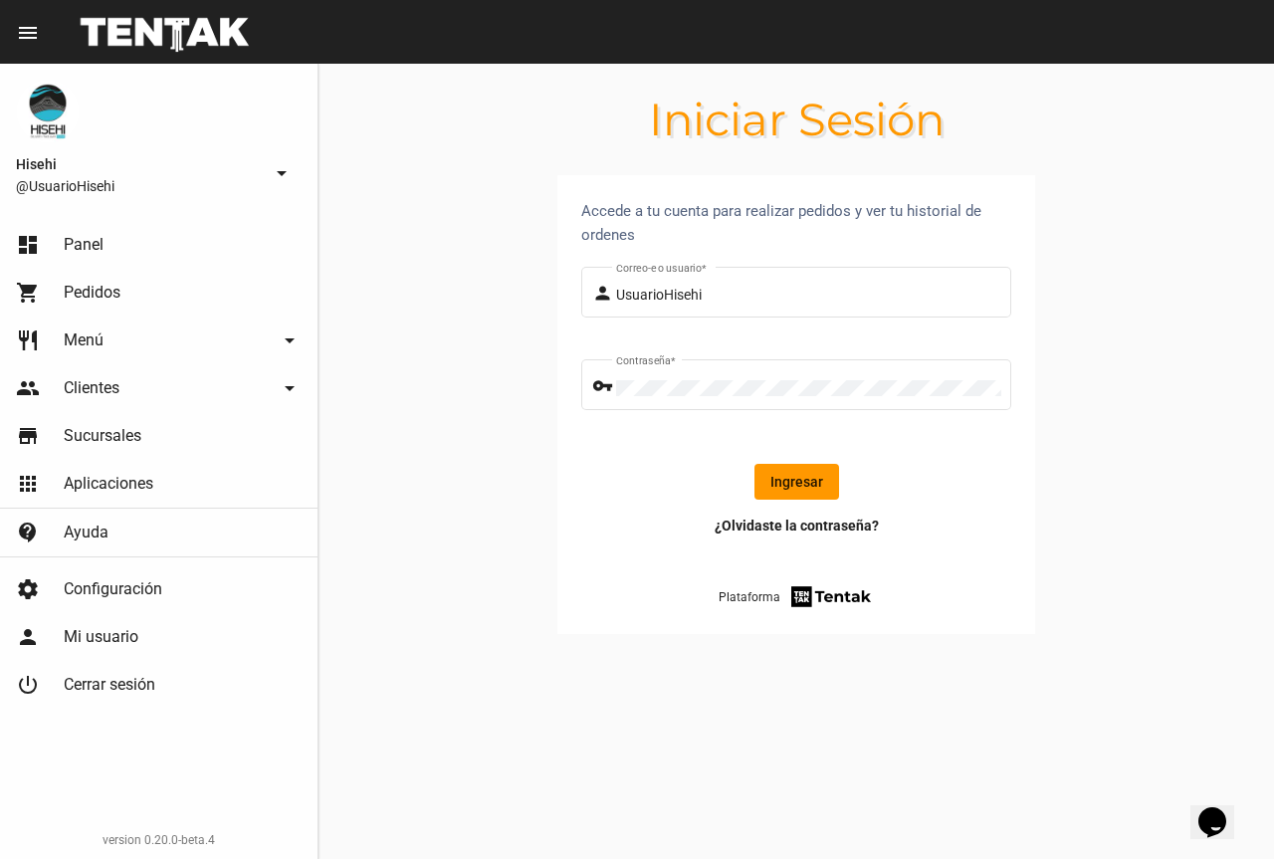
click at [771, 483] on button "Ingresar" at bounding box center [796, 482] width 85 height 36
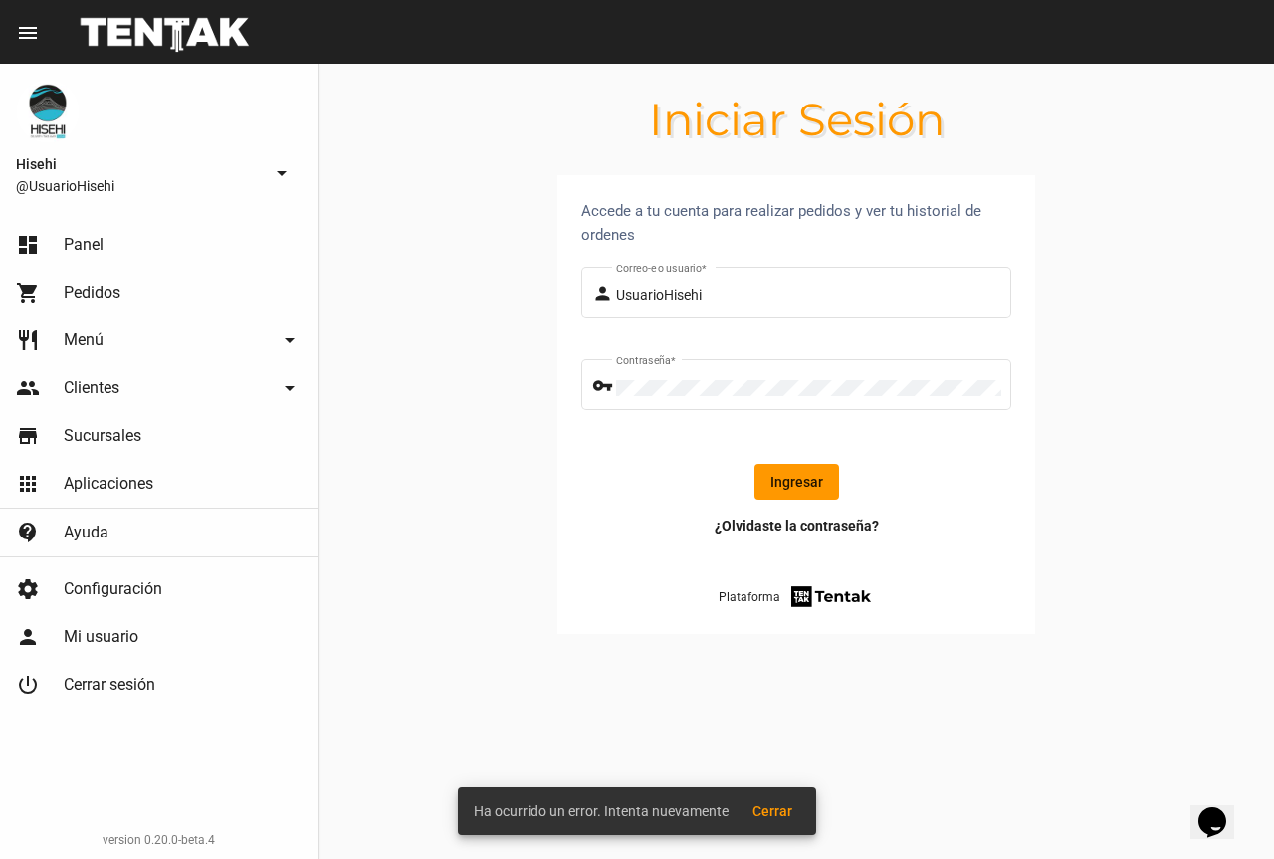
click at [782, 476] on button "Ingresar" at bounding box center [796, 482] width 85 height 36
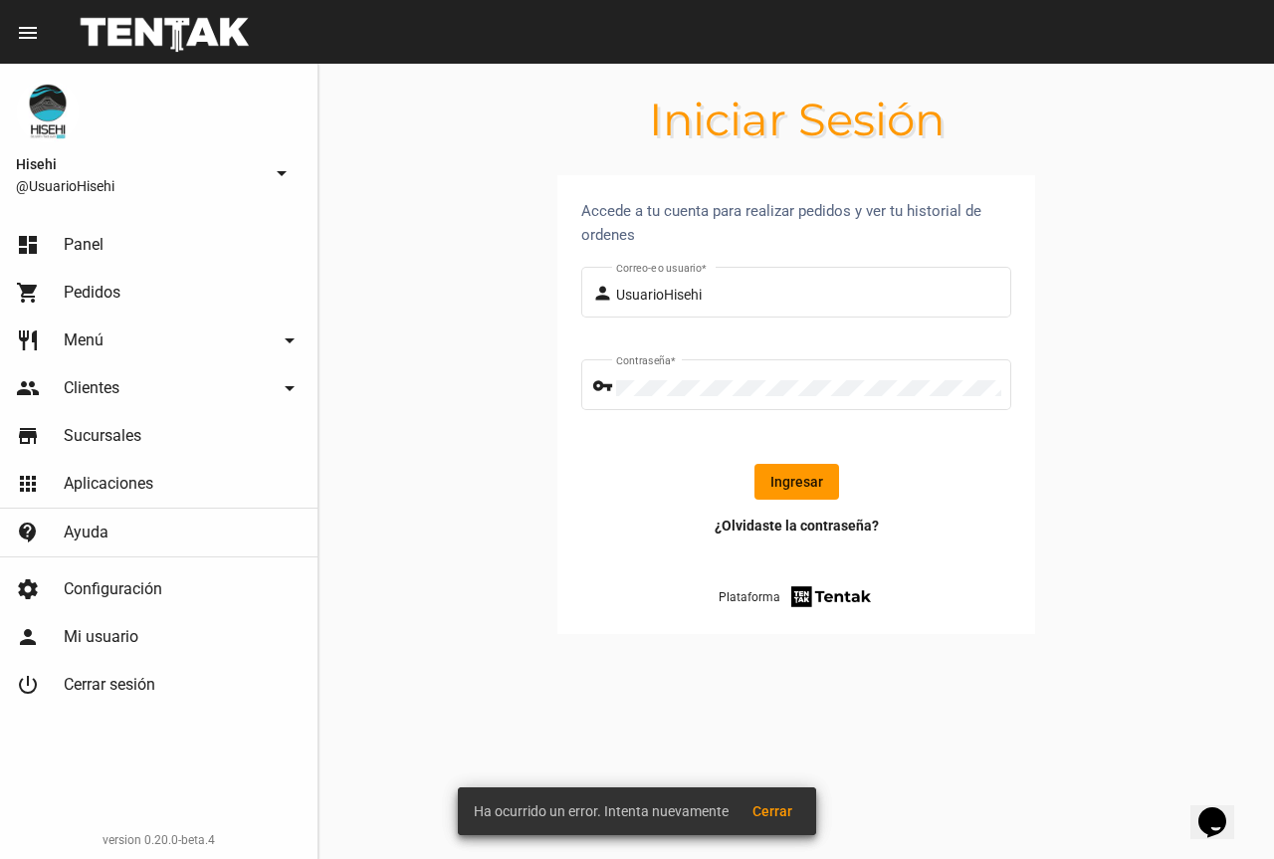
click at [782, 476] on button "Ingresar" at bounding box center [796, 482] width 85 height 36
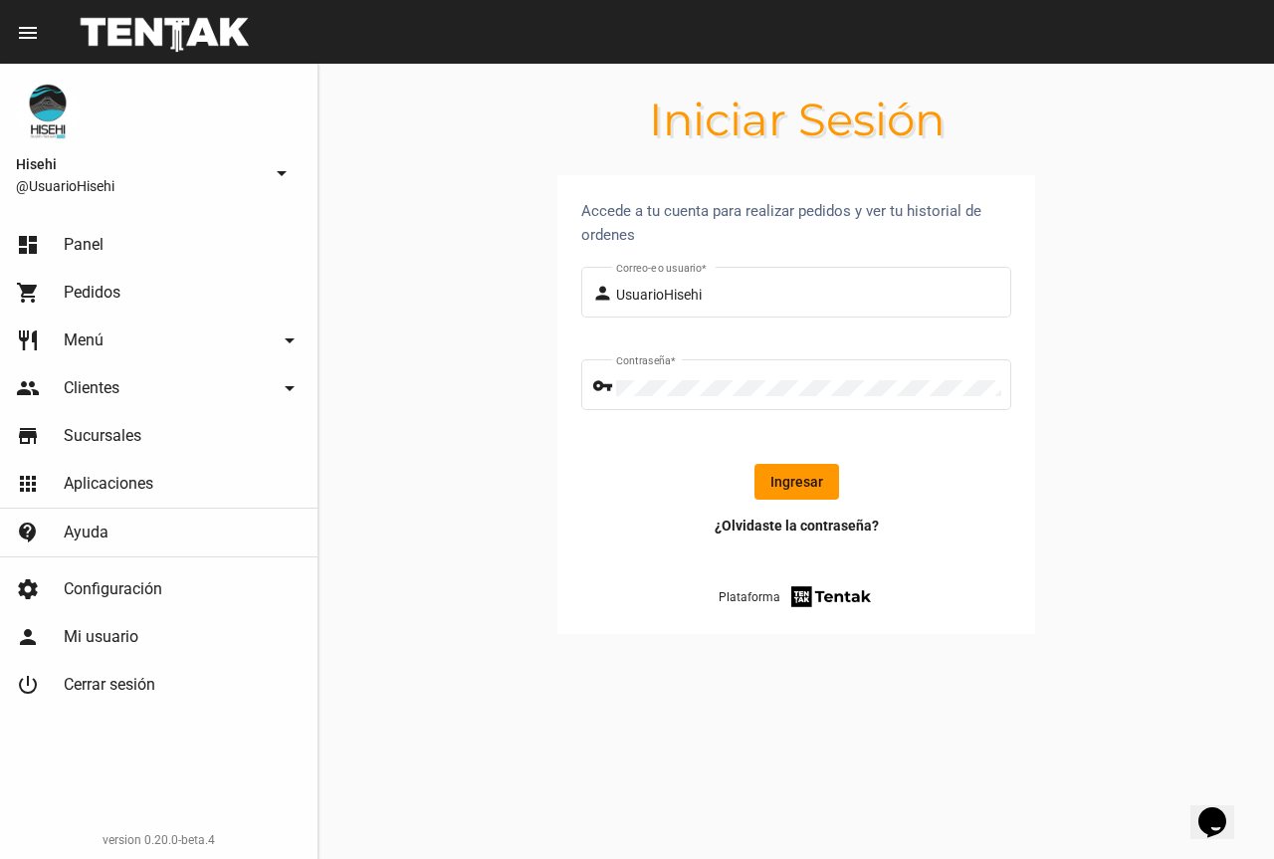
click at [778, 478] on button "Ingresar" at bounding box center [796, 482] width 85 height 36
click at [774, 484] on button "Ingresar" at bounding box center [796, 482] width 85 height 36
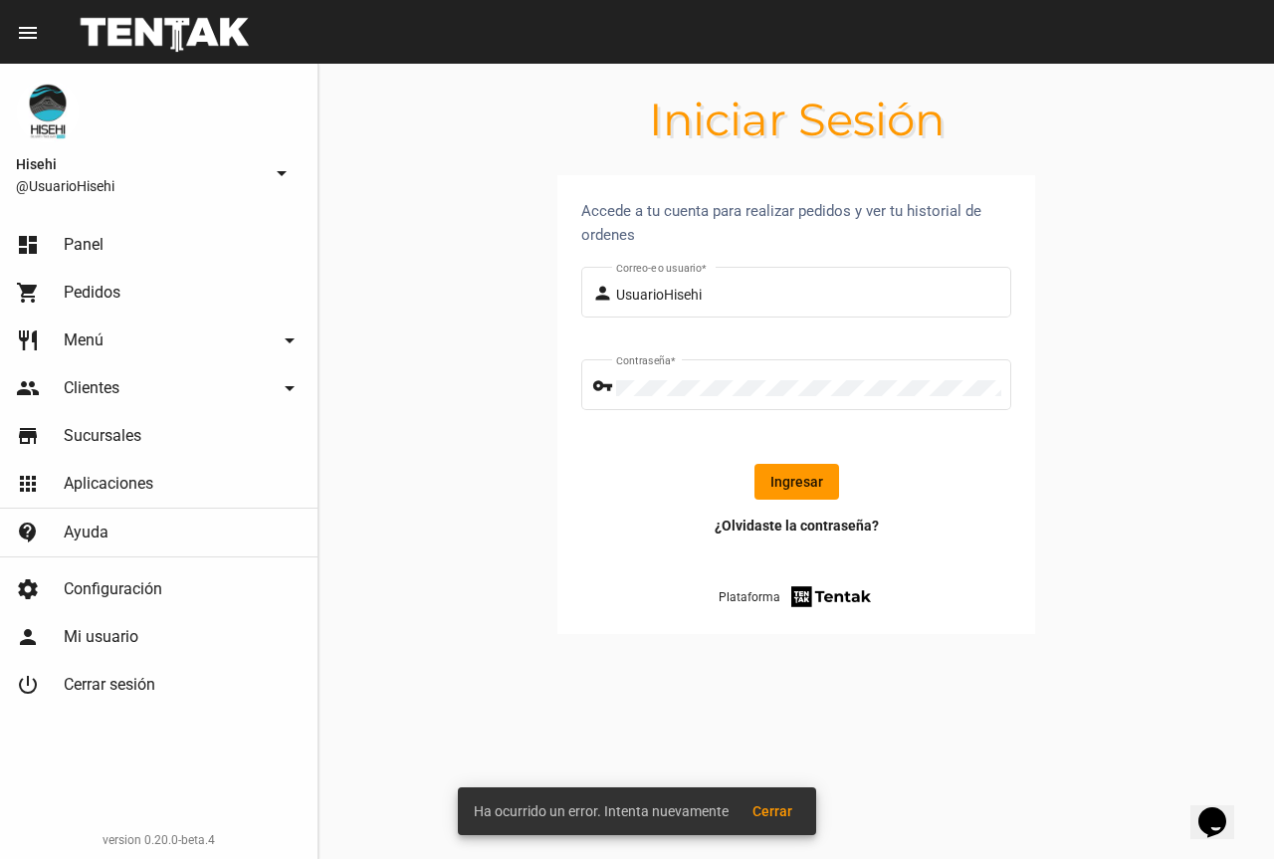
click at [783, 491] on button "Ingresar" at bounding box center [796, 482] width 85 height 36
click at [792, 476] on button "Ingresar" at bounding box center [796, 482] width 85 height 36
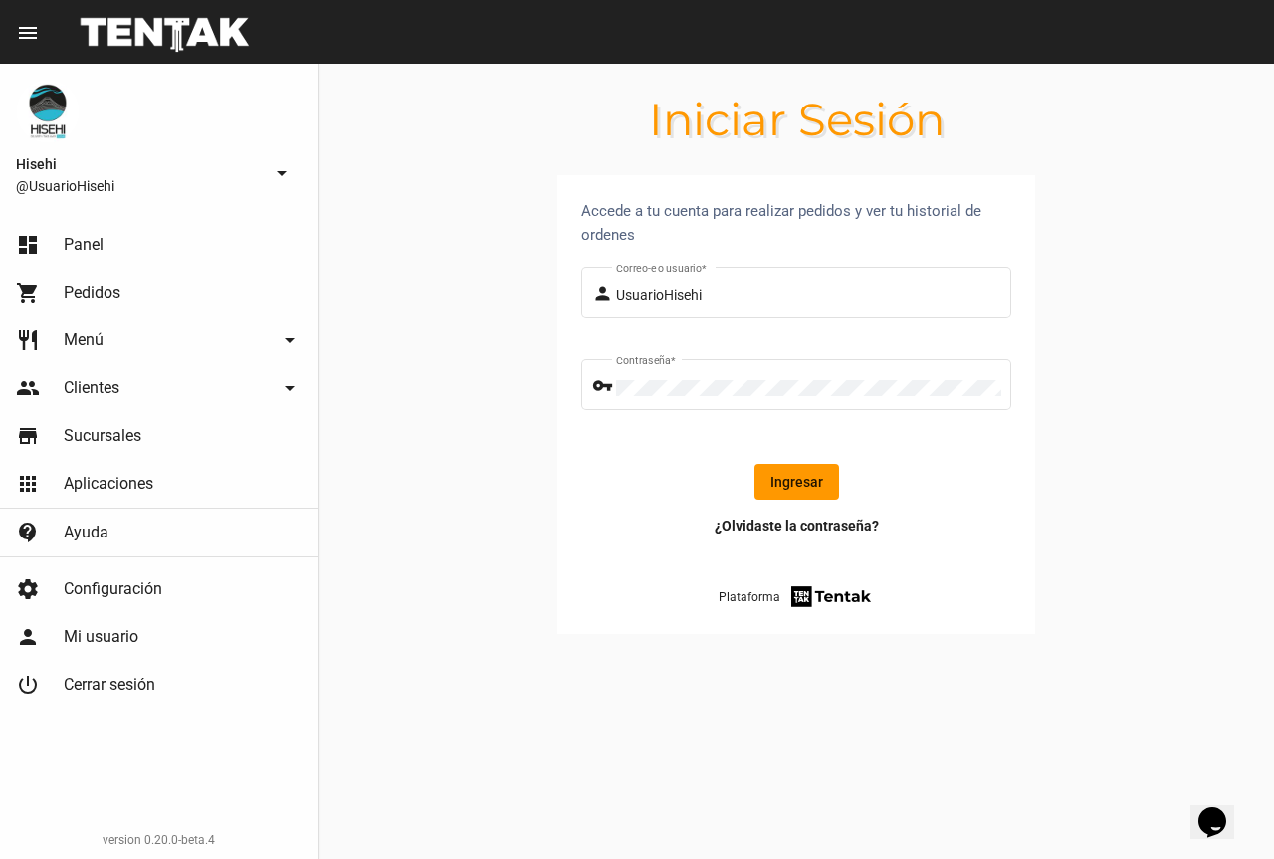
click at [777, 474] on button "Ingresar" at bounding box center [796, 482] width 85 height 36
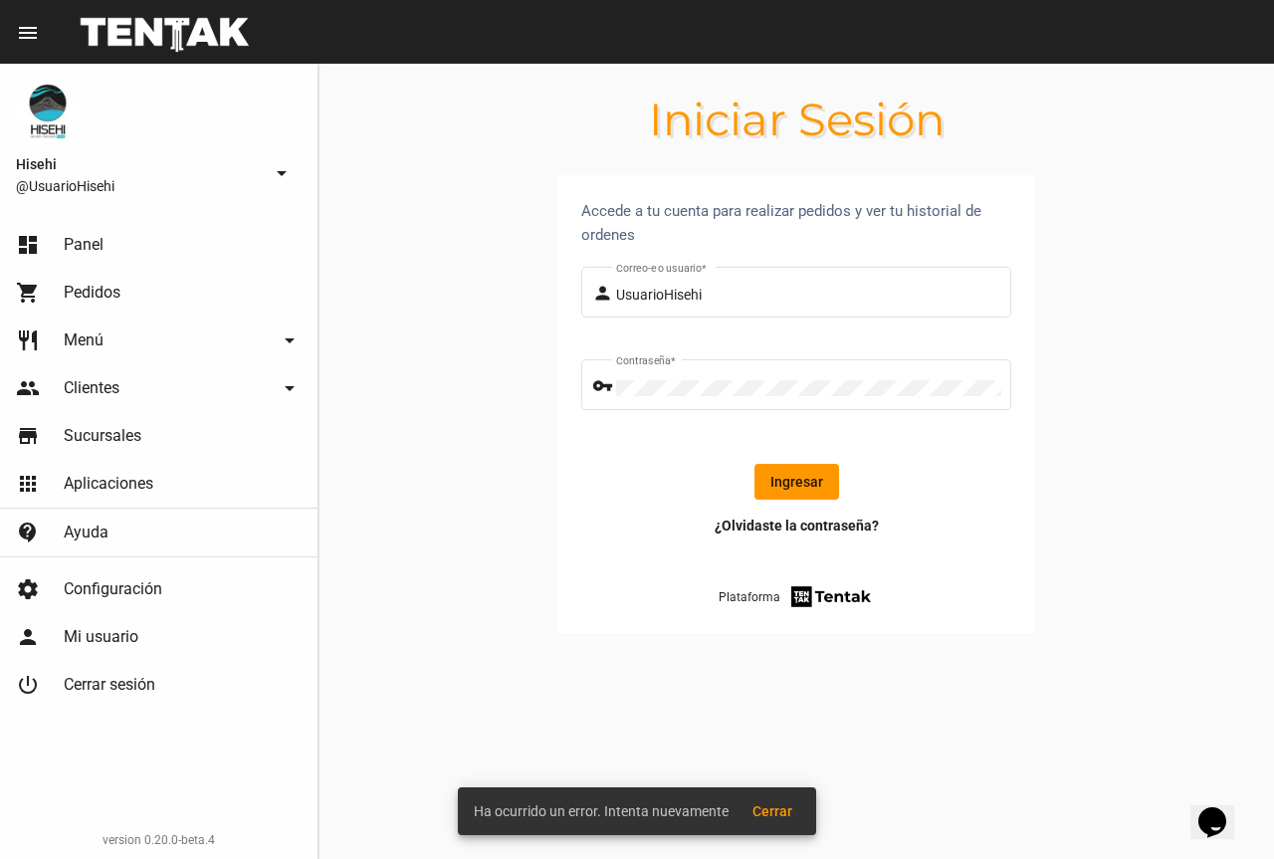
click at [816, 473] on button "Ingresar" at bounding box center [796, 482] width 85 height 36
click at [705, 457] on form "person UsuarioHisehi Correo-e o usuario * vpn_key Contraseña * Ingresar" at bounding box center [796, 389] width 430 height 253
click at [757, 481] on button "Ingresar" at bounding box center [796, 482] width 85 height 36
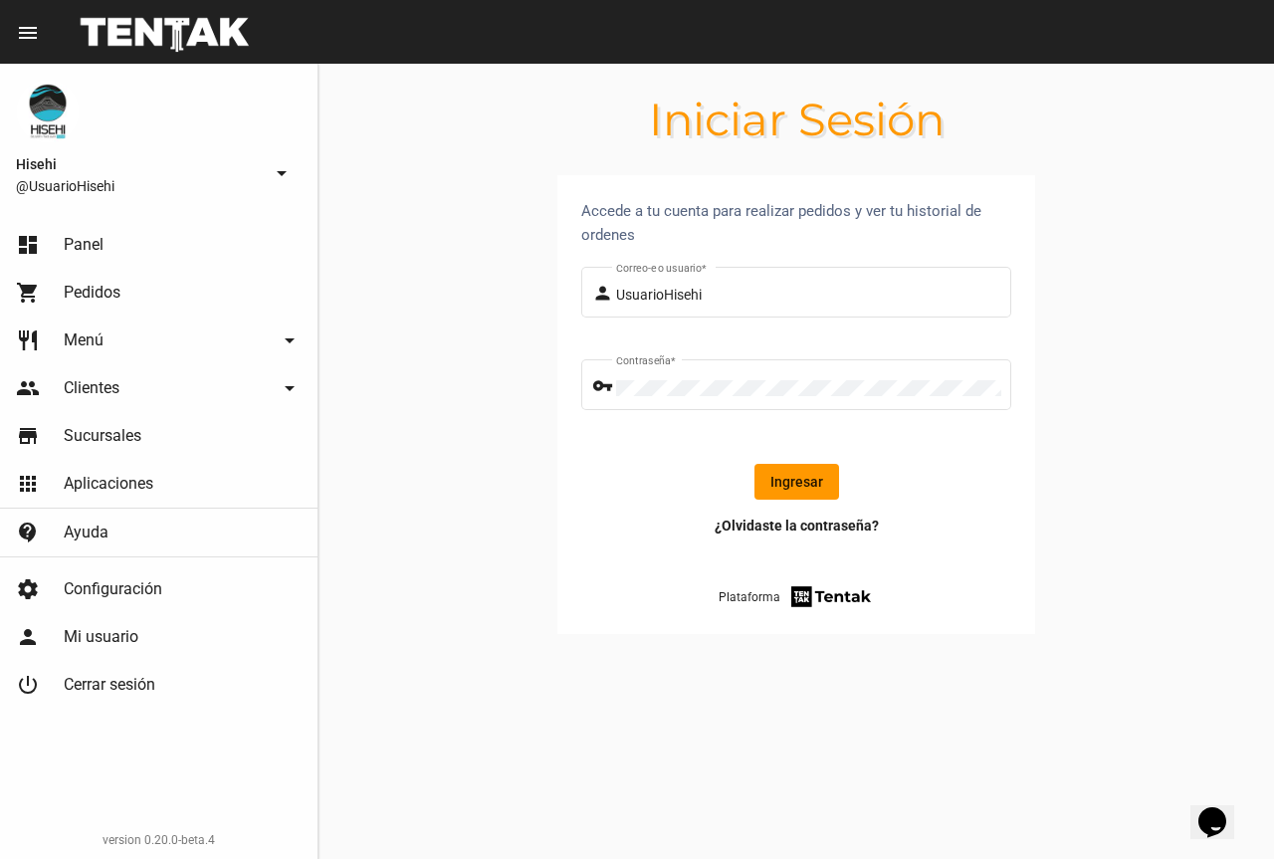
click at [821, 477] on button "Ingresar" at bounding box center [796, 482] width 85 height 36
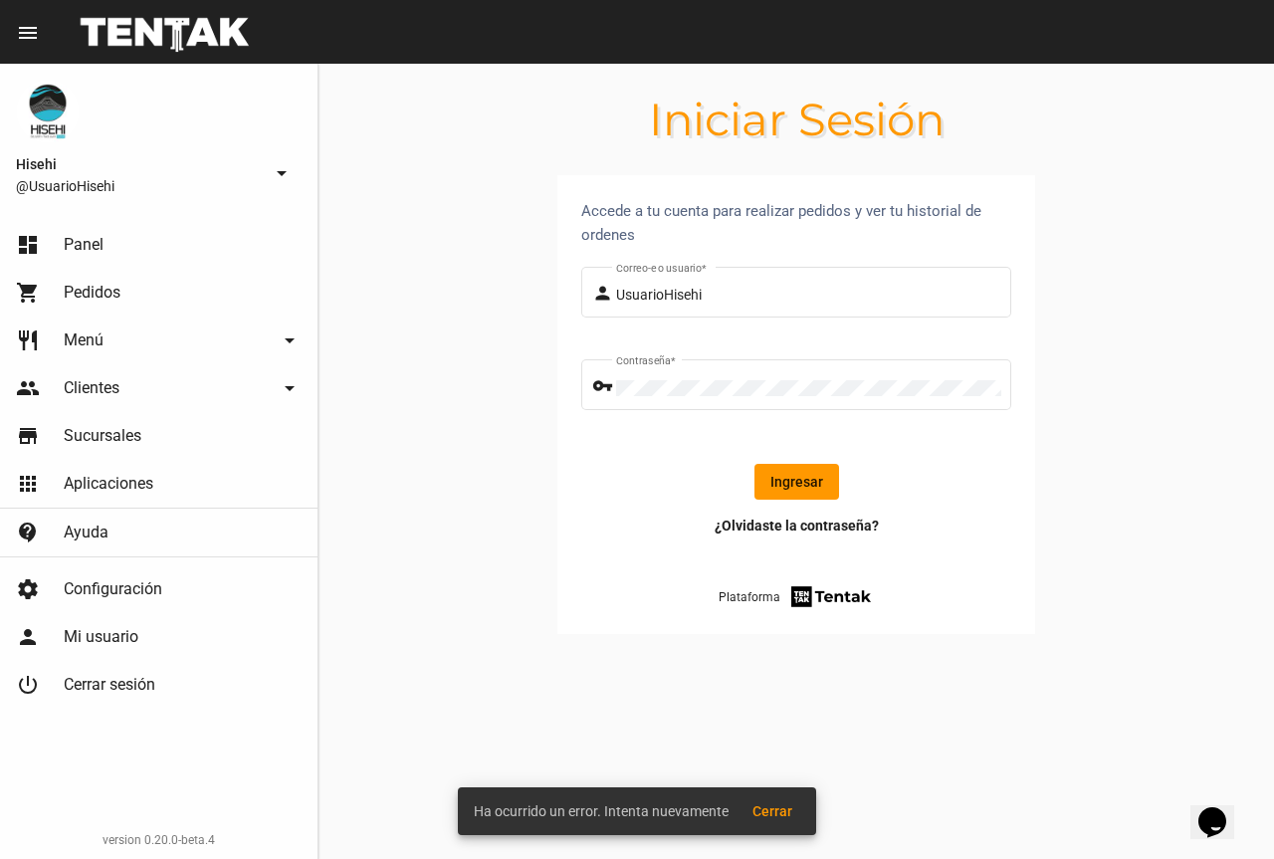
click at [821, 477] on button "Ingresar" at bounding box center [796, 482] width 85 height 36
click at [213, 234] on link "dashboard Panel" at bounding box center [159, 245] width 318 height 48
